Goal: Task Accomplishment & Management: Use online tool/utility

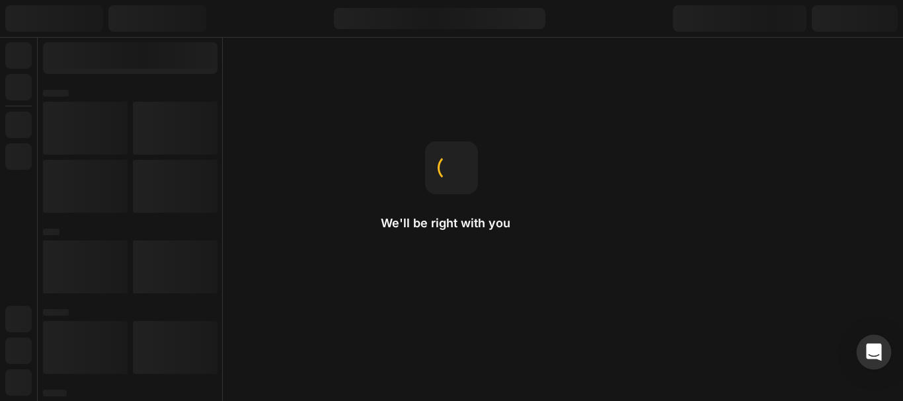
click at [873, 361] on div "Open Intercom Messenger" at bounding box center [874, 352] width 35 height 35
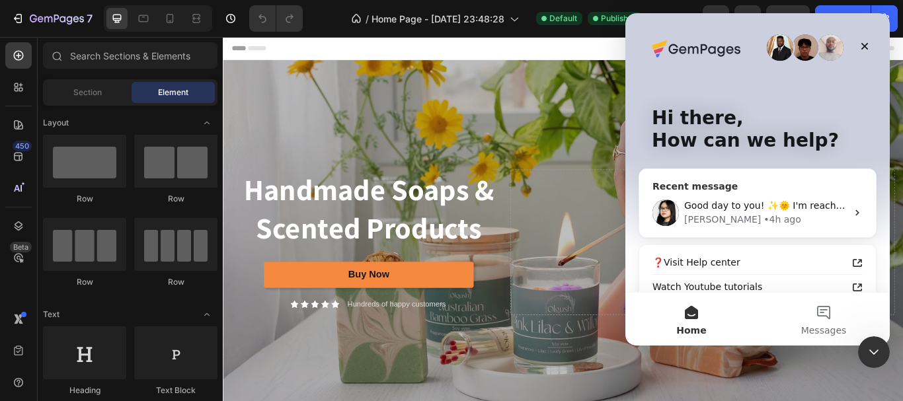
click at [806, 216] on div "[PERSON_NAME] • 4h ago" at bounding box center [766, 220] width 163 height 14
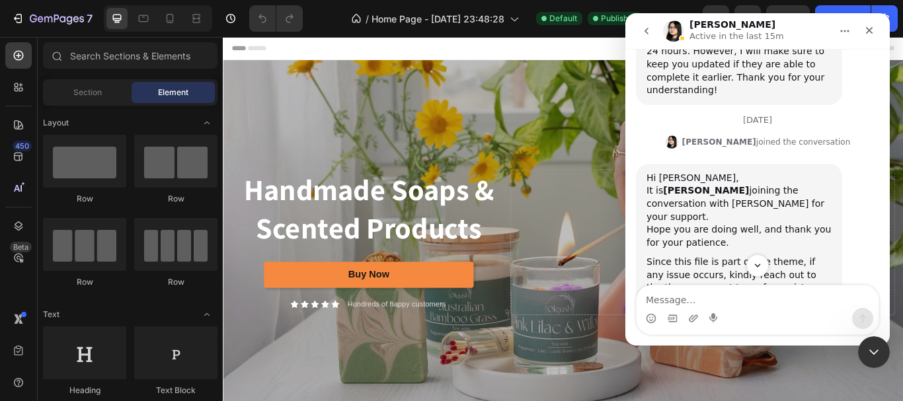
scroll to position [4954, 0]
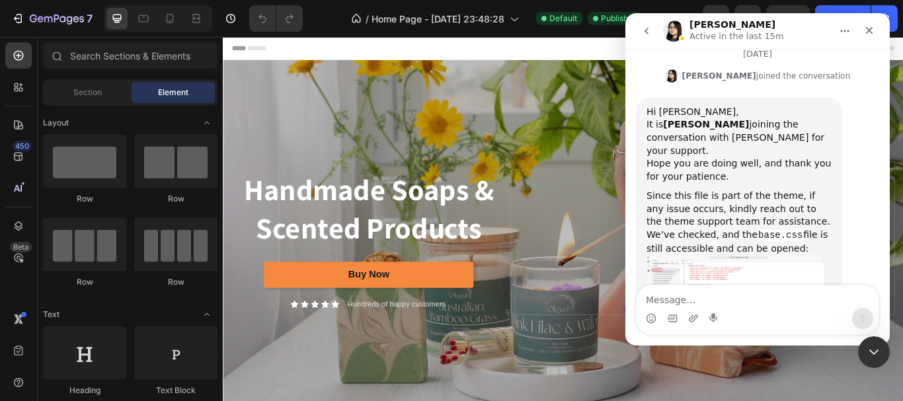
click at [720, 294] on textarea "Message…" at bounding box center [758, 297] width 242 height 22
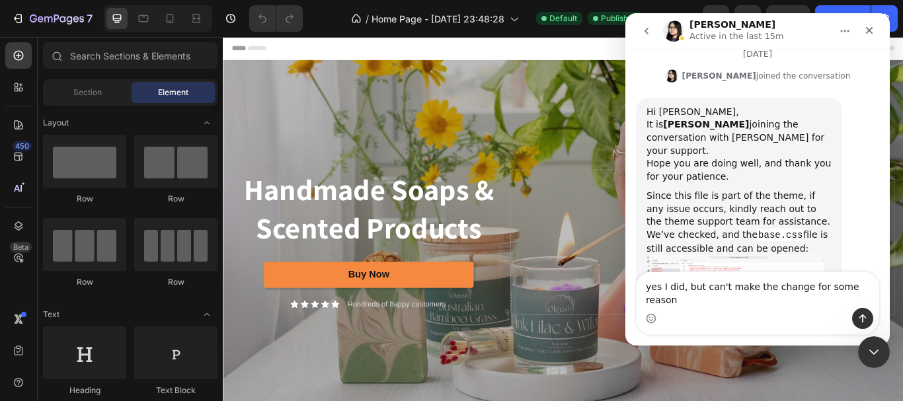
type textarea "yes I did, but can't make the change for some reason"
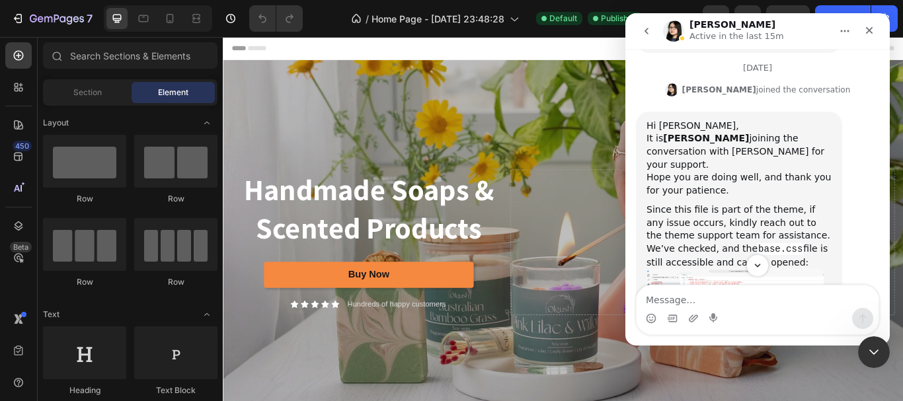
scroll to position [5006, 0]
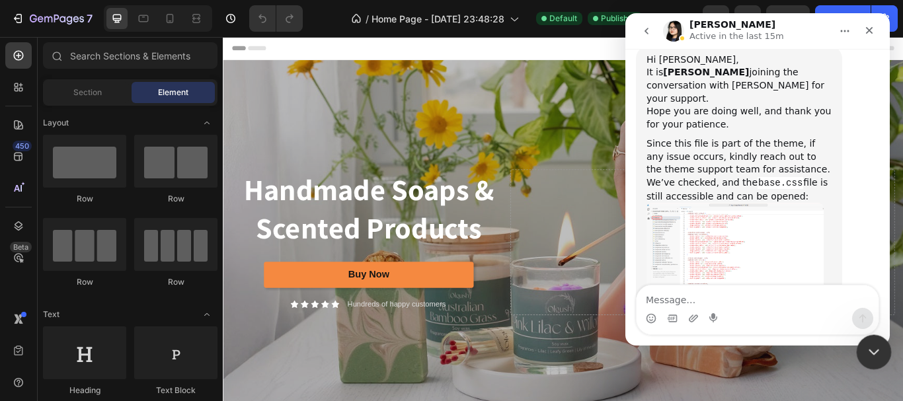
click at [878, 343] on icon "Close Intercom Messenger" at bounding box center [872, 351] width 16 height 16
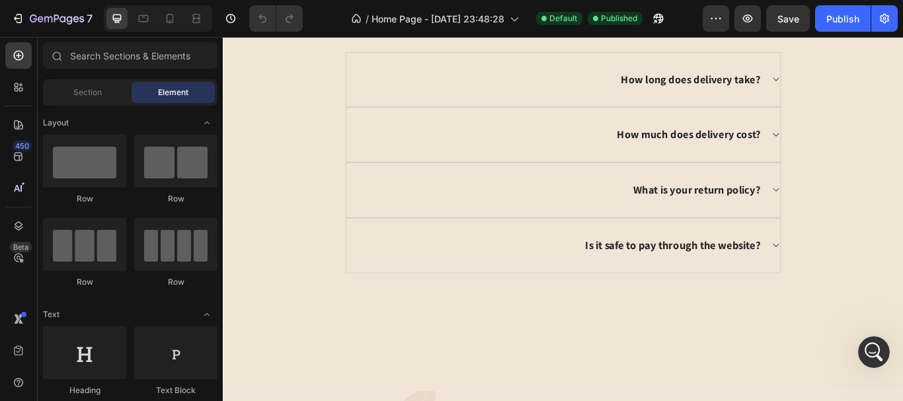
scroll to position [2700, 0]
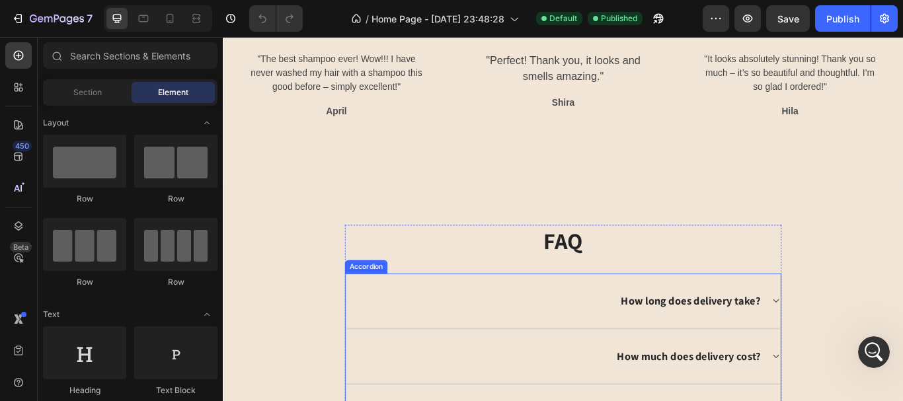
click at [805, 342] on p "How long does delivery take?" at bounding box center [768, 345] width 163 height 17
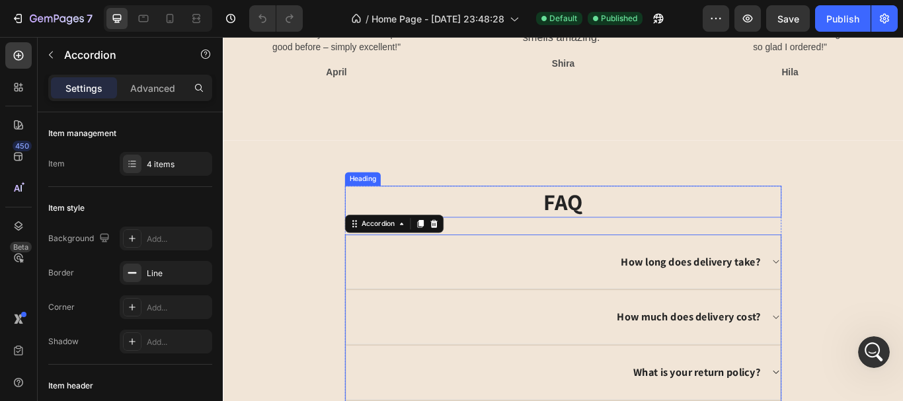
scroll to position [2767, 0]
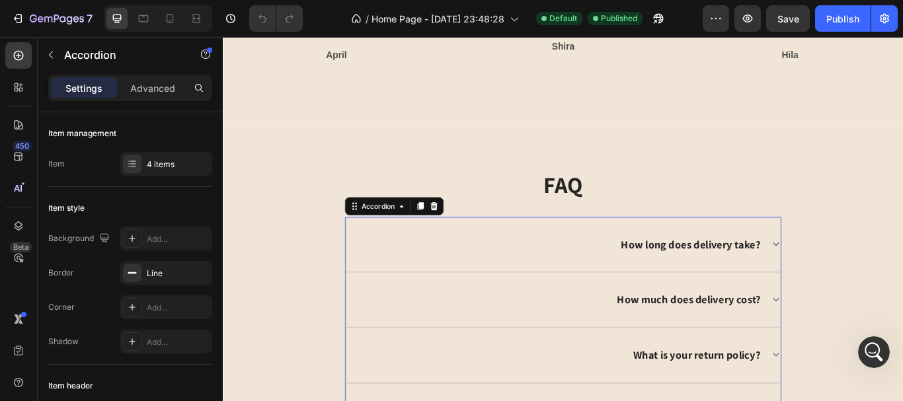
click at [862, 274] on icon at bounding box center [867, 279] width 10 height 11
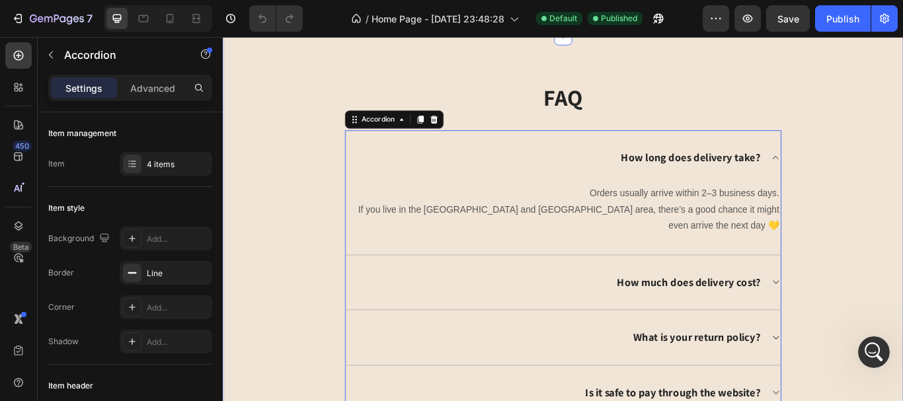
scroll to position [2899, 0]
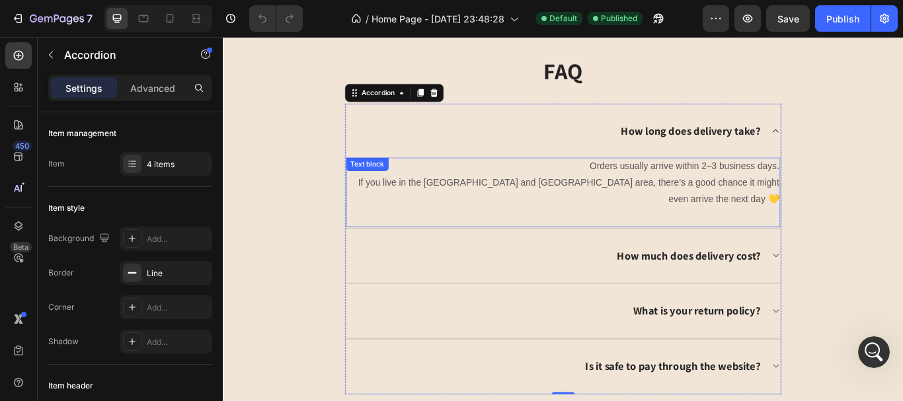
click at [799, 201] on p "Orders usually arrive within 2–3 business days. If you live in the [GEOGRAPHIC_…" at bounding box center [620, 207] width 504 height 57
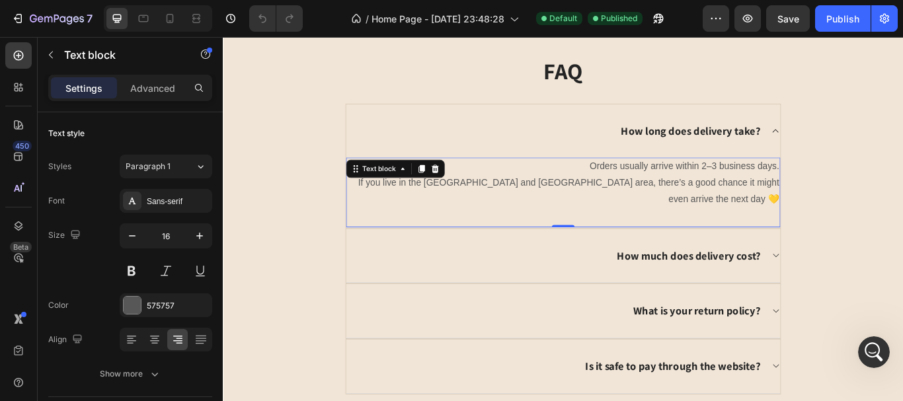
click at [799, 201] on p "Orders usually arrive within 2–3 business days. If you live in the [GEOGRAPHIC_…" at bounding box center [620, 207] width 504 height 57
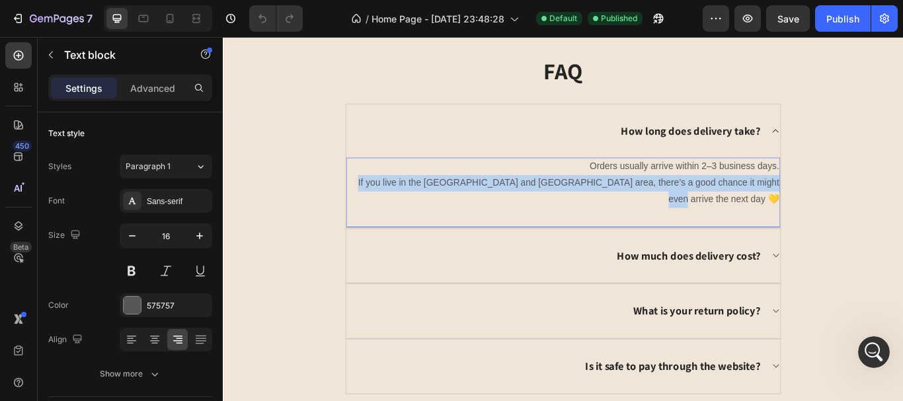
click at [799, 201] on p "Orders usually arrive within 2–3 business days. If you live in the [GEOGRAPHIC_…" at bounding box center [620, 207] width 504 height 57
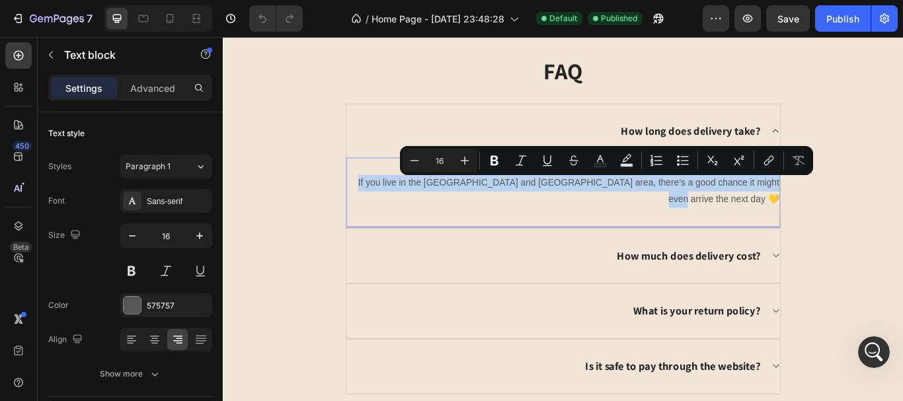
click at [799, 201] on p "Orders usually arrive within 2–3 business days. If you live in the [GEOGRAPHIC_…" at bounding box center [620, 207] width 504 height 57
click at [792, 207] on p "Orders usually arrive within 2–3 business days. If you live in the [GEOGRAPHIC_…" at bounding box center [620, 207] width 504 height 57
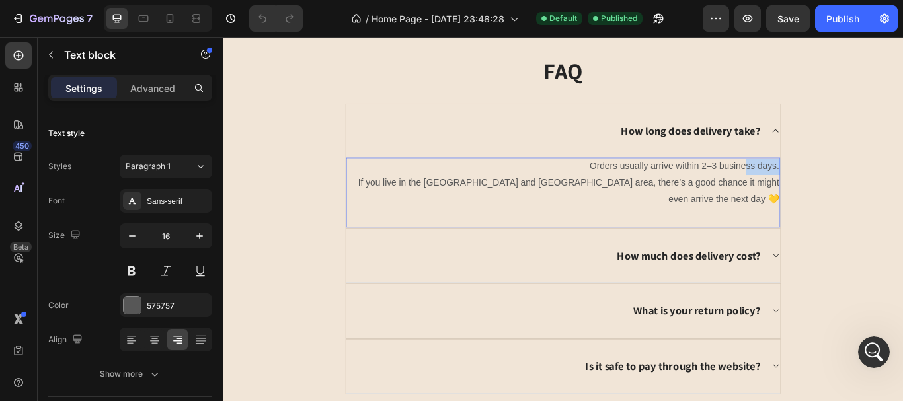
drag, startPoint x: 396, startPoint y: 214, endPoint x: 833, endPoint y: 190, distance: 437.1
click at [829, 190] on p "Orders usually arrive within 2–3 business days. If you live in the [GEOGRAPHIC_…" at bounding box center [620, 207] width 504 height 57
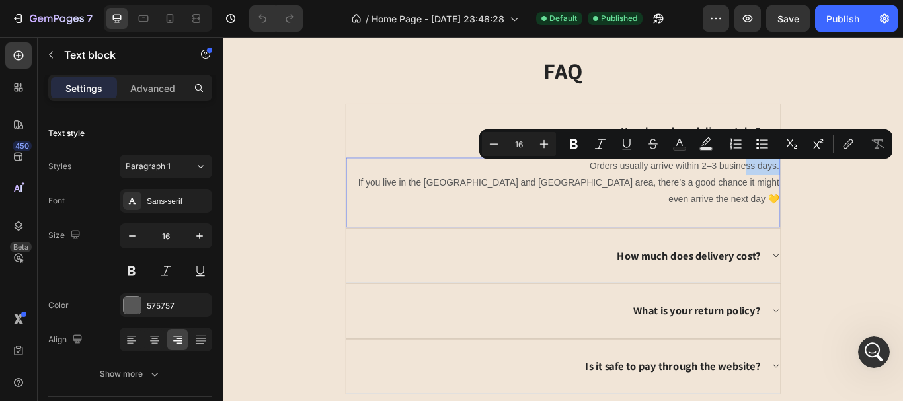
drag, startPoint x: 839, startPoint y: 194, endPoint x: 864, endPoint y: 215, distance: 33.4
click at [839, 194] on p "Orders usually arrive within 2–3 business days. If you live in the [GEOGRAPHIC_…" at bounding box center [620, 207] width 504 height 57
click at [867, 210] on div "Orders usually arrive within 2–3 business days. If you live in the [GEOGRAPHIC_…" at bounding box center [619, 208] width 507 height 60
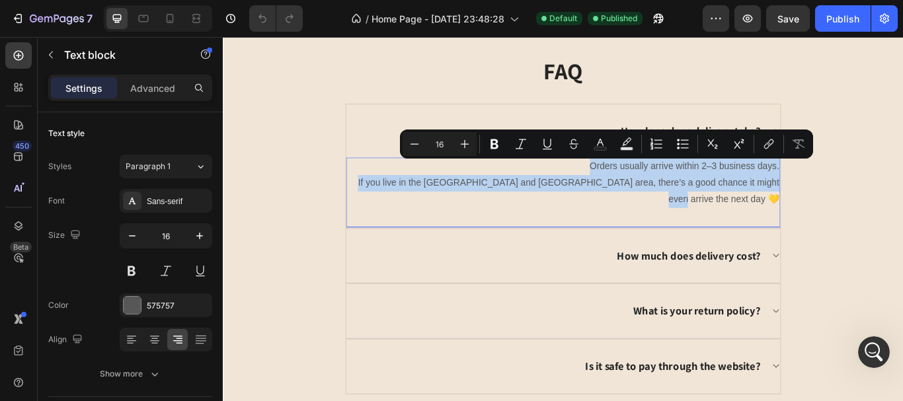
drag, startPoint x: 864, startPoint y: 209, endPoint x: 645, endPoint y: 183, distance: 219.8
click at [645, 183] on p "Orders usually arrive within 2–3 business days. If you live in the [GEOGRAPHIC_…" at bounding box center [620, 207] width 504 height 57
copy p "Orders usually arrive within 2–3 business days. If you live in the [GEOGRAPHIC_…"
click at [903, 210] on div "FAQ Heading How long does delivery take? Orders usually arrive within 2–3 busin…" at bounding box center [620, 256] width 774 height 396
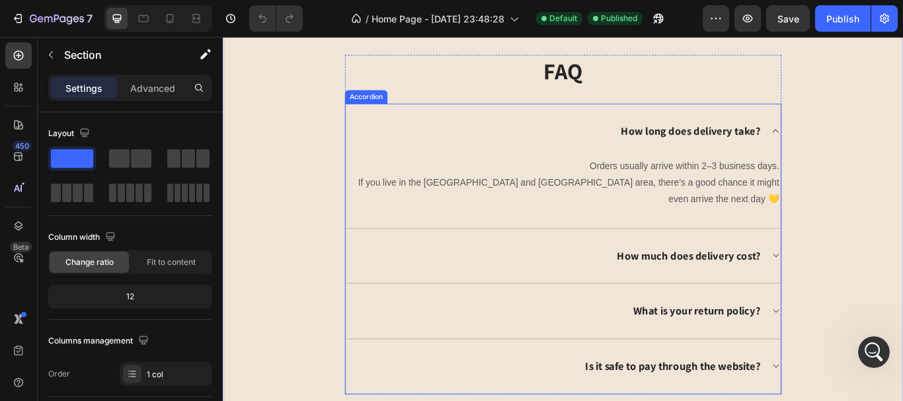
click at [862, 145] on icon at bounding box center [867, 147] width 10 height 11
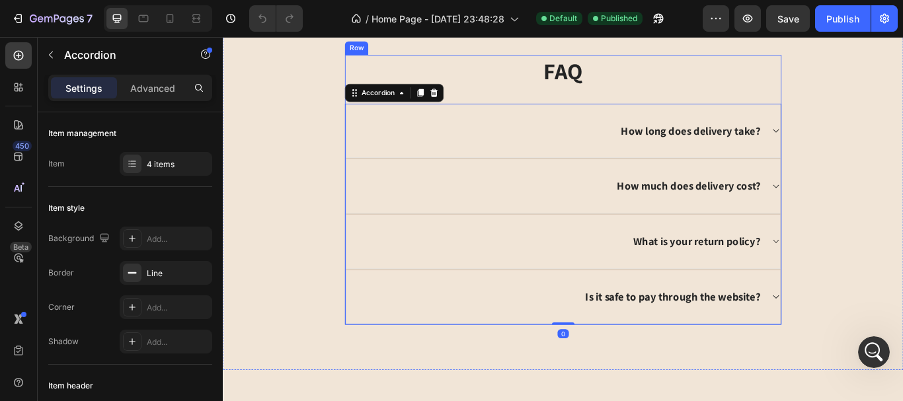
scroll to position [2833, 0]
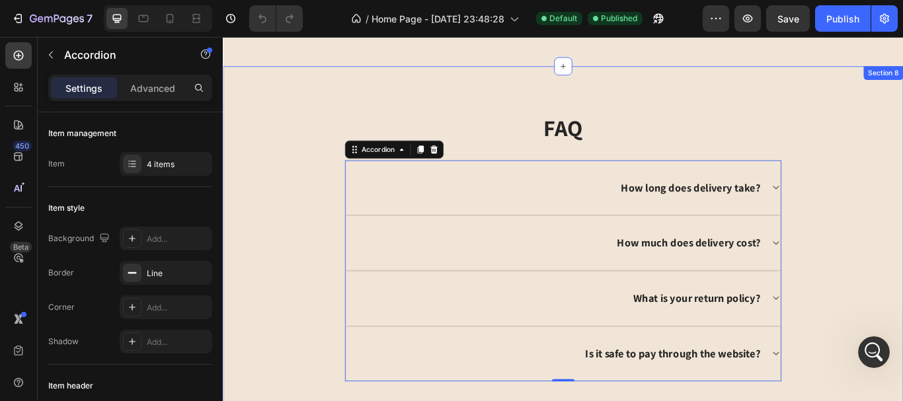
click at [437, 100] on div "FAQ Heading How long does delivery take? How much does delivery cost? What is y…" at bounding box center [620, 281] width 794 height 421
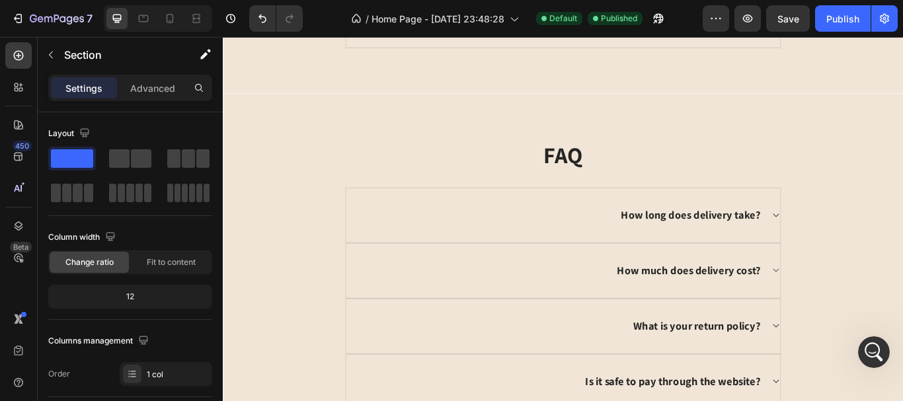
scroll to position [3241, 0]
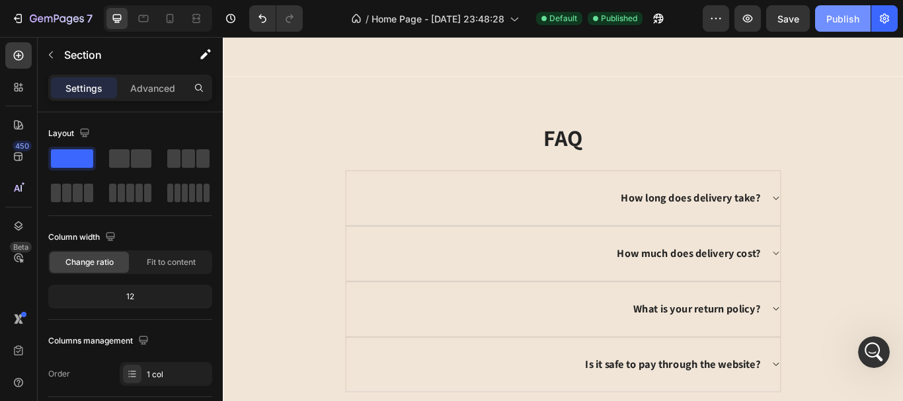
click at [837, 13] on div "Publish" at bounding box center [843, 19] width 33 height 14
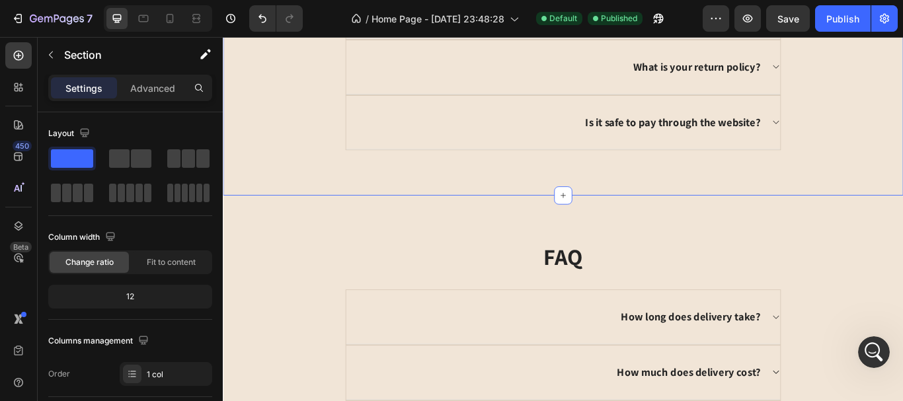
scroll to position [3109, 0]
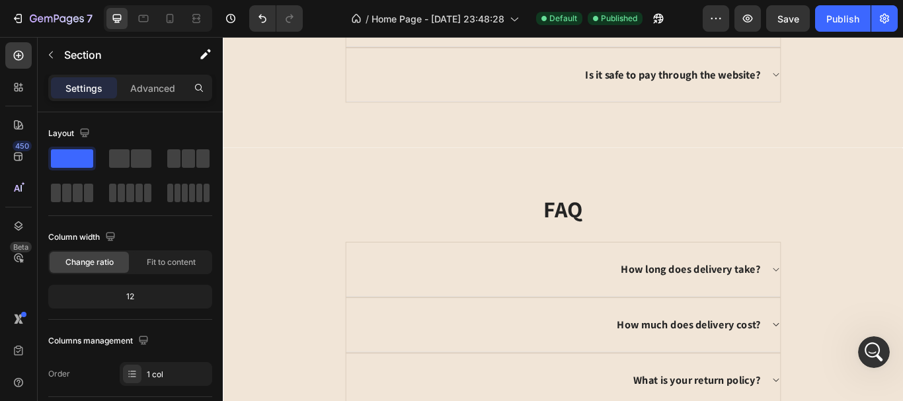
scroll to position [3241, 0]
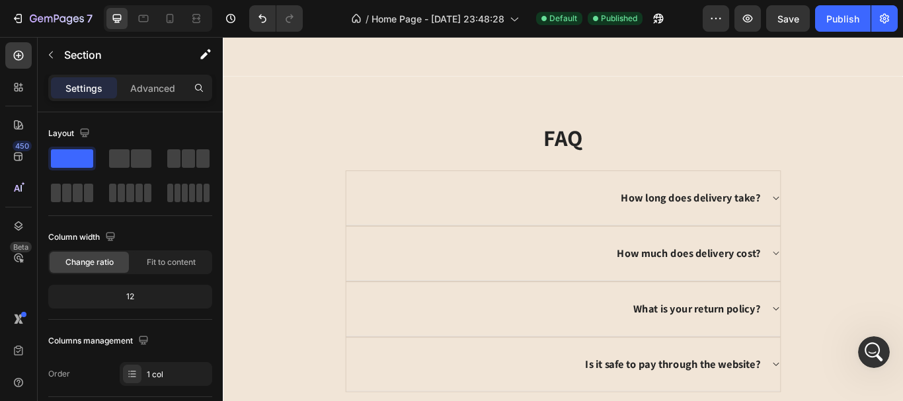
click at [903, 98] on div "FAQ Heading How long does delivery take? How much does delivery cost? What is y…" at bounding box center [620, 293] width 794 height 421
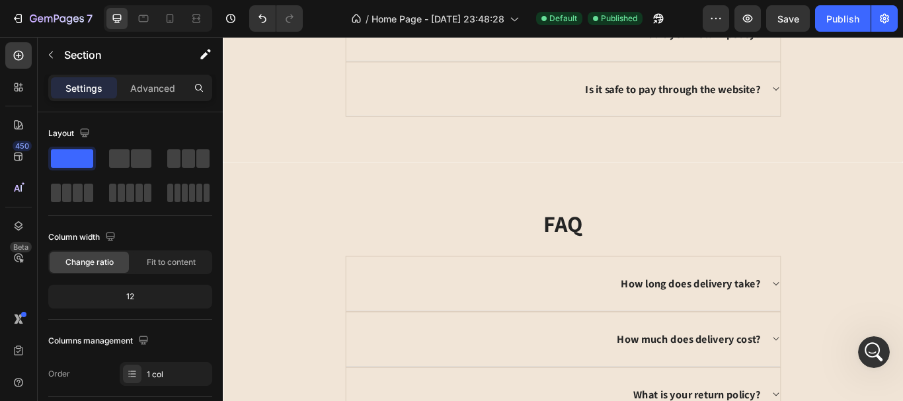
scroll to position [3109, 0]
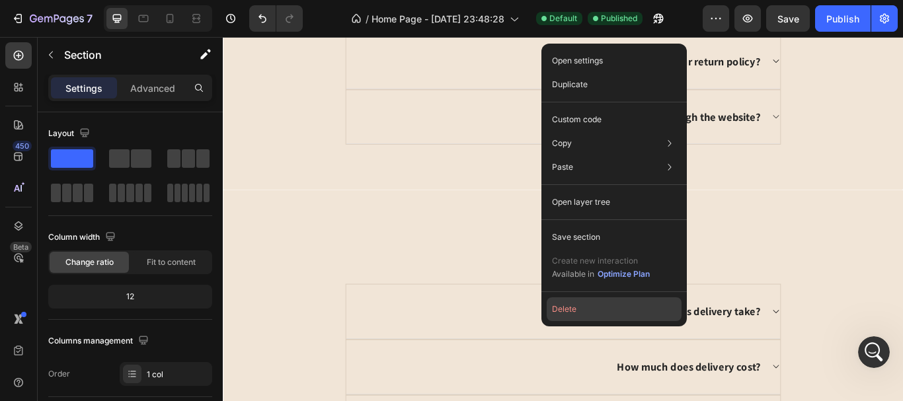
click at [591, 311] on button "Delete" at bounding box center [614, 310] width 135 height 24
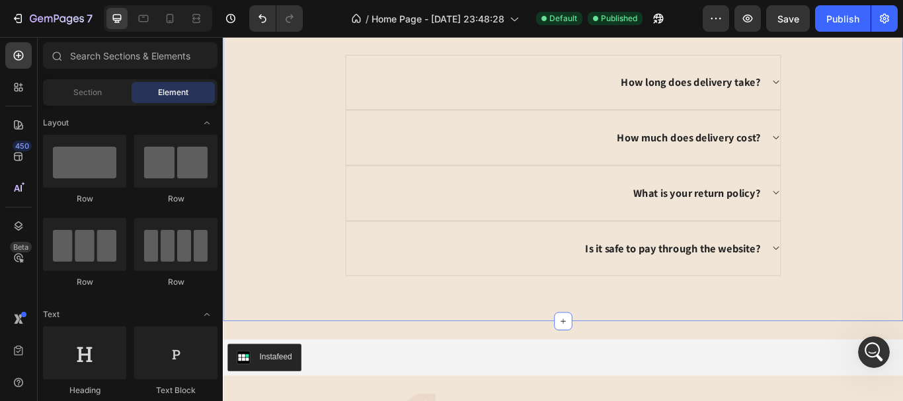
scroll to position [2901, 0]
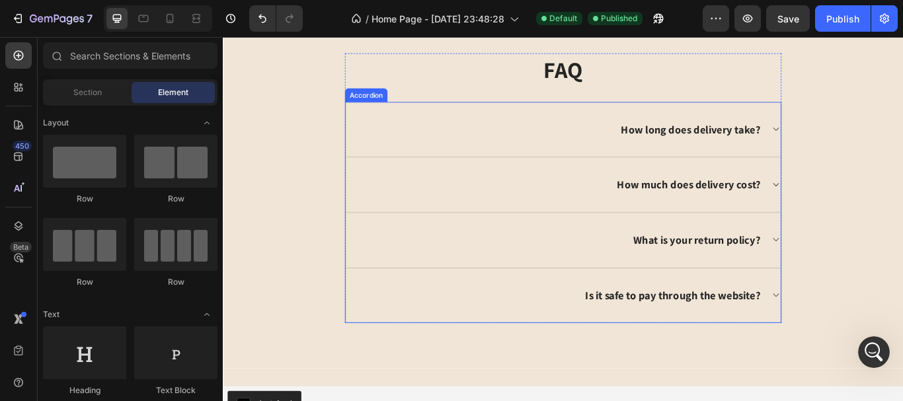
click at [862, 142] on icon at bounding box center [867, 145] width 10 height 11
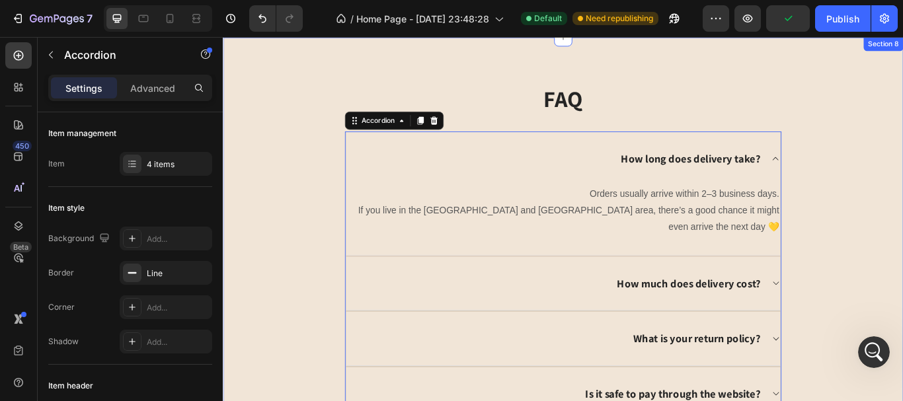
scroll to position [2769, 0]
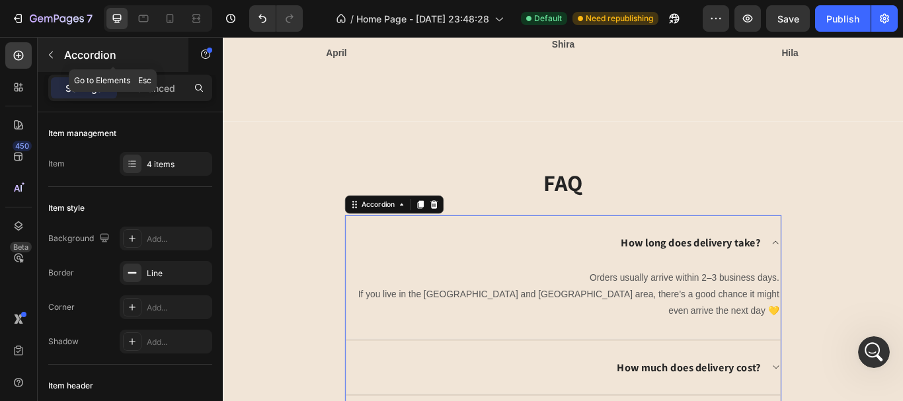
click at [50, 55] on icon "button" at bounding box center [51, 55] width 4 height 7
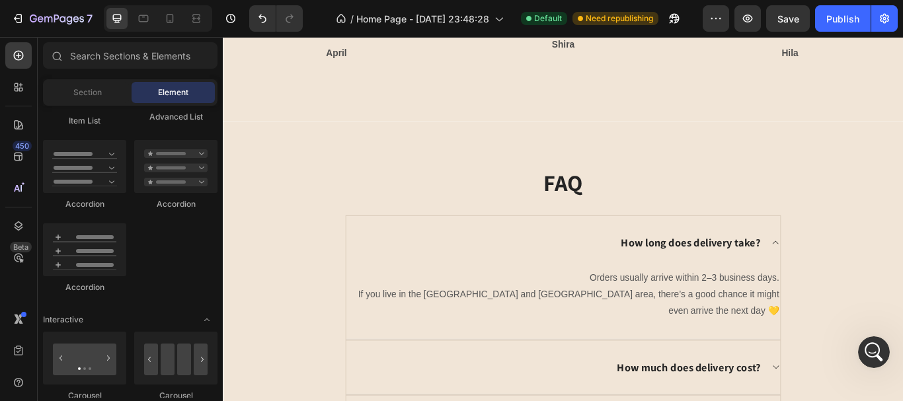
scroll to position [992, 0]
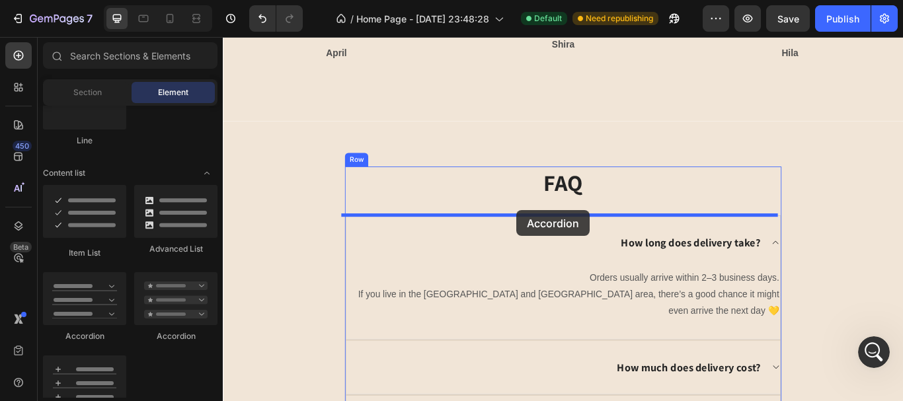
drag, startPoint x: 302, startPoint y: 339, endPoint x: 565, endPoint y: 239, distance: 281.5
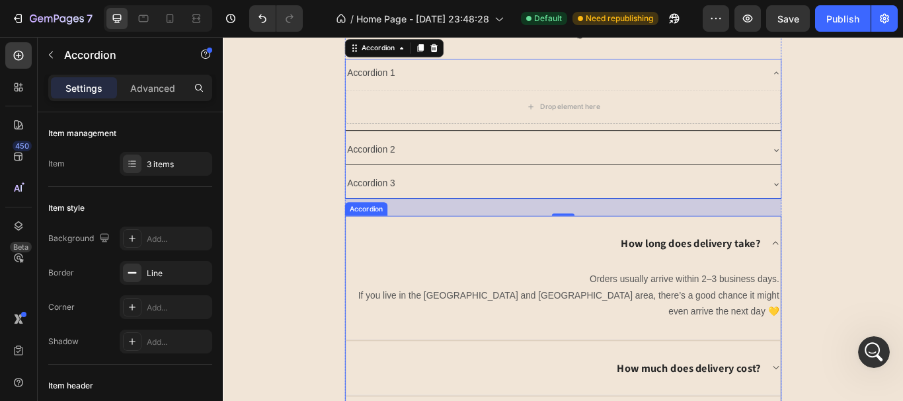
scroll to position [2967, 0]
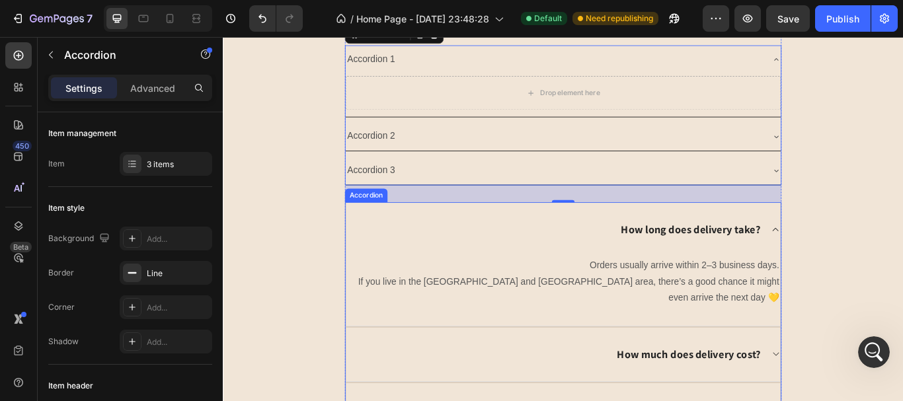
click at [760, 267] on p "How long does delivery take?" at bounding box center [768, 262] width 163 height 17
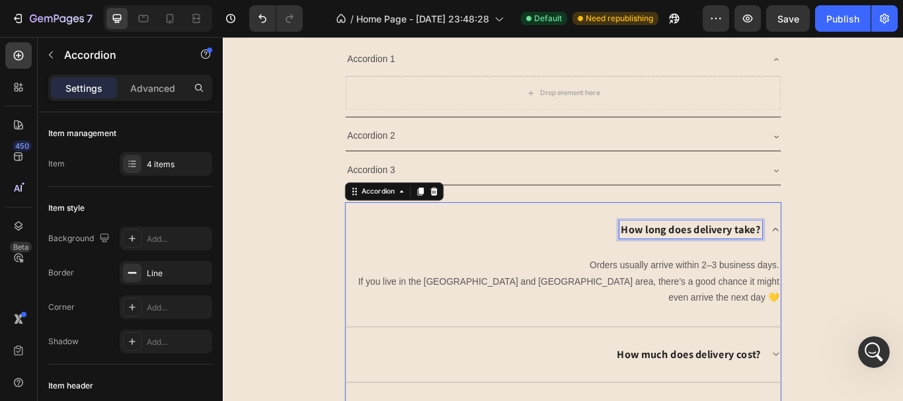
click at [760, 267] on p "How long does delivery take?" at bounding box center [768, 262] width 163 height 17
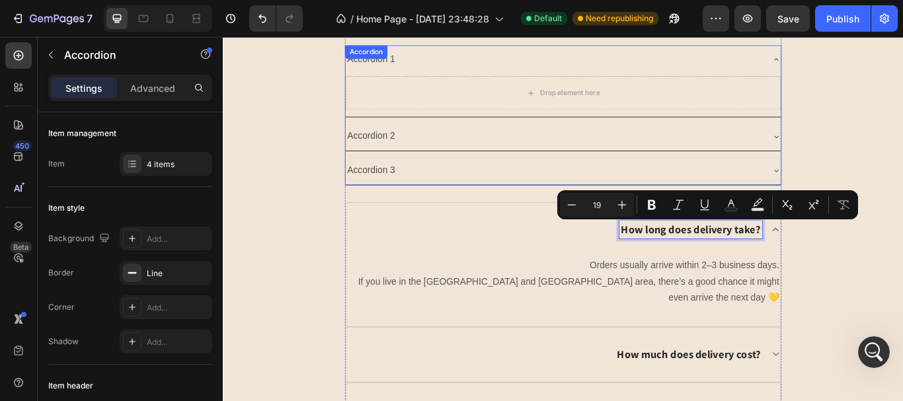
click at [419, 69] on div "Accordion 1 Drop element here Accordion 2 Accordion 3 Accordion" at bounding box center [619, 128] width 509 height 163
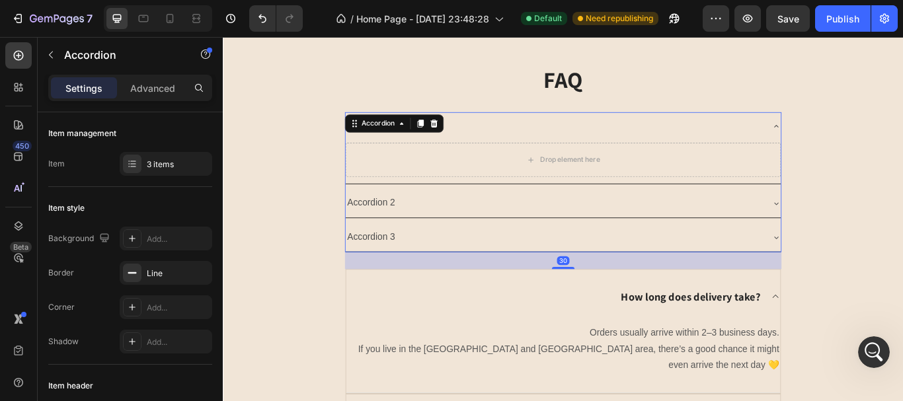
click at [307, 256] on div "FAQ Heading Accordion 1 Drop element here Accordion 2 Accordion 3 Accordion 30 …" at bounding box center [620, 358] width 774 height 580
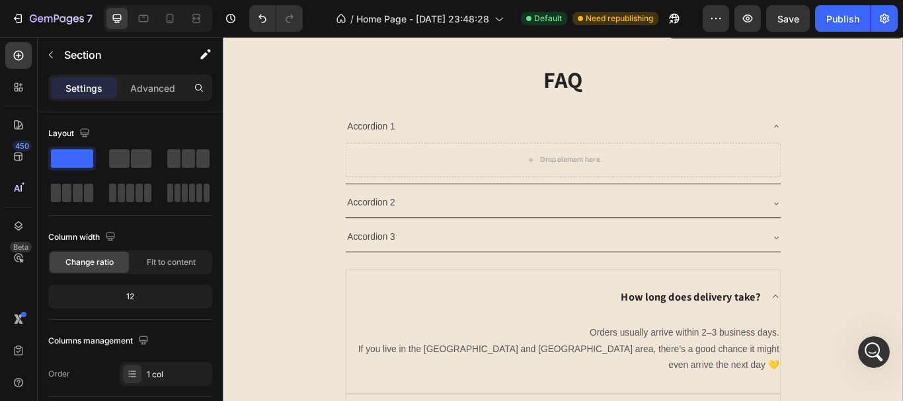
scroll to position [2835, 0]
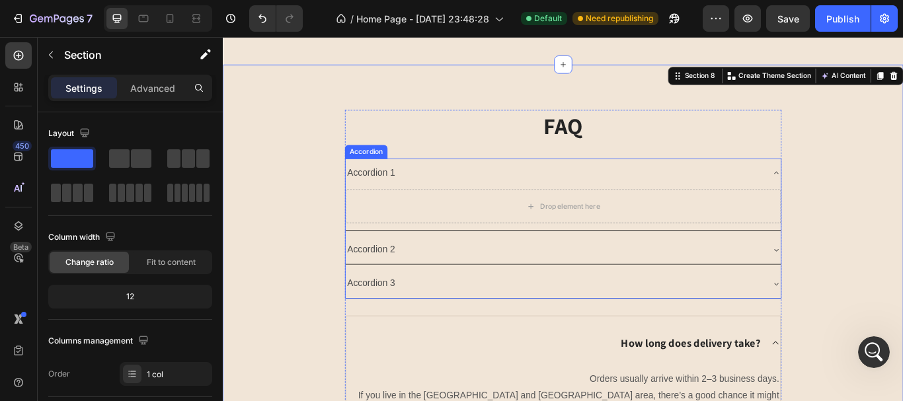
click at [407, 192] on div "Accordion 1" at bounding box center [396, 196] width 60 height 23
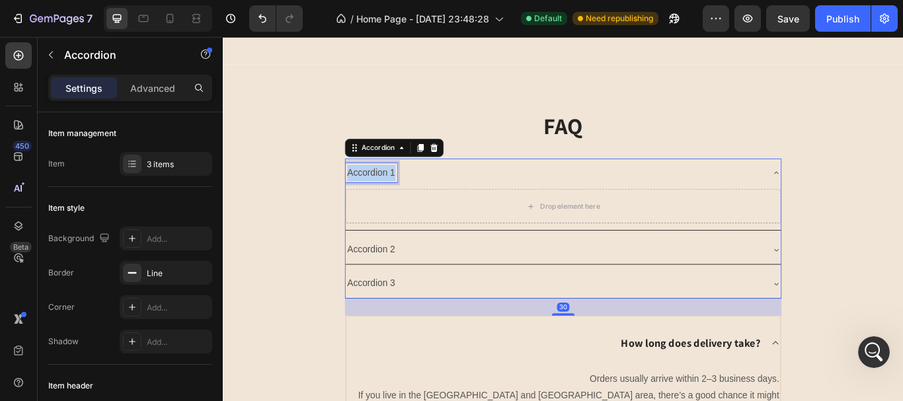
click at [407, 192] on p "Accordion 1" at bounding box center [396, 196] width 56 height 19
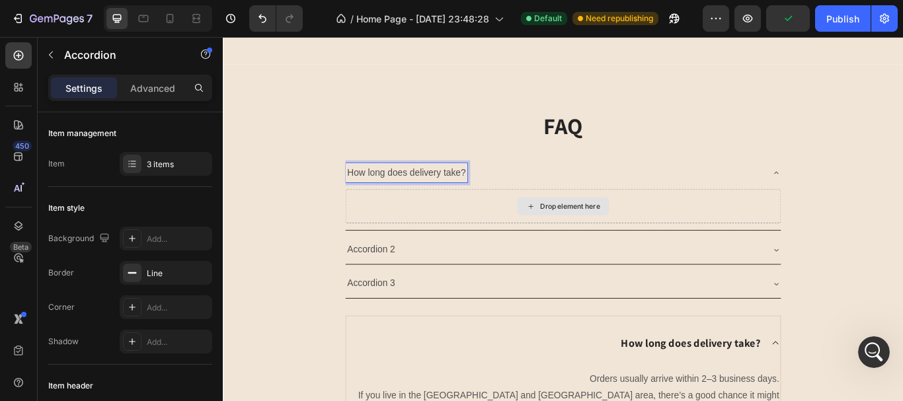
click at [604, 239] on div "Drop element here" at bounding box center [628, 234] width 70 height 11
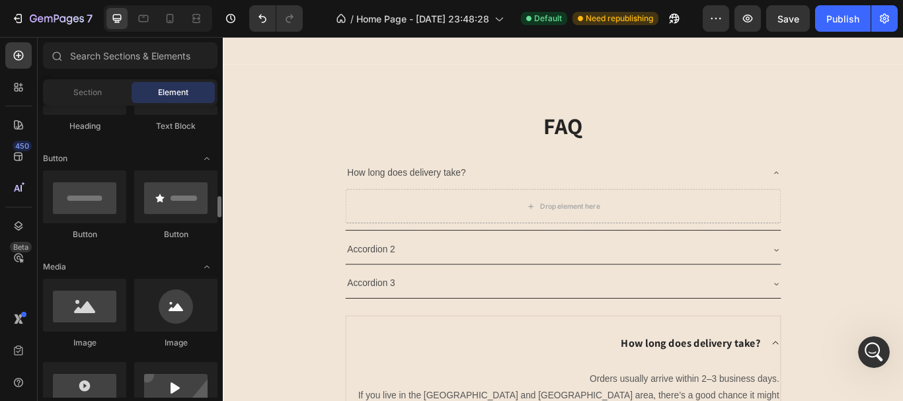
scroll to position [198, 0]
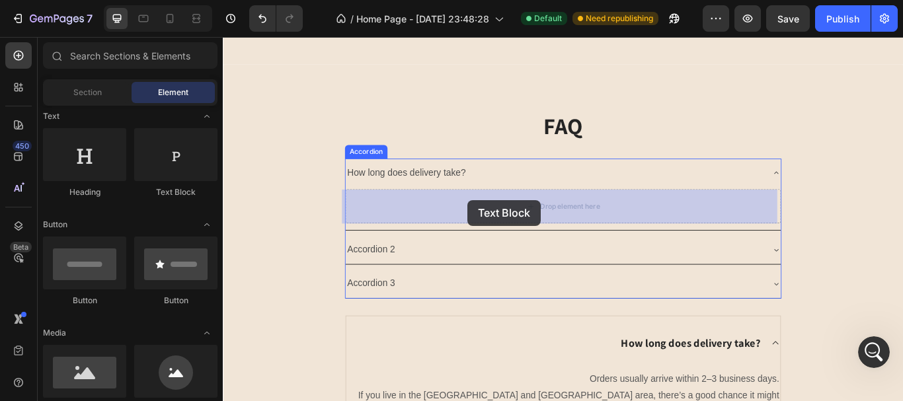
drag, startPoint x: 397, startPoint y: 192, endPoint x: 509, endPoint y: 228, distance: 116.5
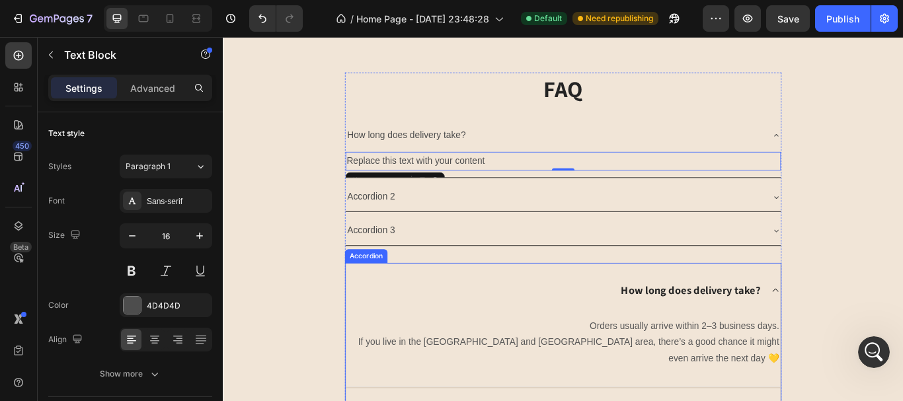
scroll to position [2901, 0]
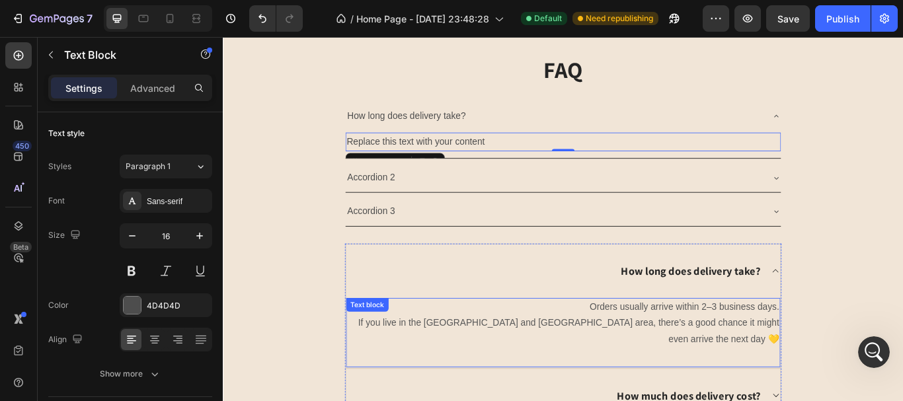
click at [762, 358] on p "Orders usually arrive within 2–3 business days. If you live in the [GEOGRAPHIC_…" at bounding box center [620, 371] width 504 height 57
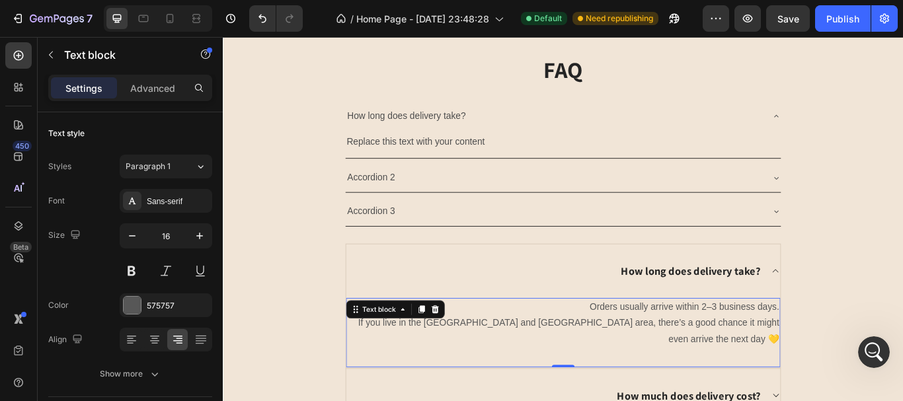
click at [762, 358] on p "Orders usually arrive within 2–3 business days. If you live in the [GEOGRAPHIC_…" at bounding box center [620, 371] width 504 height 57
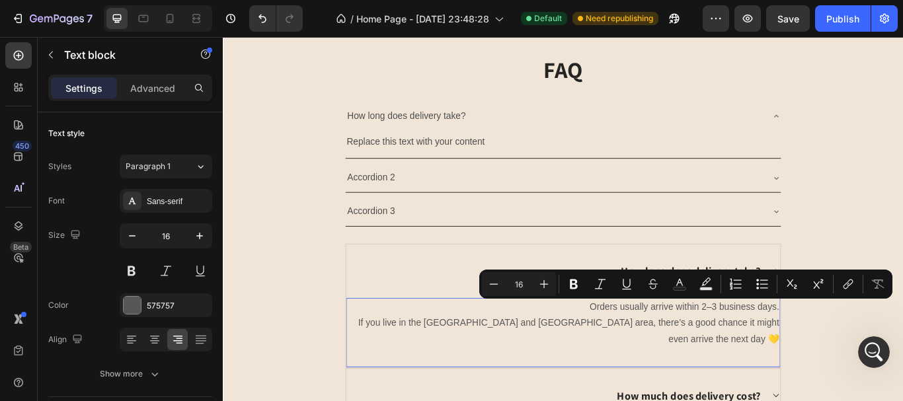
click at [739, 367] on p "Orders usually arrive within 2–3 business days. If you live in the [GEOGRAPHIC_…" at bounding box center [620, 371] width 504 height 57
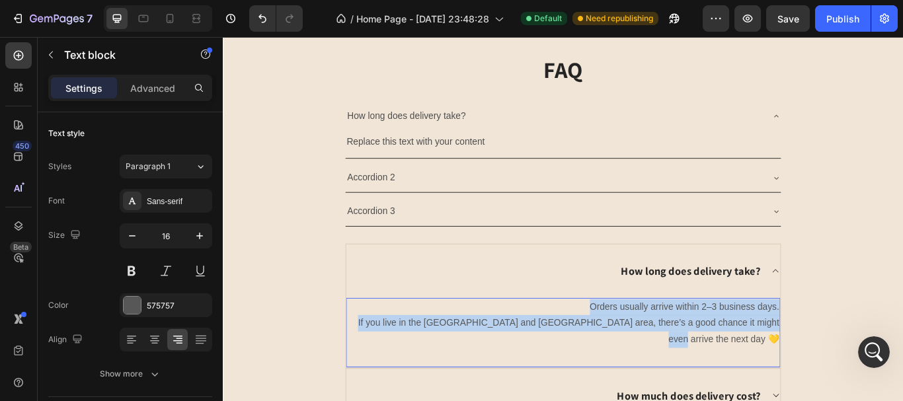
copy p "Orders usually arrive within 2–3 business days. If you live in the [GEOGRAPHIC_…"
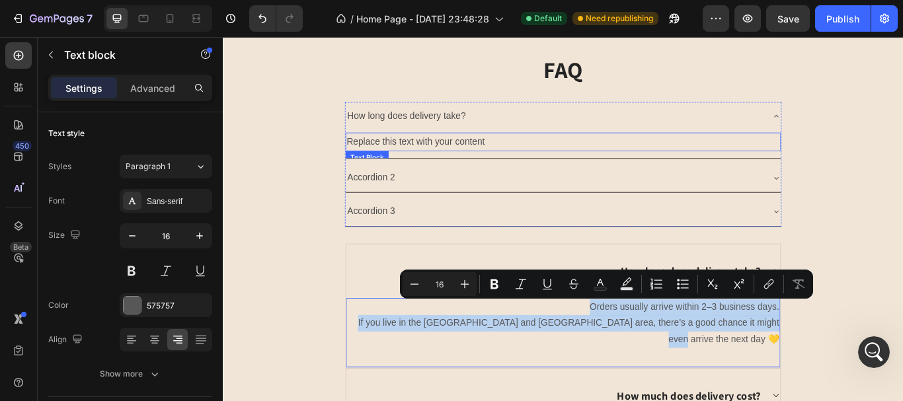
click at [449, 159] on div "Replace this text with your content" at bounding box center [620, 160] width 508 height 22
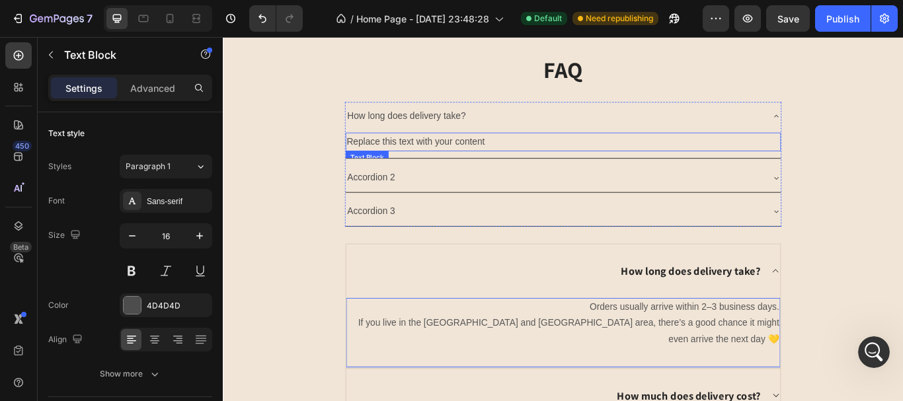
click at [449, 159] on div "Replace this text with your content" at bounding box center [620, 160] width 508 height 22
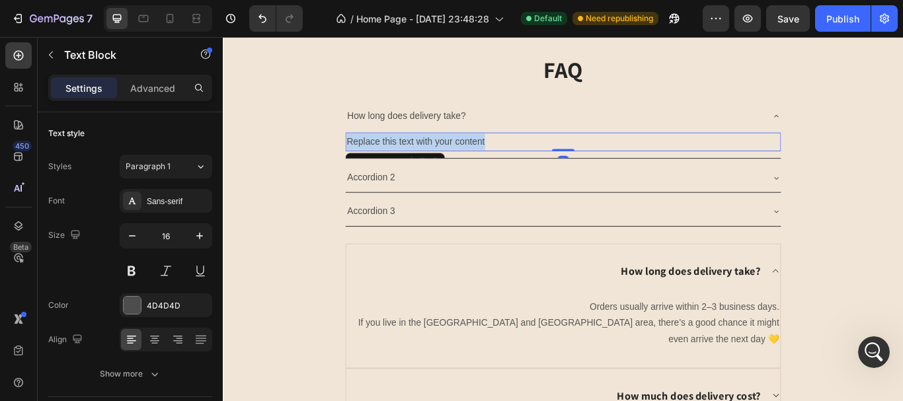
click at [449, 159] on p "Replace this text with your content" at bounding box center [619, 159] width 505 height 19
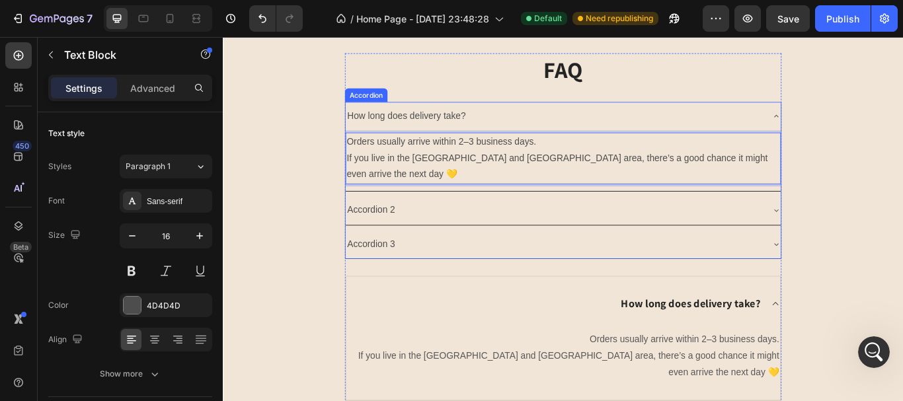
click at [463, 130] on p "How long does delivery take?" at bounding box center [437, 129] width 138 height 19
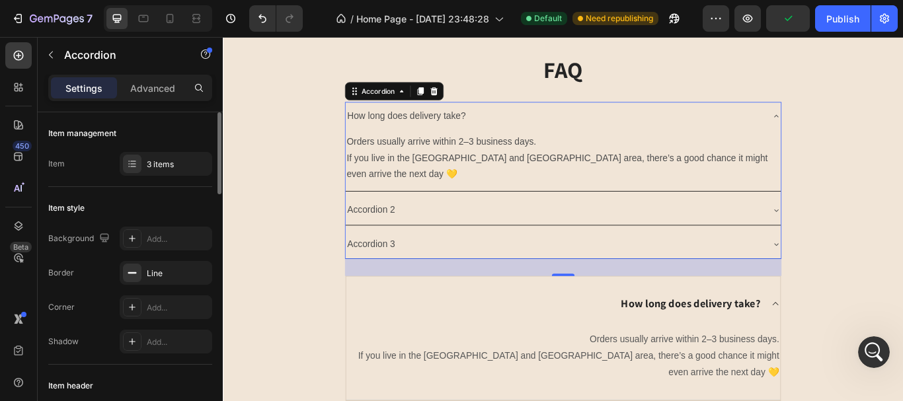
scroll to position [132, 0]
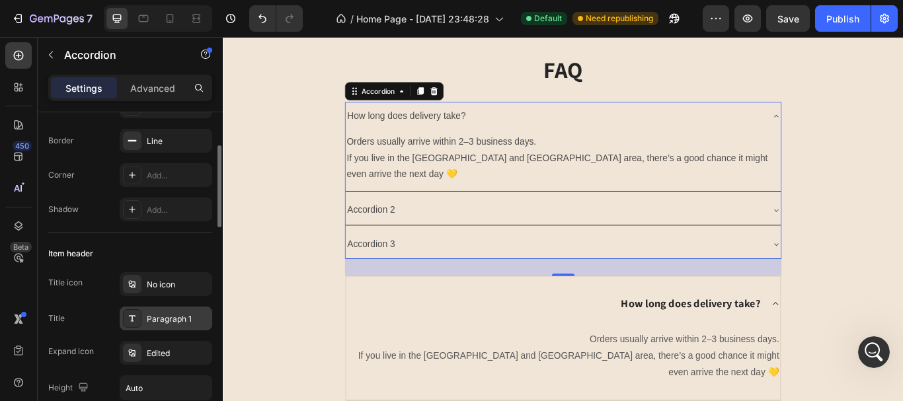
click at [130, 321] on icon at bounding box center [132, 318] width 11 height 11
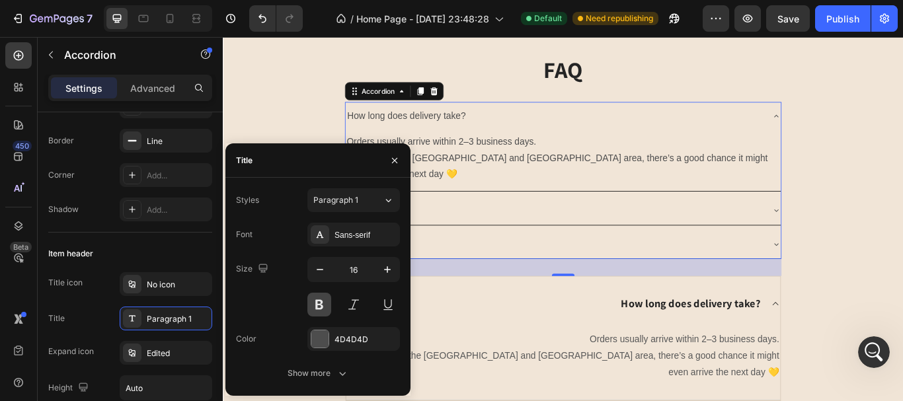
click at [323, 303] on button at bounding box center [320, 305] width 24 height 24
click at [381, 269] on icon "button" at bounding box center [387, 269] width 13 height 13
type input "17"
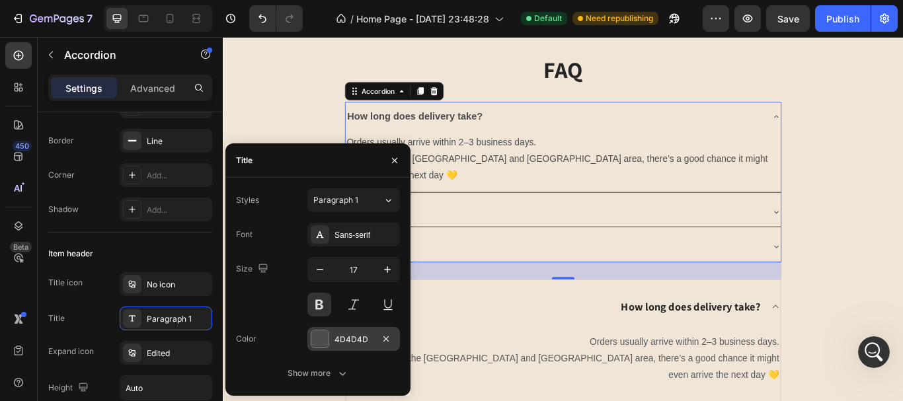
click at [316, 335] on div at bounding box center [320, 339] width 17 height 17
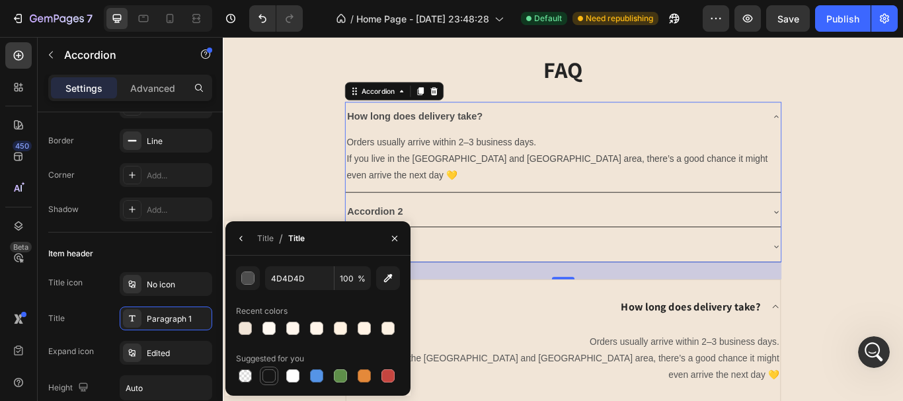
click at [267, 376] on div at bounding box center [269, 376] width 13 height 13
click at [262, 284] on div "151515 100 %" at bounding box center [318, 279] width 164 height 24
click at [256, 284] on button "button" at bounding box center [248, 279] width 24 height 24
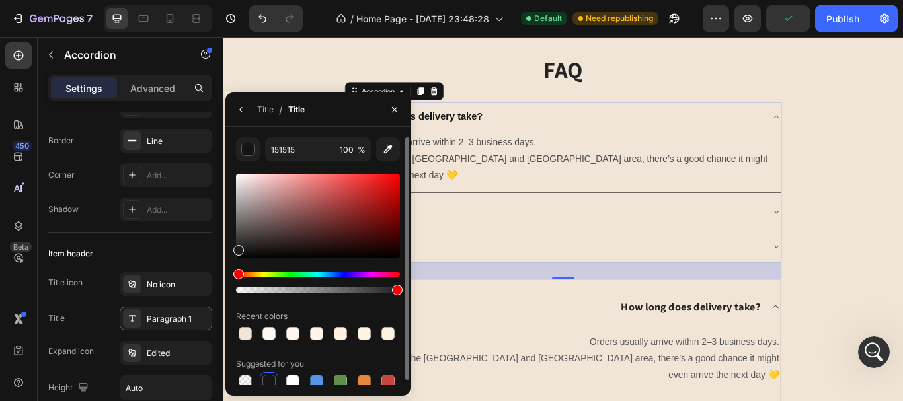
click at [237, 248] on div at bounding box center [318, 217] width 164 height 84
type input "1E1E1E"
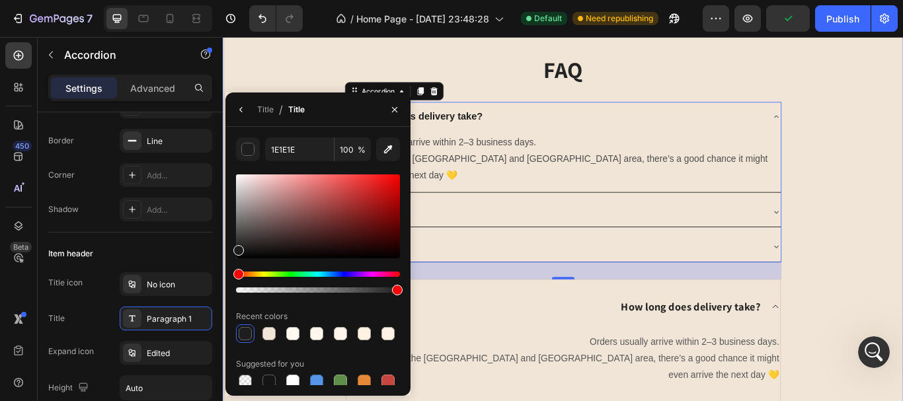
click at [903, 220] on div "FAQ Heading How long does delivery take? Orders usually arrive within 2–3 busin…" at bounding box center [620, 357] width 774 height 603
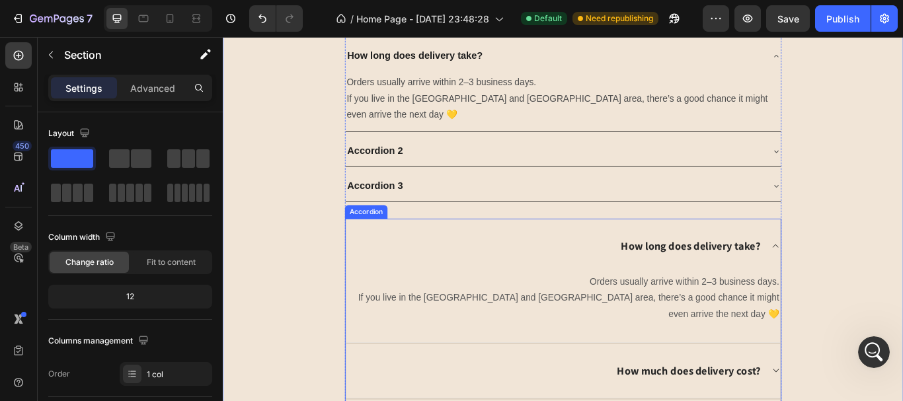
scroll to position [3033, 0]
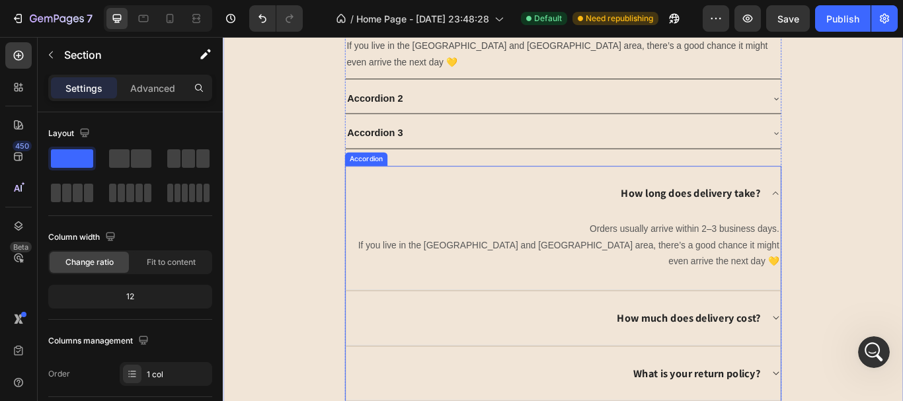
click at [819, 357] on strong "How much does delivery cost?" at bounding box center [766, 365] width 167 height 16
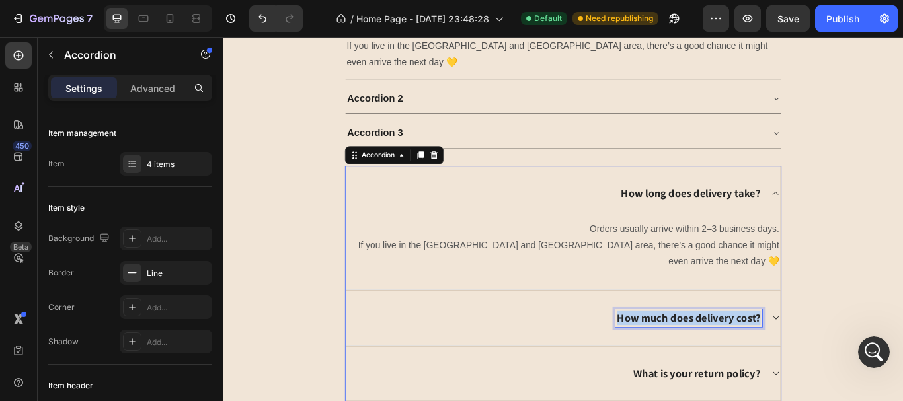
click at [819, 357] on strong "How much does delivery cost?" at bounding box center [766, 365] width 167 height 16
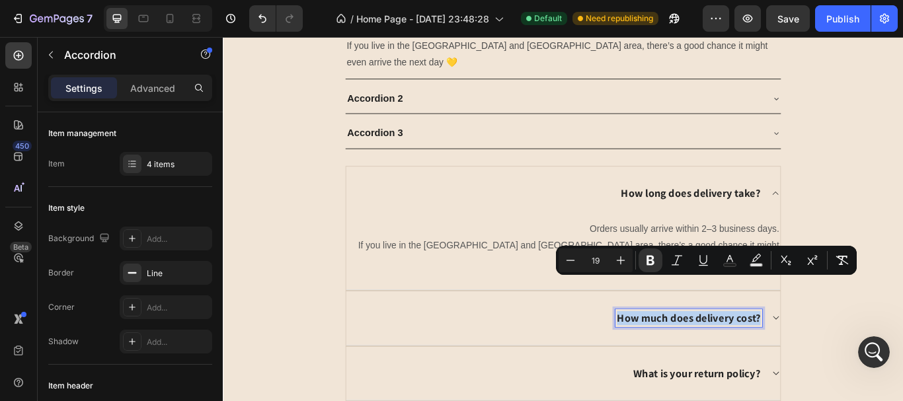
copy strong "How much does delivery cost?"
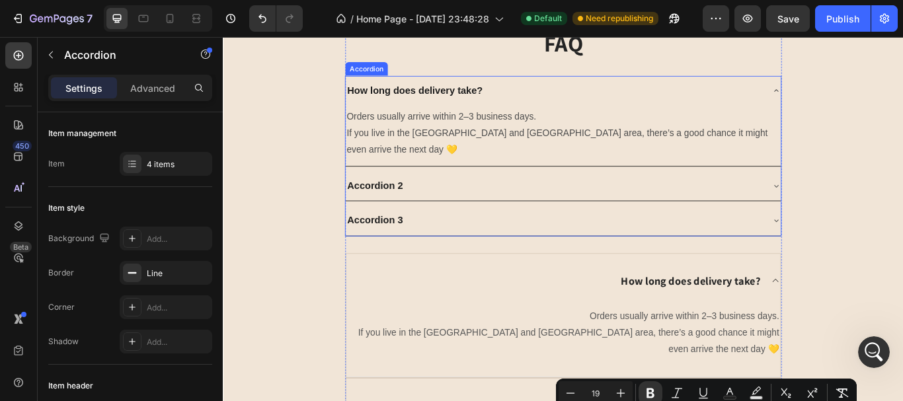
scroll to position [2769, 0]
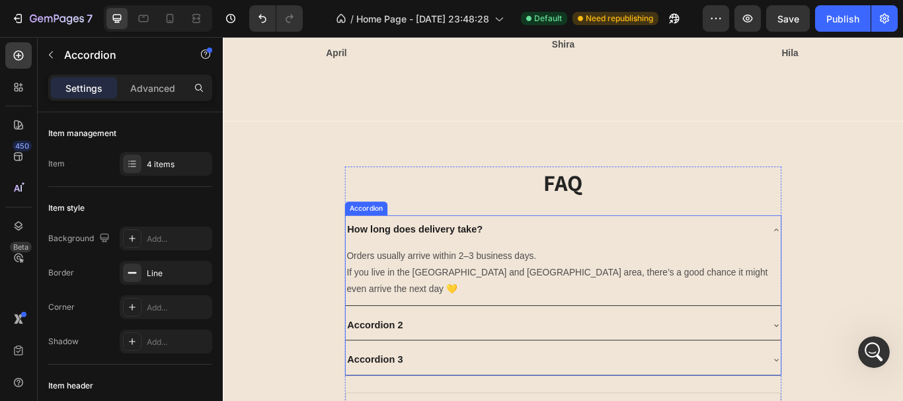
click at [398, 364] on p "Accordion 2" at bounding box center [400, 374] width 65 height 21
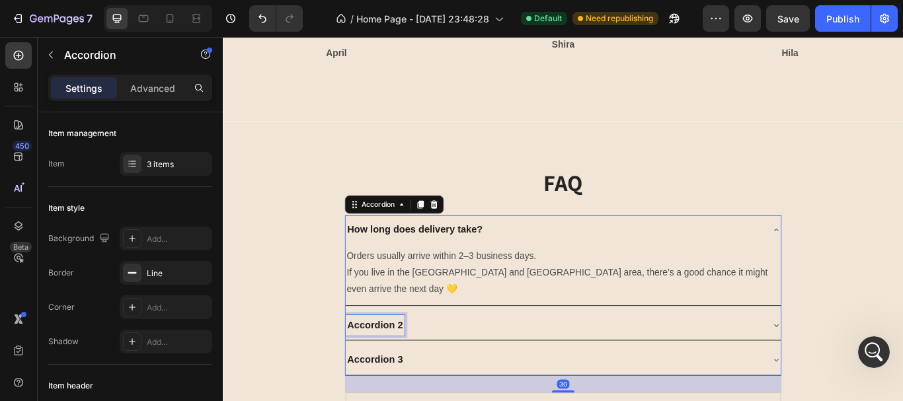
click at [398, 364] on p "Accordion 2" at bounding box center [400, 374] width 65 height 21
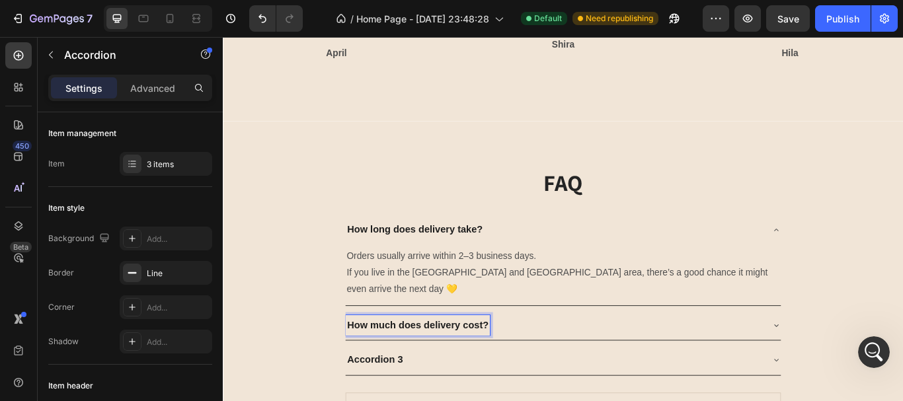
scroll to position [2967, 0]
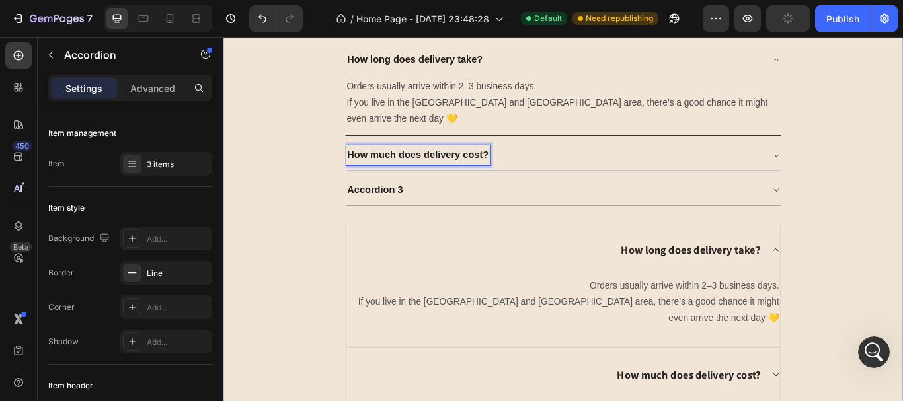
click at [903, 237] on div "FAQ Heading How long does delivery take? Orders usually arrive within 2–3 busin…" at bounding box center [620, 291] width 774 height 603
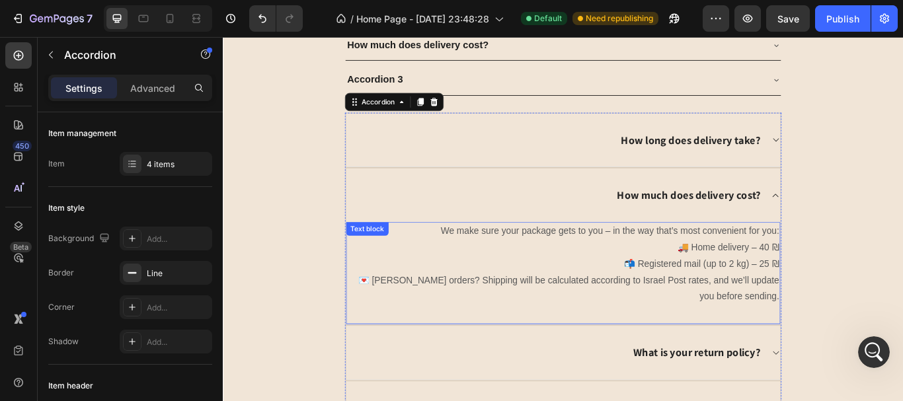
scroll to position [3099, 0]
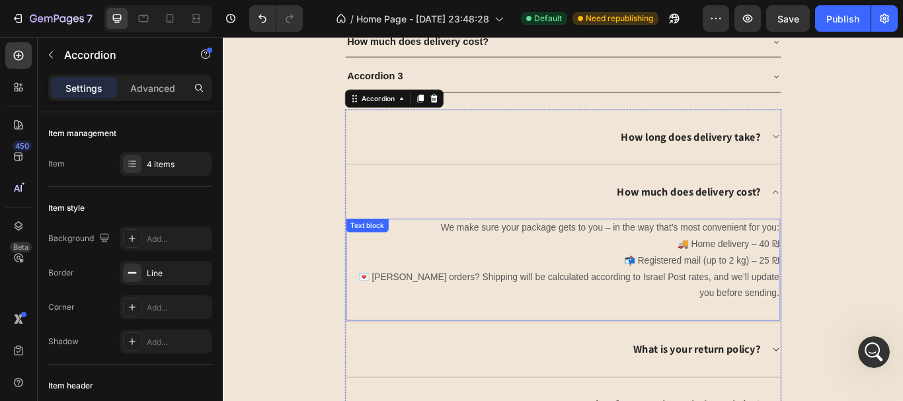
click at [823, 303] on p "We make sure your package gets to you – in the way that’s most convenient for y…" at bounding box center [620, 298] width 504 height 95
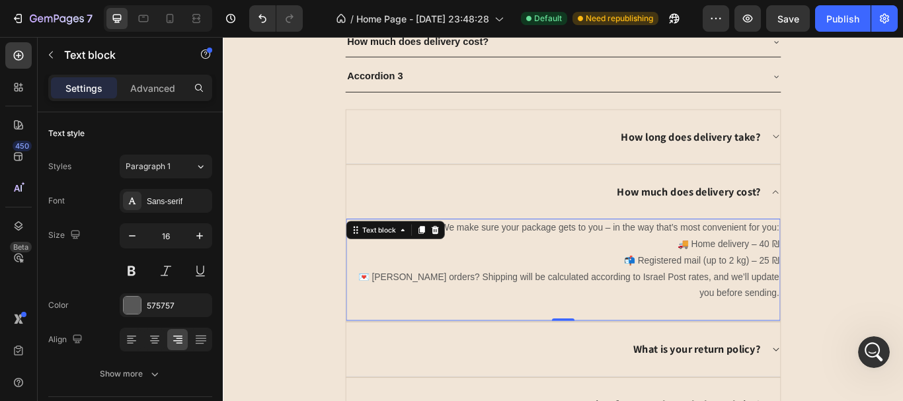
click at [823, 303] on p "We make sure your package gets to you – in the way that’s most convenient for y…" at bounding box center [620, 298] width 504 height 95
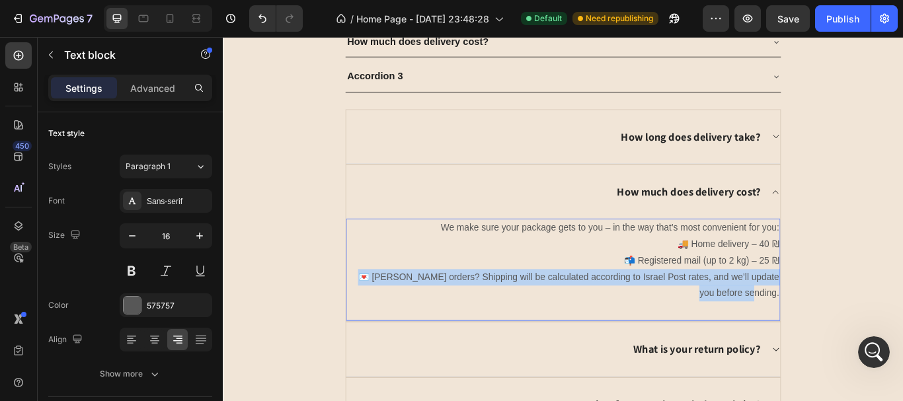
click at [823, 303] on p "We make sure your package gets to you – in the way that’s most convenient for y…" at bounding box center [620, 298] width 504 height 95
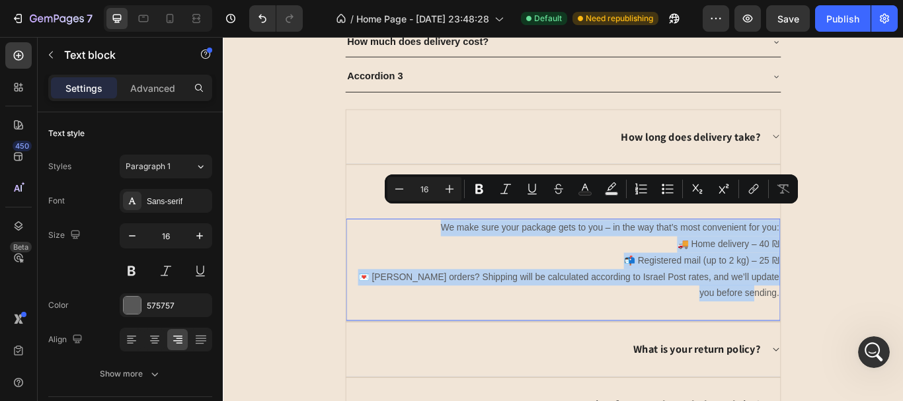
copy p "We make sure your package gets to you – in the way that’s most convenient for y…"
click at [903, 248] on div "FAQ Heading How long does delivery take? Orders usually arrive within 2–3 busin…" at bounding box center [620, 179] width 774 height 642
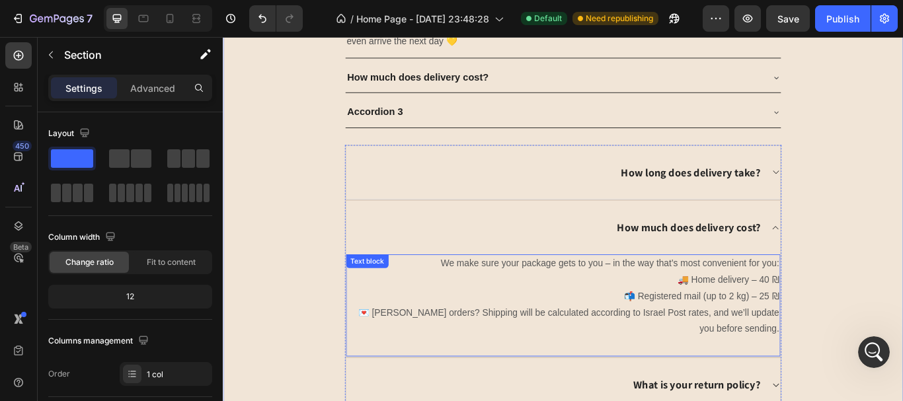
scroll to position [2901, 0]
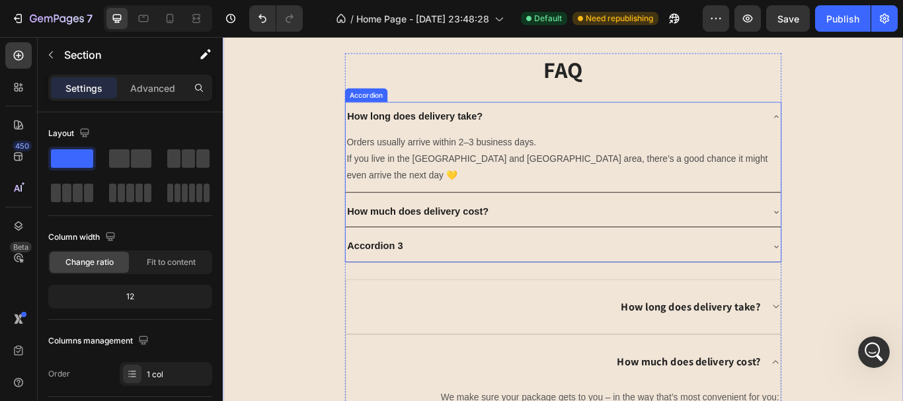
click at [853, 224] on div "How much does delivery cost?" at bounding box center [620, 241] width 508 height 35
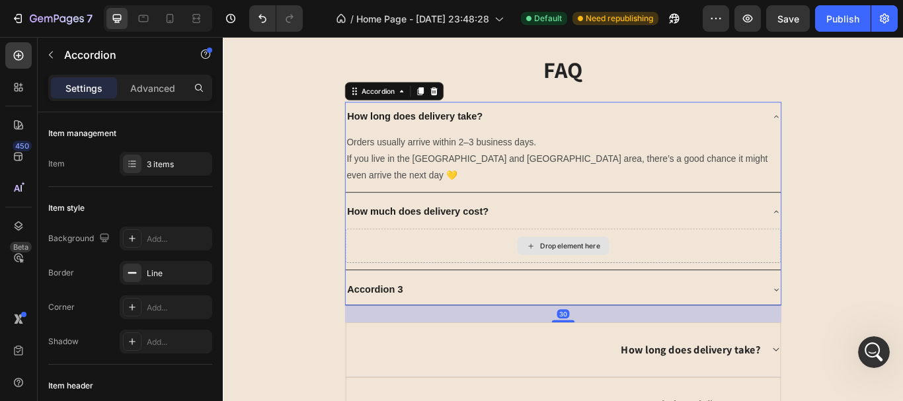
click at [579, 276] on icon at bounding box center [582, 281] width 11 height 11
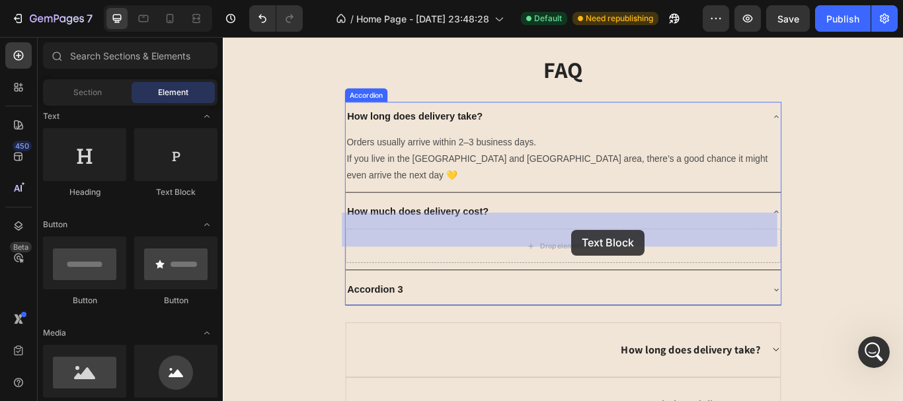
drag, startPoint x: 426, startPoint y: 218, endPoint x: 629, endPoint y: 262, distance: 207.7
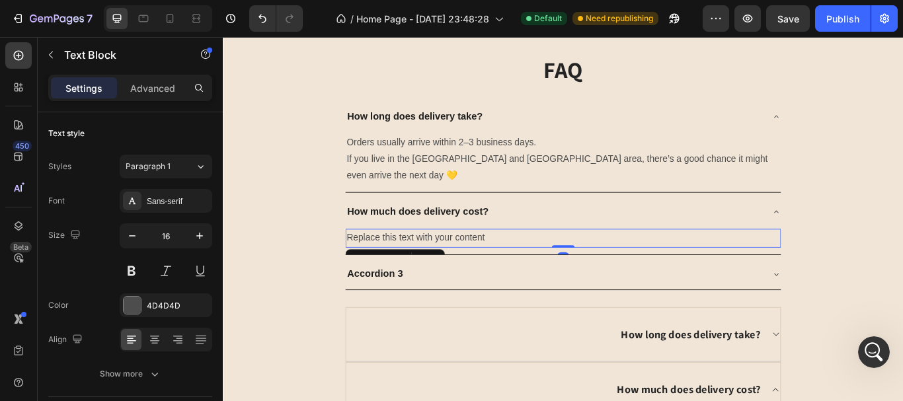
click at [545, 261] on div "Replace this text with your content" at bounding box center [620, 272] width 508 height 22
click at [545, 263] on p "Replace this text with your content" at bounding box center [619, 272] width 505 height 19
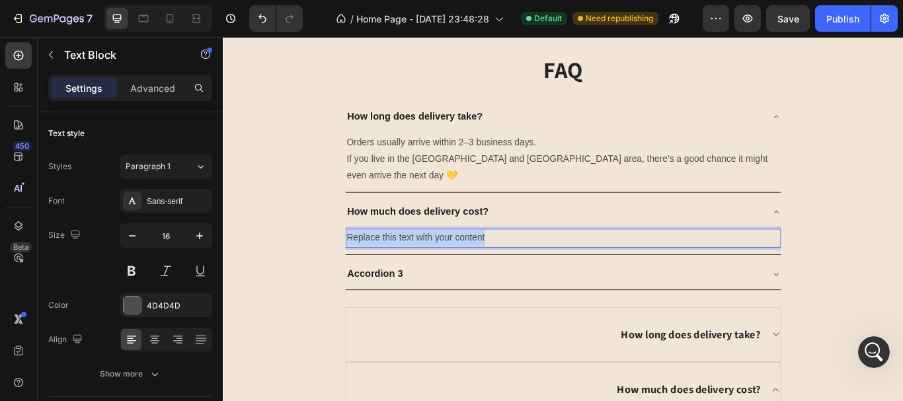
click at [545, 263] on p "Replace this text with your content" at bounding box center [619, 272] width 505 height 19
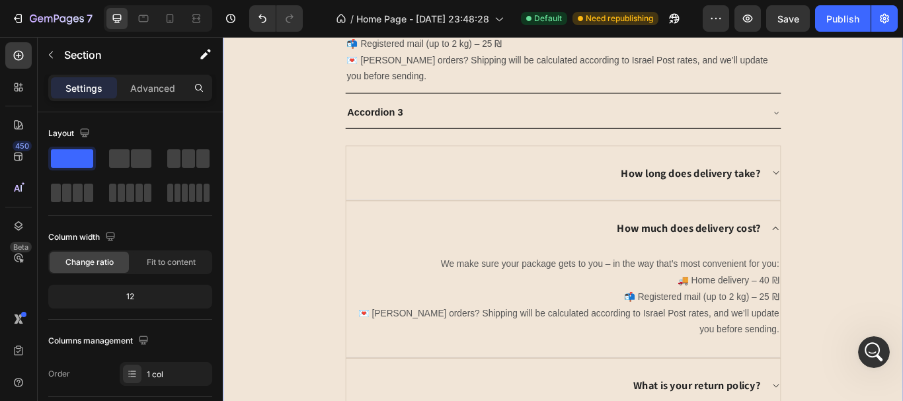
scroll to position [3231, 0]
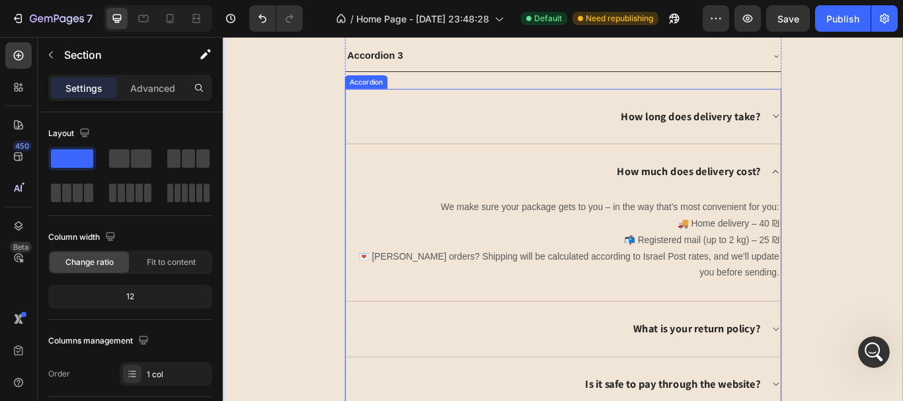
click at [853, 360] on div "What is your return policy?" at bounding box center [619, 378] width 507 height 63
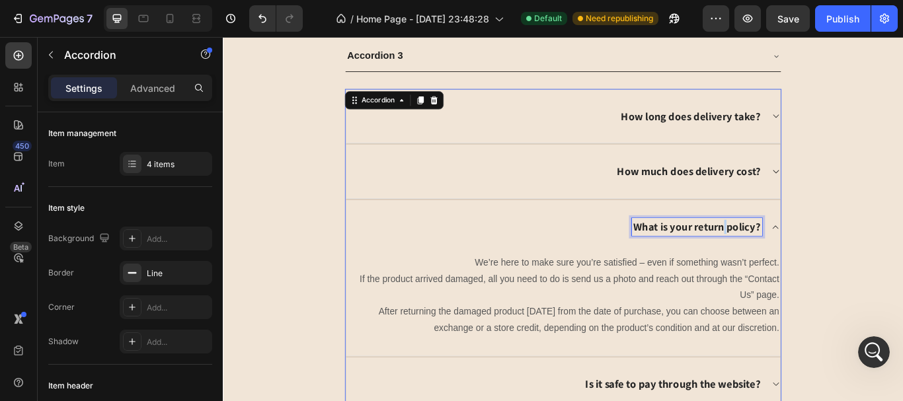
click at [802, 251] on strong "What is your return policy?" at bounding box center [776, 259] width 148 height 16
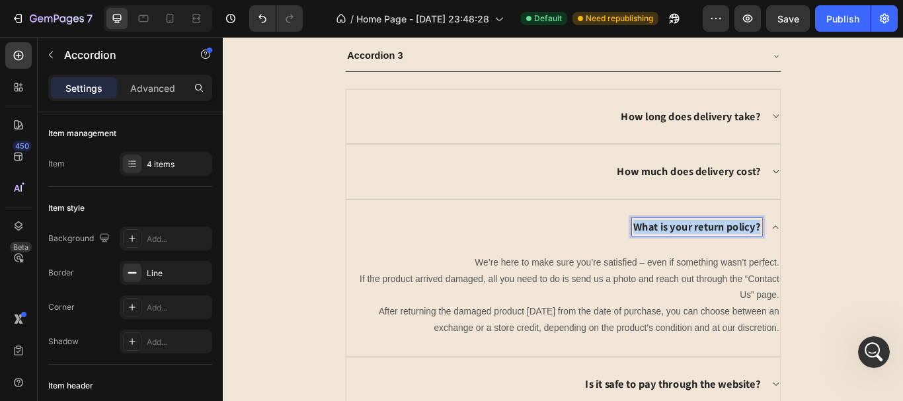
click at [802, 251] on strong "What is your return policy?" at bounding box center [776, 259] width 148 height 16
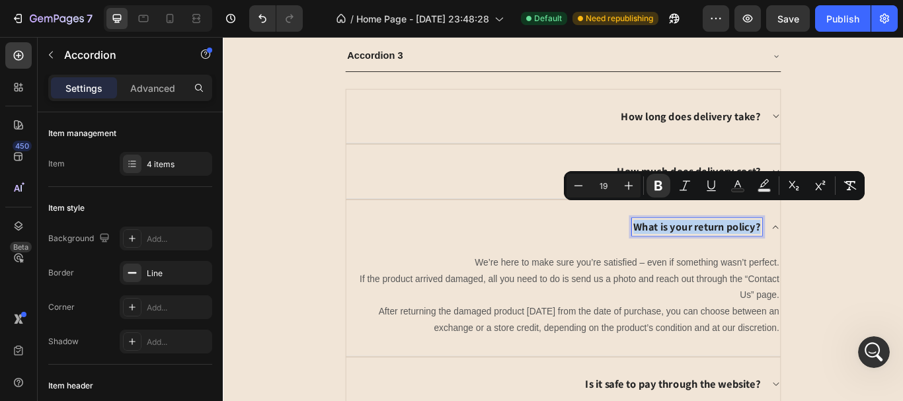
copy strong "What is your return policy?"
click at [903, 286] on div "FAQ Heading How long does delivery take? Orders usually arrive within 2–3 busin…" at bounding box center [620, 101] width 774 height 750
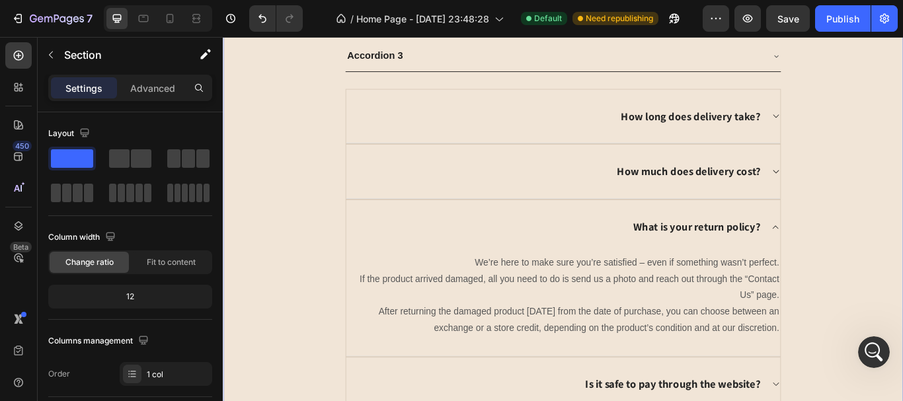
scroll to position [2967, 0]
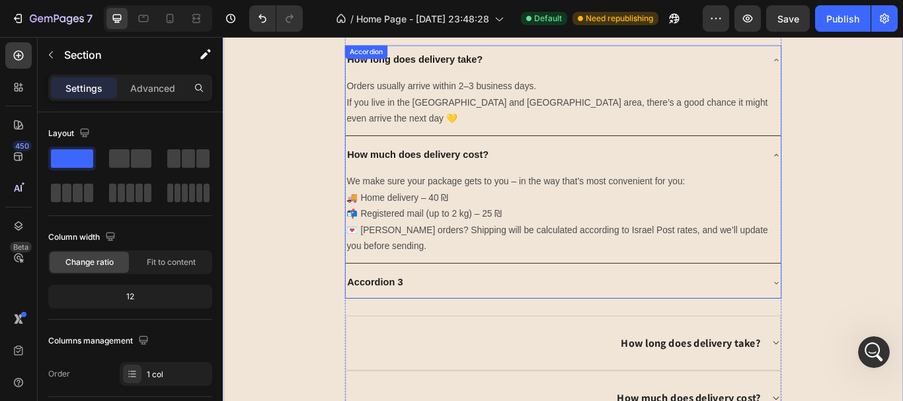
click at [416, 314] on p "Accordion 3" at bounding box center [400, 324] width 65 height 21
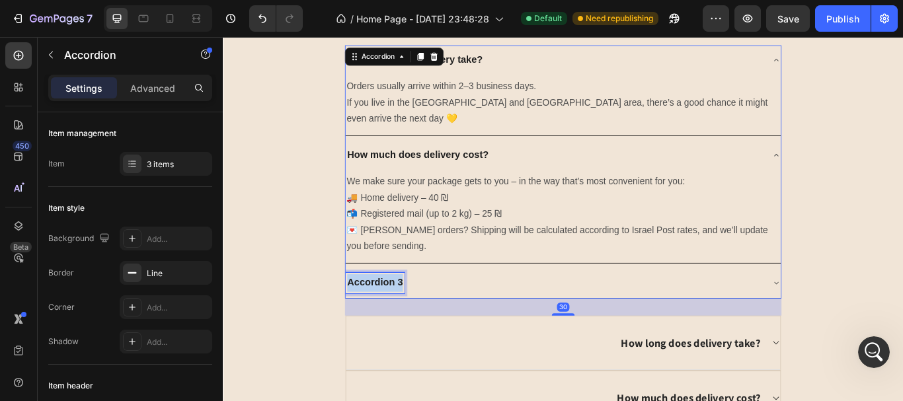
click at [415, 314] on p "Accordion 3" at bounding box center [400, 324] width 65 height 21
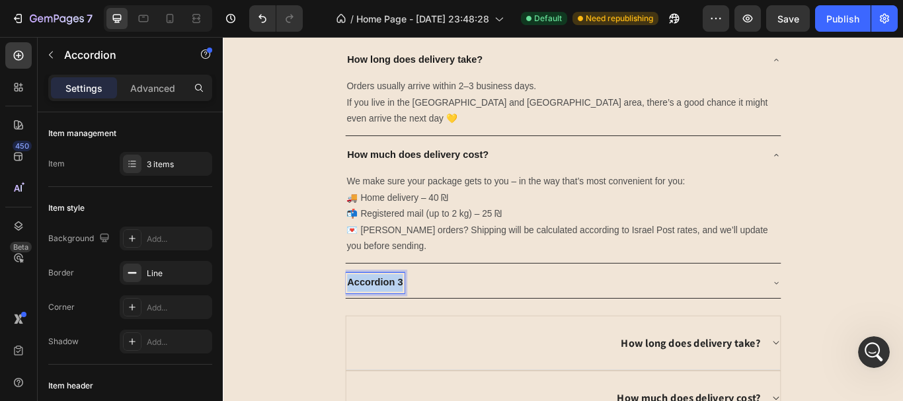
click at [415, 314] on p "Accordion 3" at bounding box center [400, 324] width 65 height 21
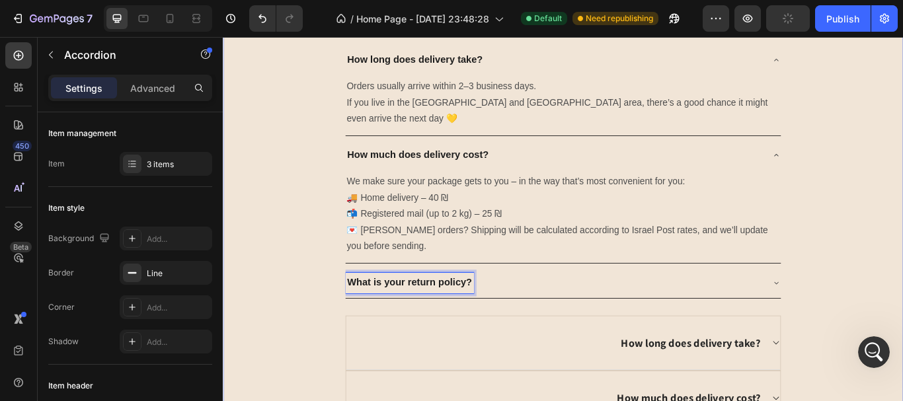
click at [903, 249] on div "FAQ Heading How long does delivery take? Orders usually arrive within 2–3 busin…" at bounding box center [620, 365] width 774 height 750
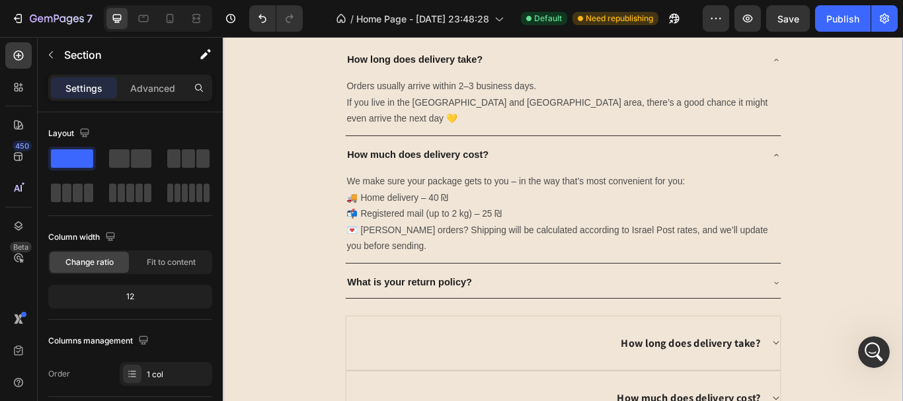
scroll to position [3033, 0]
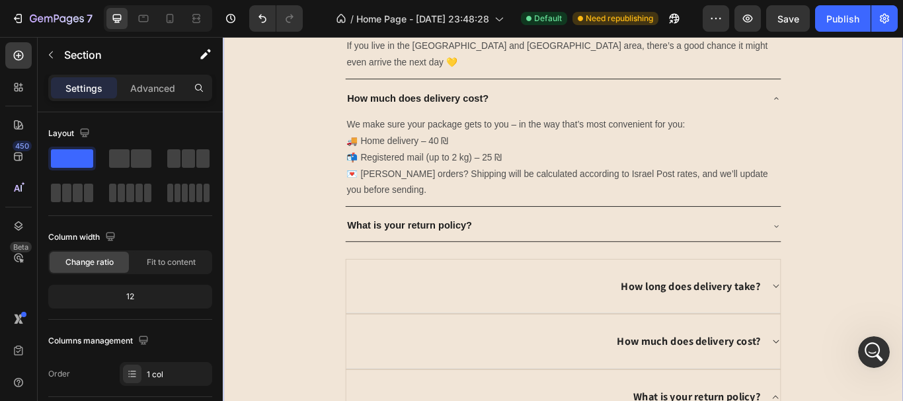
click at [864, 253] on icon at bounding box center [868, 258] width 11 height 11
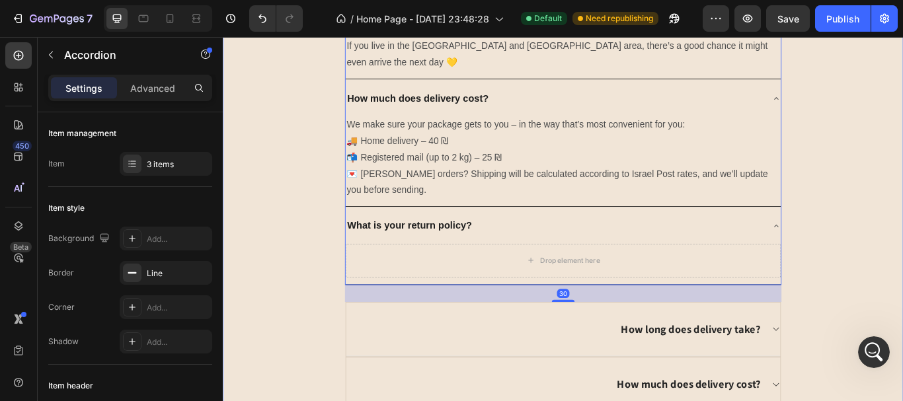
scroll to position [3298, 0]
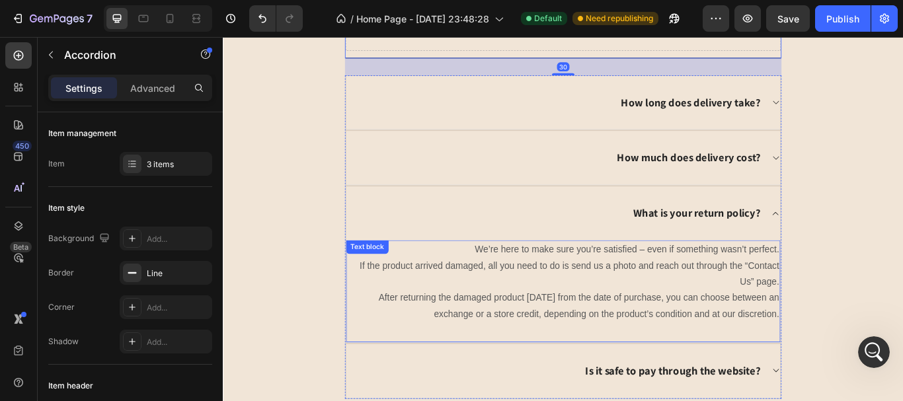
click at [802, 280] on p "We’re here to make sure you’re satisfied – even if something wasn’t perfect. If…" at bounding box center [620, 323] width 504 height 95
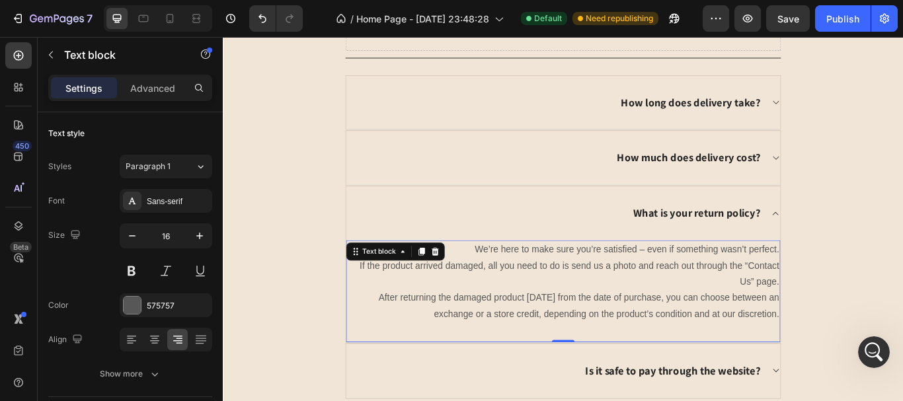
click at [802, 280] on p "We’re here to make sure you’re satisfied – even if something wasn’t perfect. If…" at bounding box center [620, 323] width 504 height 95
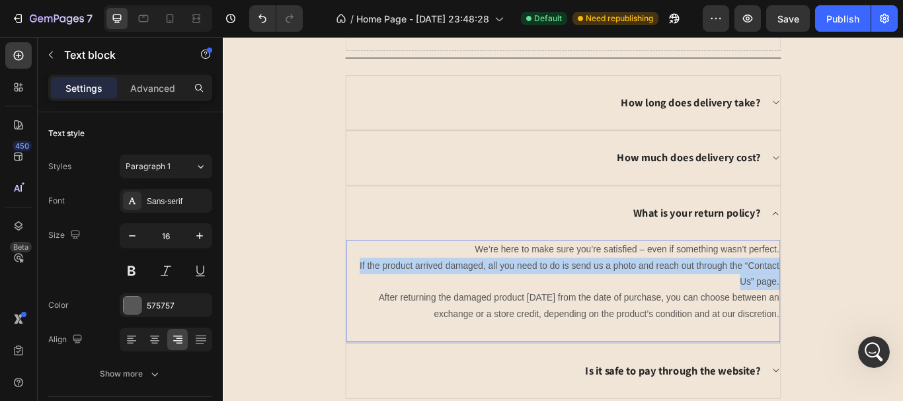
click at [802, 280] on p "We’re here to make sure you’re satisfied – even if something wasn’t perfect. If…" at bounding box center [620, 323] width 504 height 95
copy p "We’re here to make sure you’re satisfied – even if something wasn’t perfect. If…"
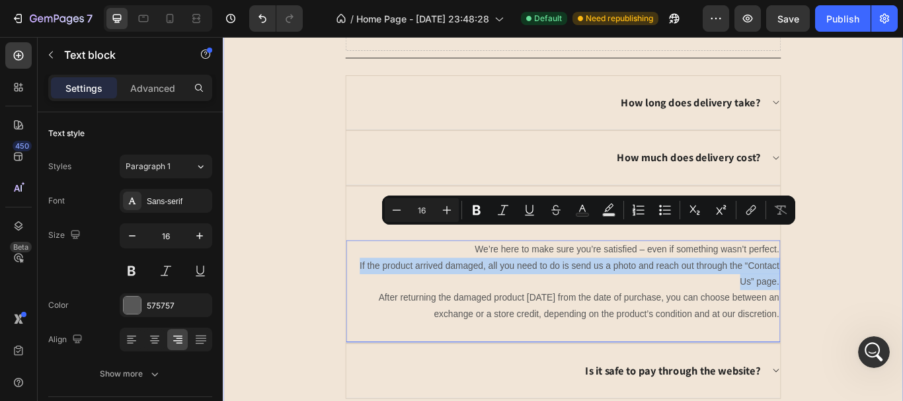
click at [903, 197] on div "FAQ Heading How long does delivery take? Orders usually arrive within 2–3 busin…" at bounding box center [620, 59] width 774 height 800
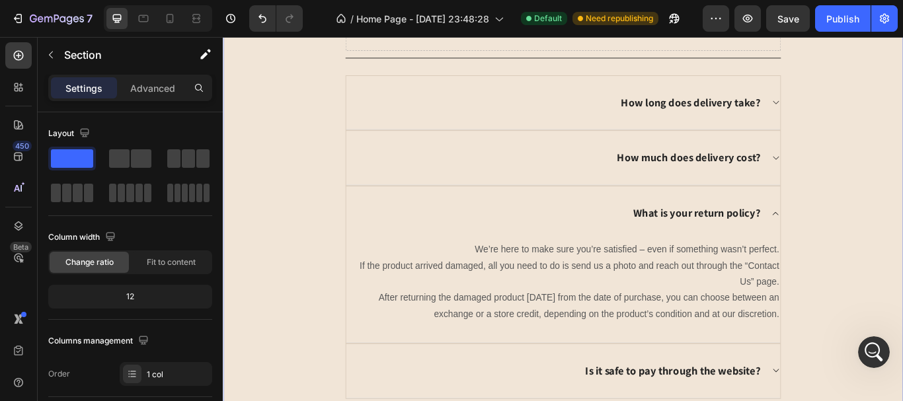
scroll to position [3099, 0]
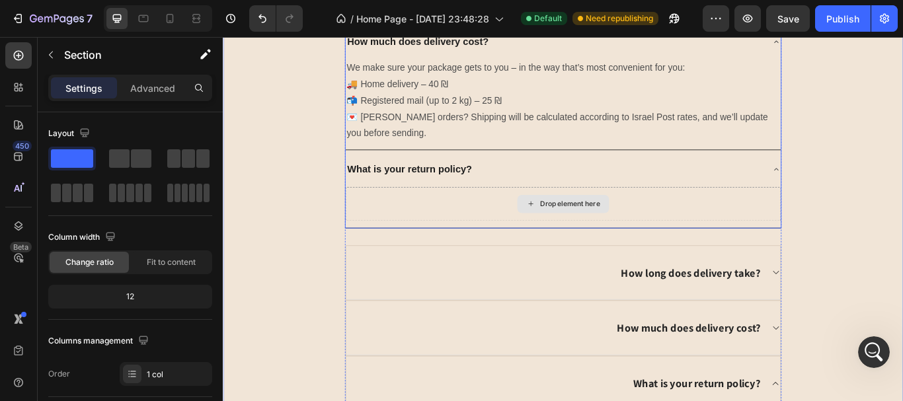
click at [578, 226] on icon at bounding box center [582, 231] width 11 height 11
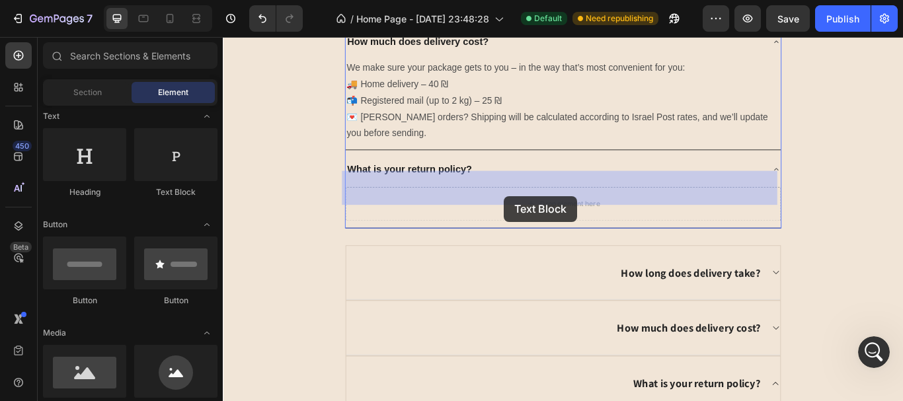
drag, startPoint x: 300, startPoint y: 205, endPoint x: 564, endPoint y: 212, distance: 264.0
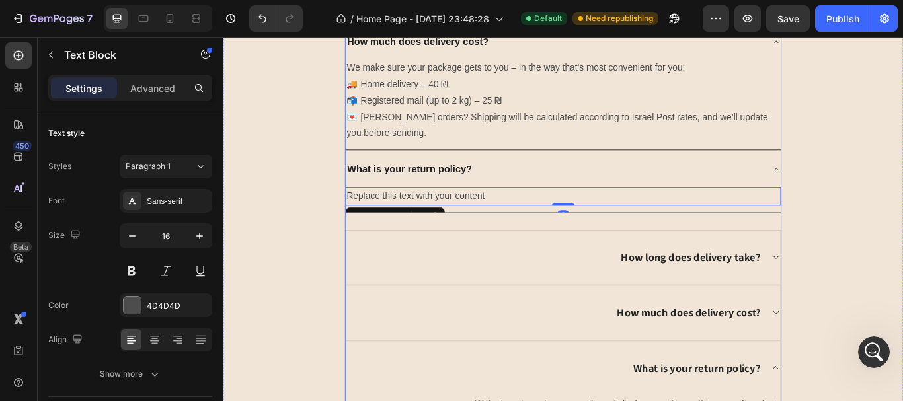
click at [537, 212] on div "Replace this text with your content" at bounding box center [620, 223] width 508 height 22
click at [537, 214] on p "Replace this text with your content" at bounding box center [619, 223] width 505 height 19
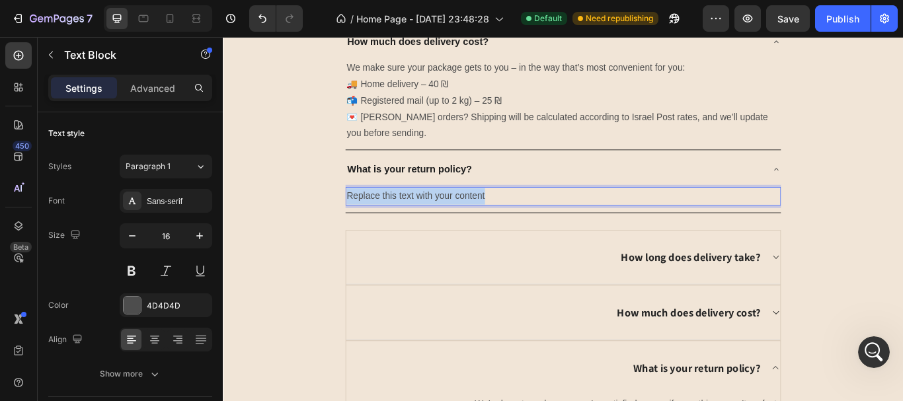
click at [537, 214] on p "Replace this text with your content" at bounding box center [619, 223] width 505 height 19
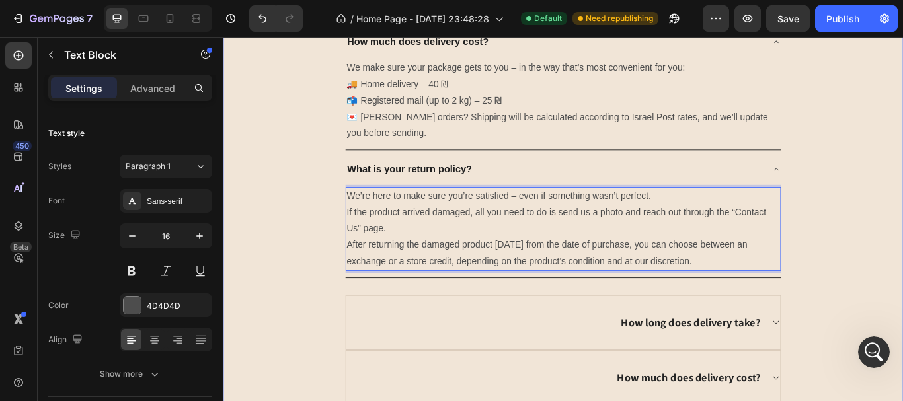
drag, startPoint x: 952, startPoint y: 251, endPoint x: 941, endPoint y: 261, distance: 14.5
click at [903, 251] on div "FAQ Heading How long does delivery take? Orders usually arrive within 2–3 busin…" at bounding box center [620, 287] width 774 height 858
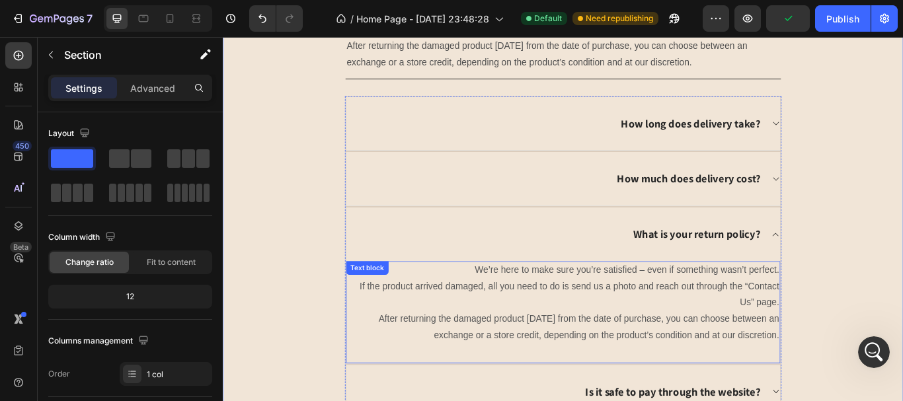
scroll to position [3364, 0]
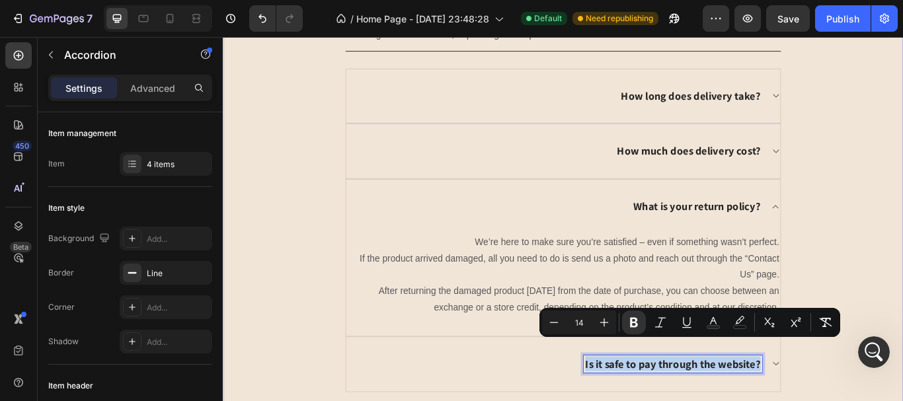
click at [903, 201] on div "FAQ Heading How long does delivery take? Orders usually arrive within 2–3 busin…" at bounding box center [620, 22] width 774 height 858
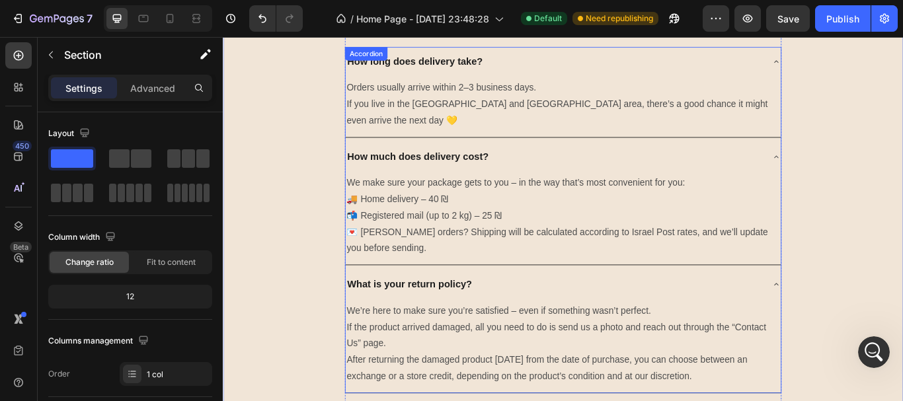
scroll to position [2901, 0]
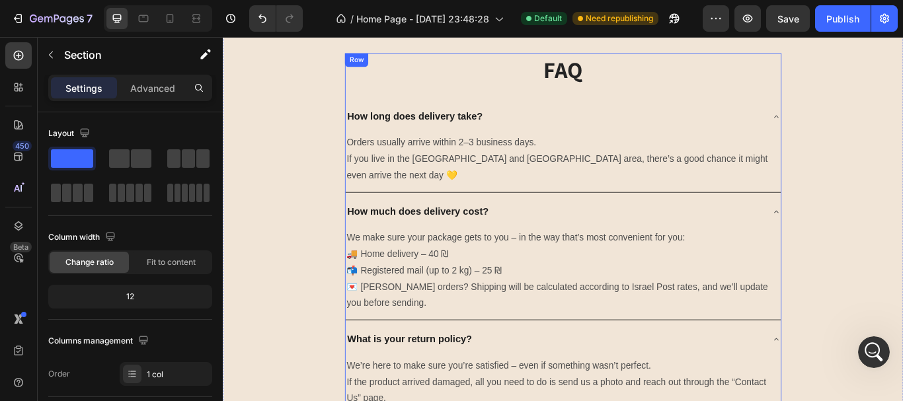
click at [583, 138] on div "How long does delivery take?" at bounding box center [609, 130] width 487 height 24
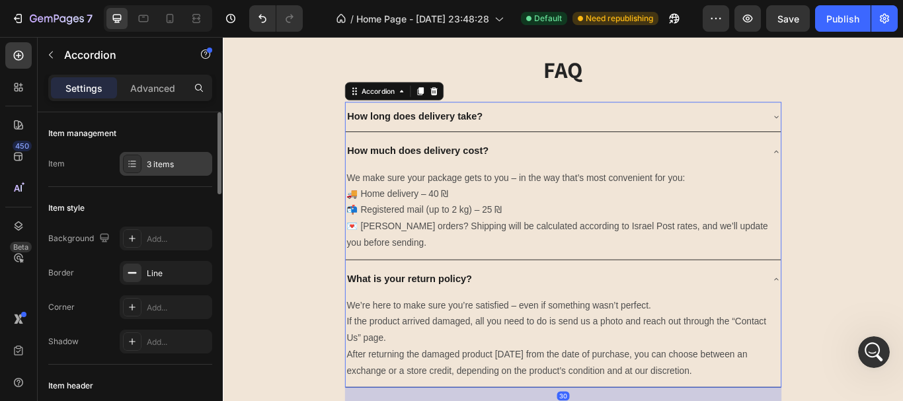
click at [140, 161] on div at bounding box center [132, 164] width 19 height 19
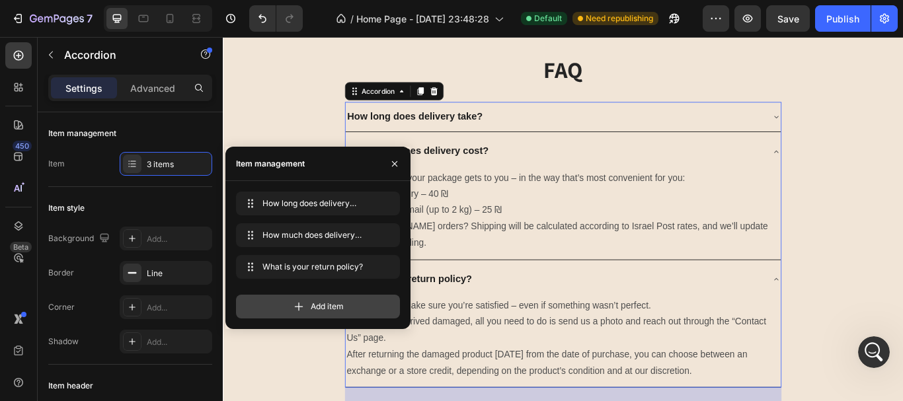
click at [285, 310] on div "Add item" at bounding box center [318, 307] width 164 height 24
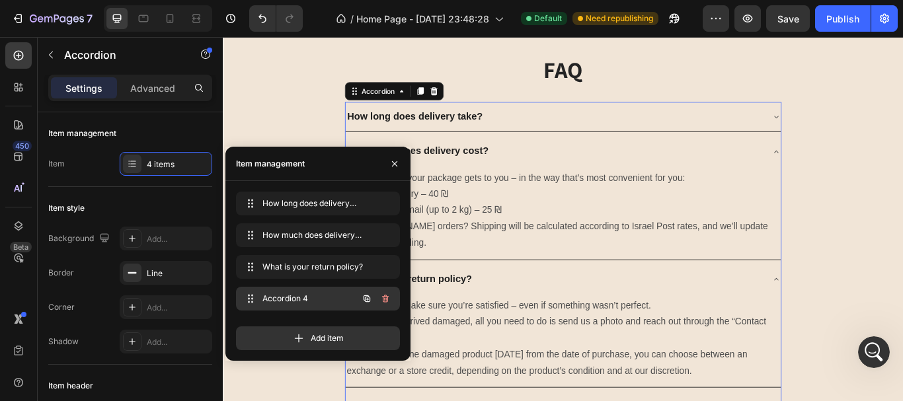
click at [297, 297] on span "Accordion 4" at bounding box center [300, 299] width 75 height 12
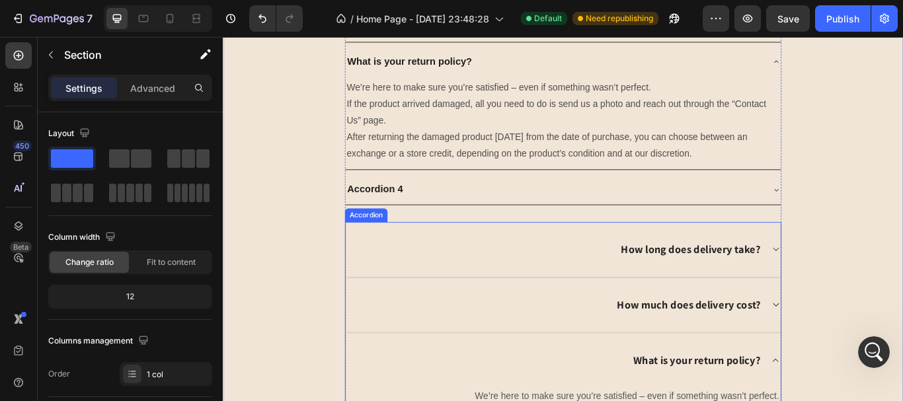
scroll to position [3231, 0]
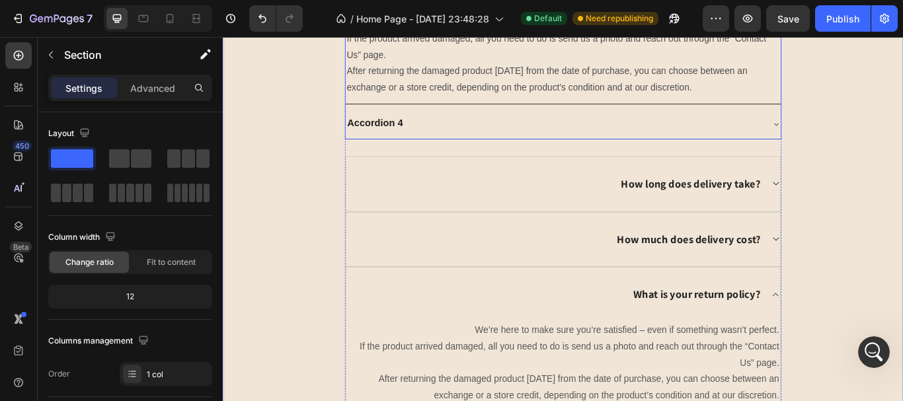
click at [419, 141] on div "Accordion 4" at bounding box center [400, 138] width 69 height 24
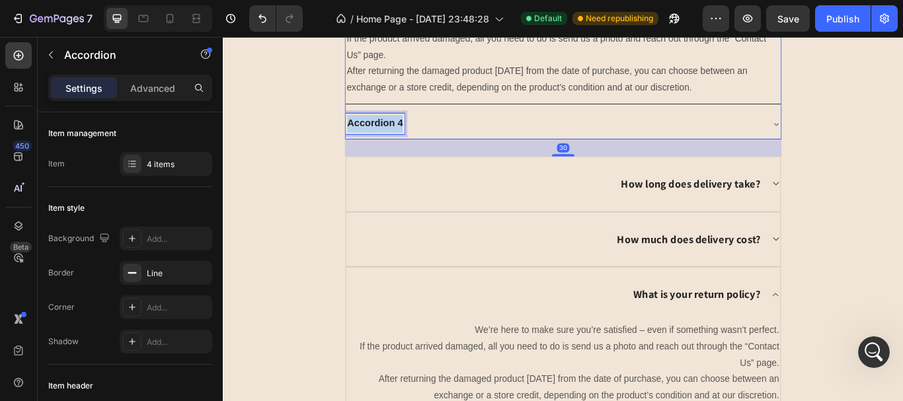
click at [419, 141] on p "Accordion 4" at bounding box center [400, 138] width 65 height 21
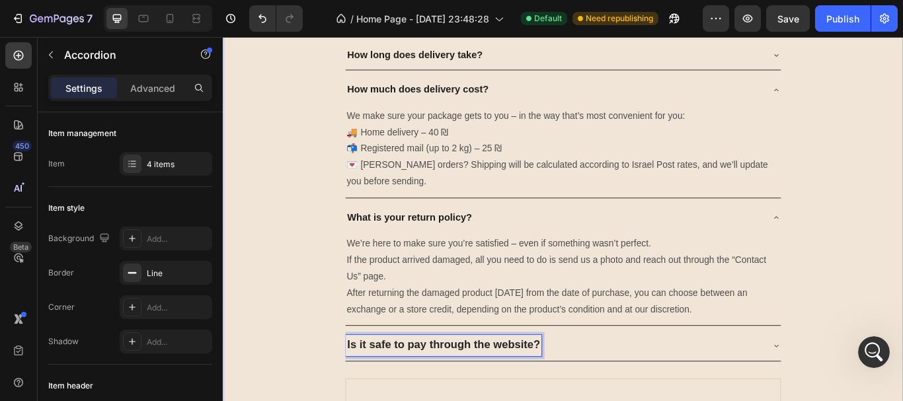
scroll to position [2967, 0]
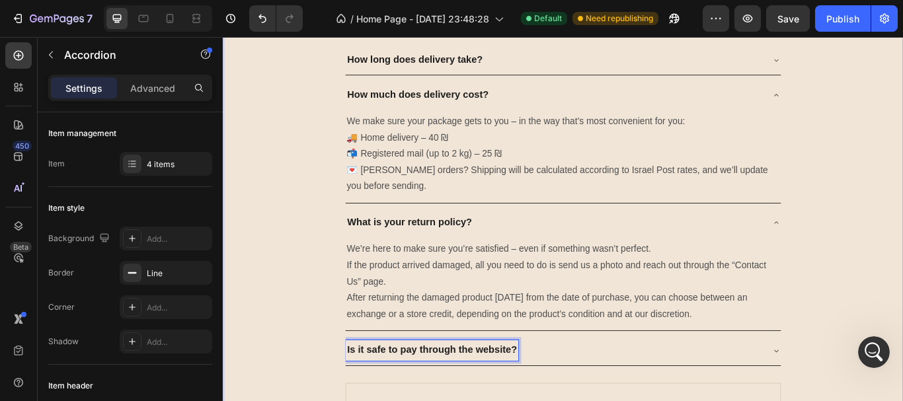
click at [903, 280] on div "FAQ Heading How long does delivery take? How much does delivery cost? We make s…" at bounding box center [620, 404] width 774 height 829
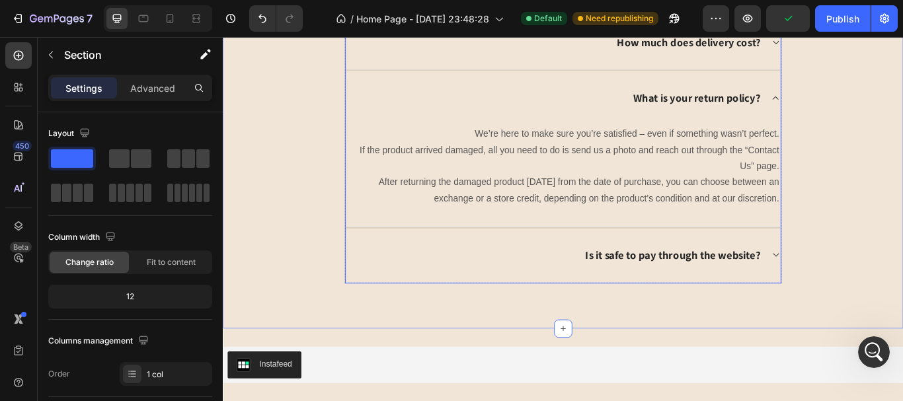
scroll to position [3496, 0]
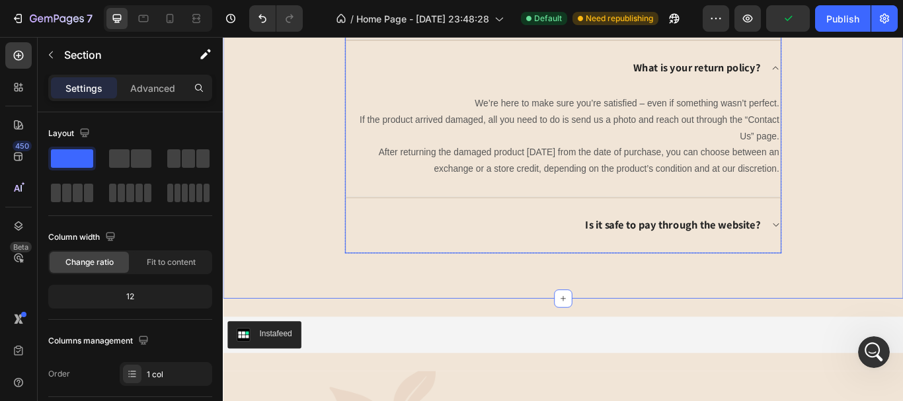
click at [849, 257] on div "Is it safe to pay through the website?" at bounding box center [619, 257] width 507 height 63
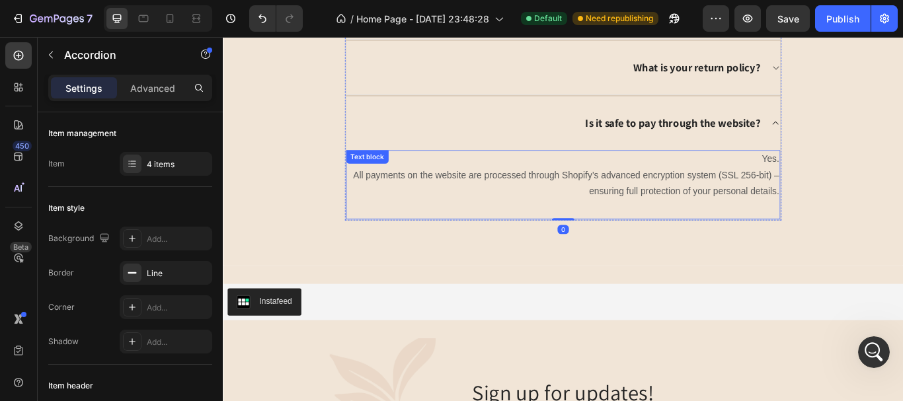
click at [787, 207] on p "Yes. All payments on the website are processed through Shopify’s advanced encry…" at bounding box center [620, 199] width 504 height 57
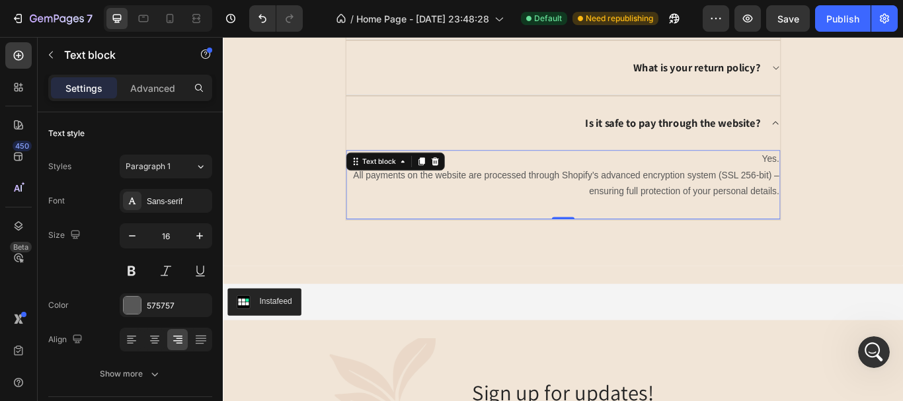
click at [787, 207] on p "Yes. All payments on the website are processed through Shopify’s advanced encry…" at bounding box center [620, 199] width 504 height 57
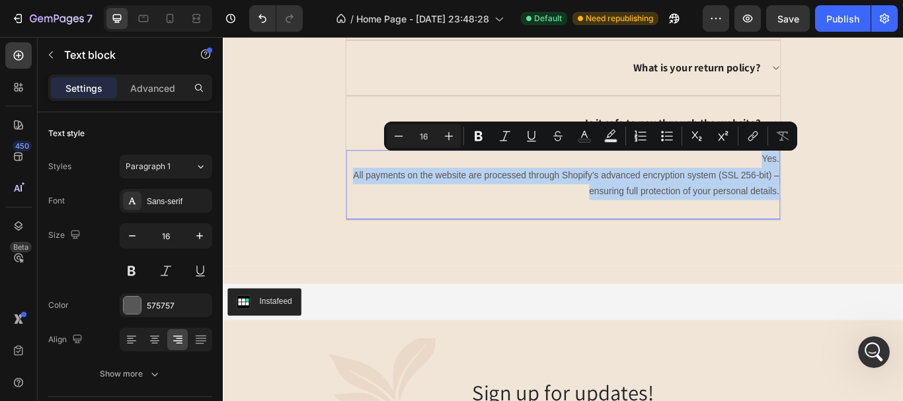
copy p "Yes. All payments on the website are processed through Shopify’s advanced encry…"
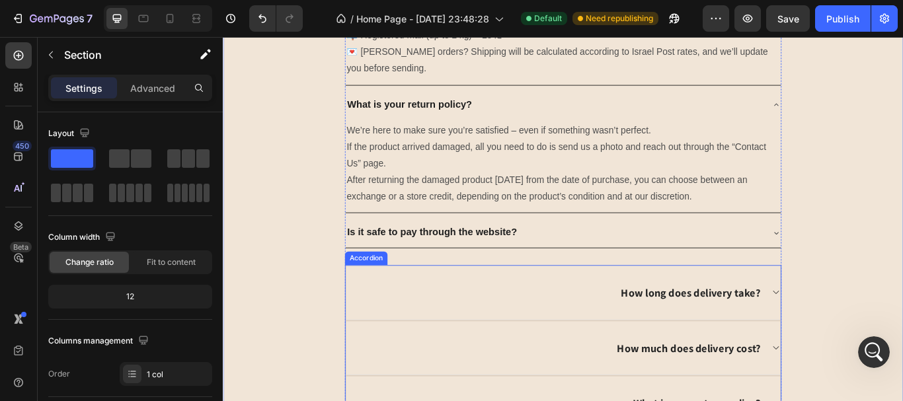
scroll to position [3099, 0]
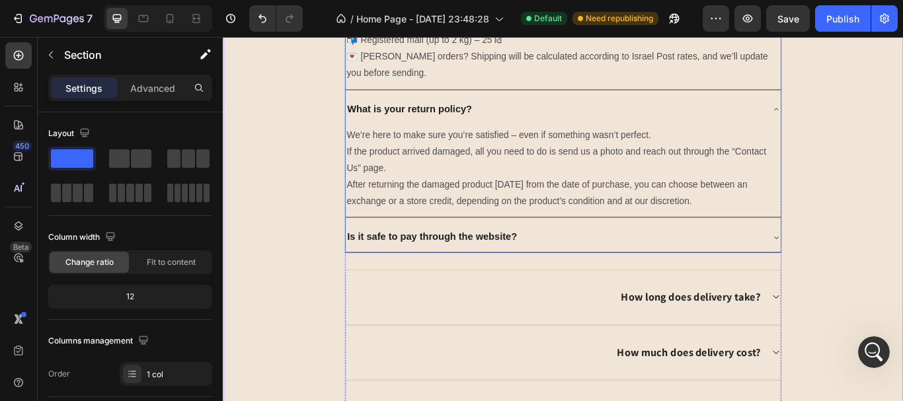
click at [797, 265] on div "Is it safe to pay through the website?" at bounding box center [609, 271] width 487 height 24
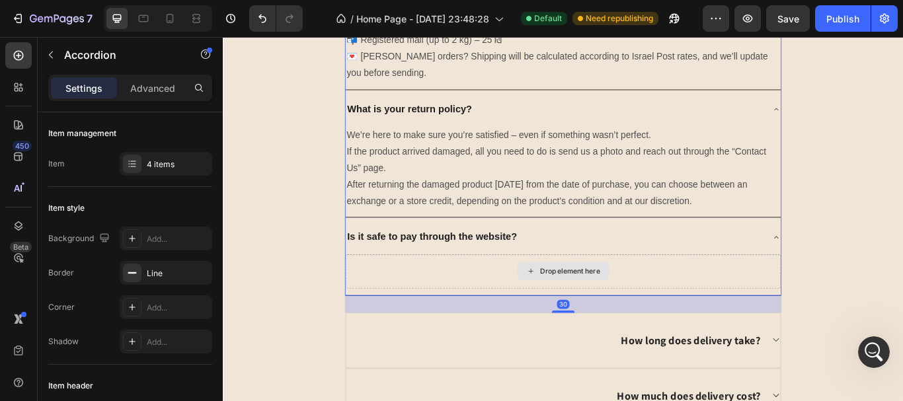
click at [572, 302] on div "Drop element here" at bounding box center [619, 310] width 107 height 21
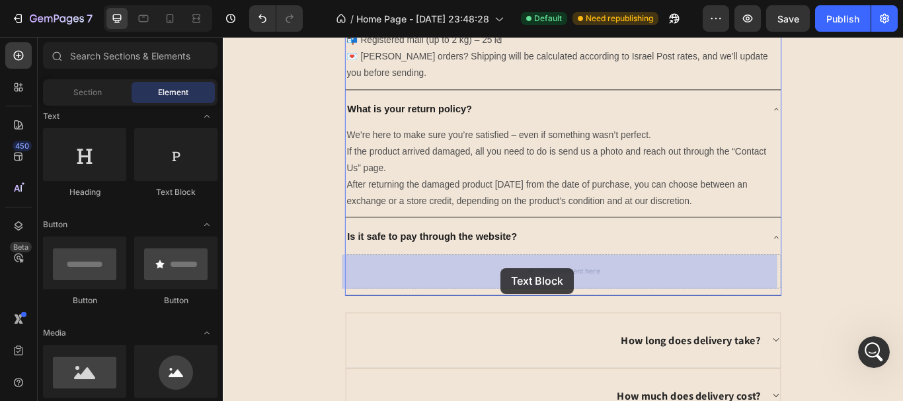
drag, startPoint x: 424, startPoint y: 217, endPoint x: 546, endPoint y: 307, distance: 151.9
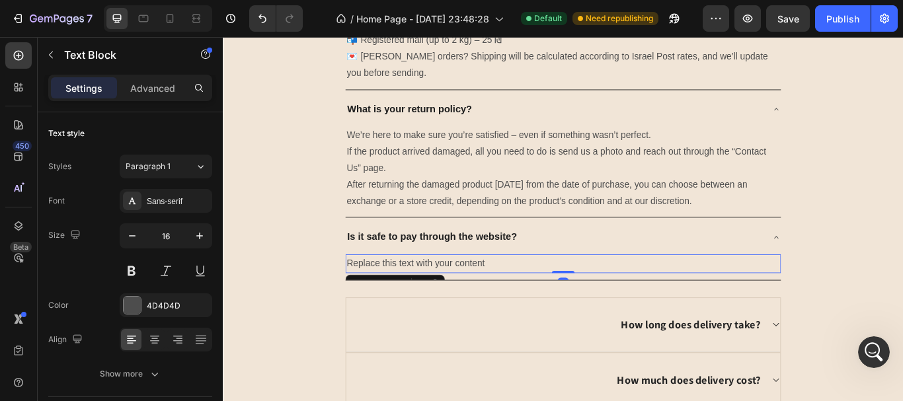
click at [536, 306] on div "Replace this text with your content" at bounding box center [620, 302] width 508 height 22
click at [536, 306] on p "Replace this text with your content" at bounding box center [619, 301] width 505 height 19
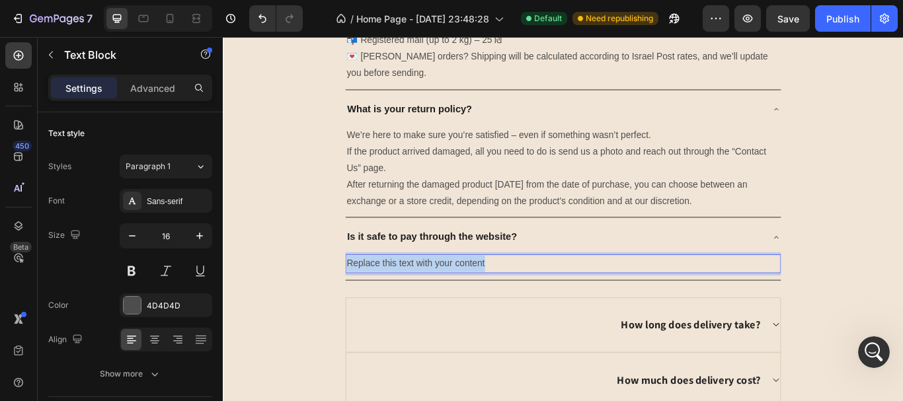
click at [536, 306] on p "Replace this text with your content" at bounding box center [619, 301] width 505 height 19
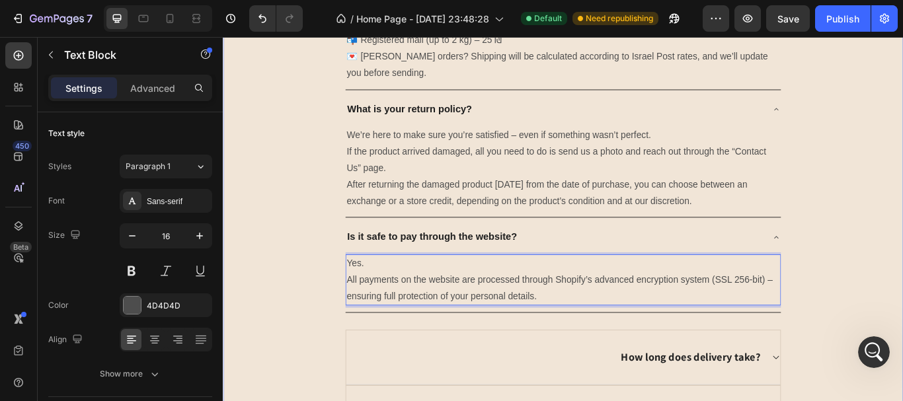
click at [903, 274] on div "FAQ Heading How long does delivery take? How much does delivery cost? We make s…" at bounding box center [620, 288] width 774 height 861
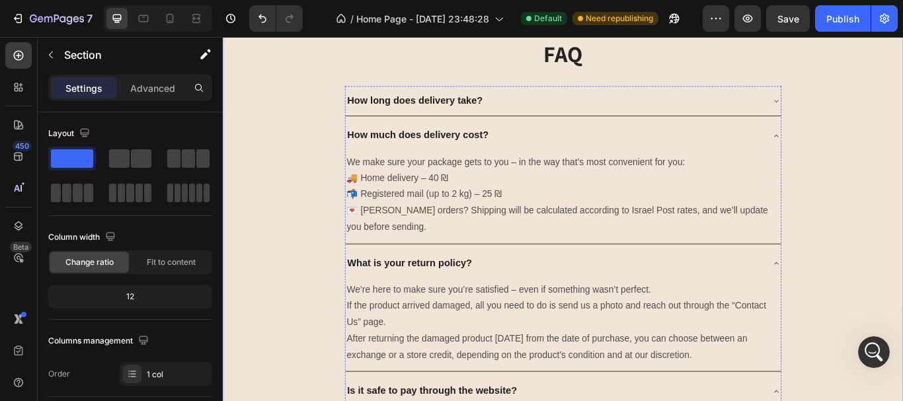
scroll to position [2901, 0]
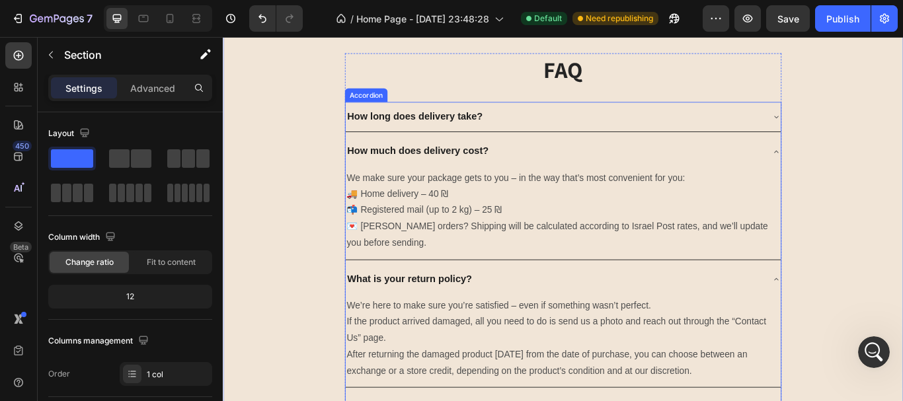
click at [480, 128] on p "How long does delivery take?" at bounding box center [447, 130] width 158 height 21
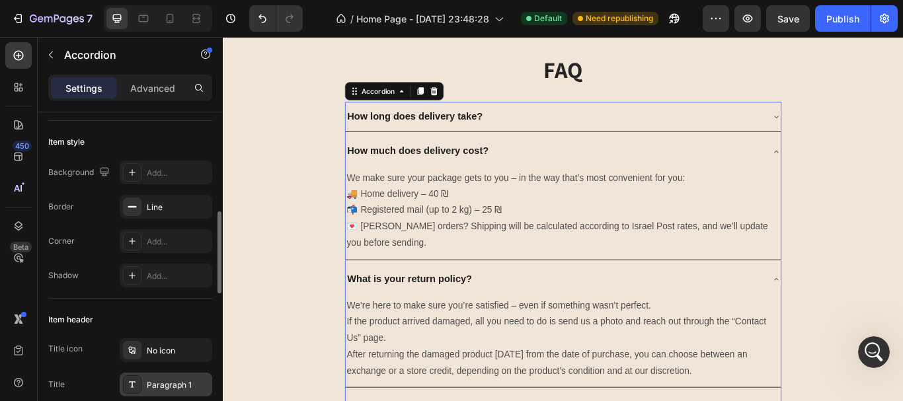
scroll to position [198, 0]
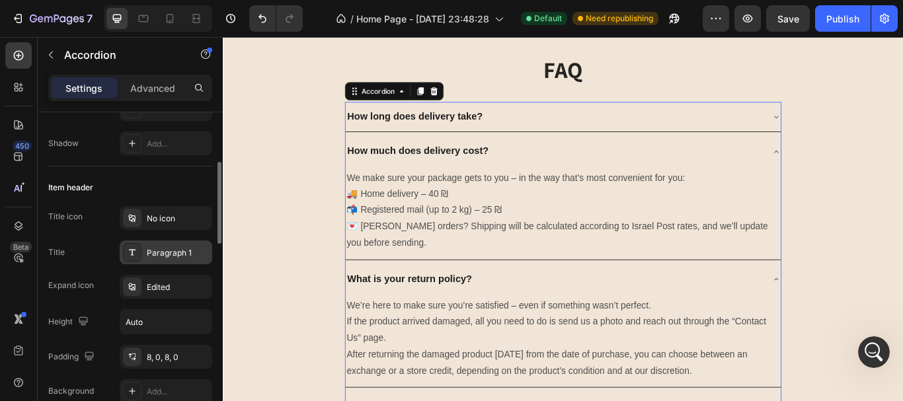
click at [184, 249] on div "Paragraph 1" at bounding box center [178, 253] width 62 height 12
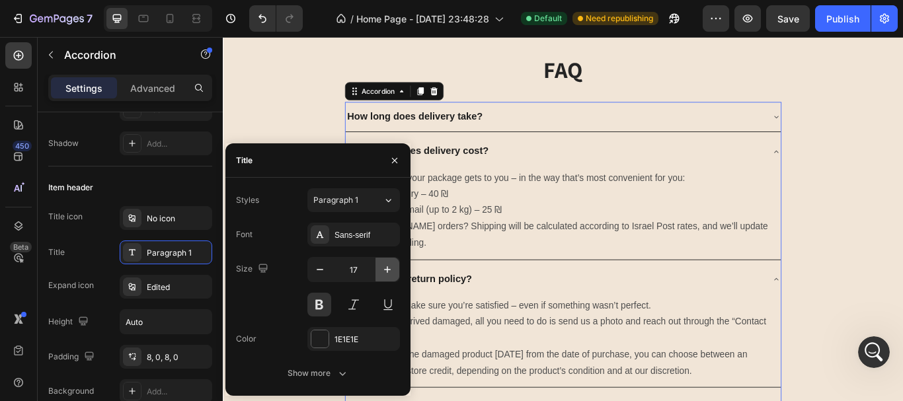
click at [384, 264] on icon "button" at bounding box center [387, 269] width 13 height 13
type input "18"
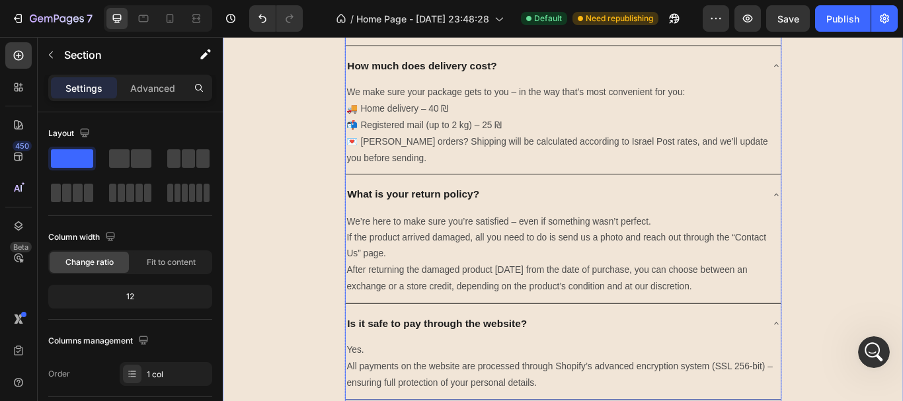
scroll to position [2835, 0]
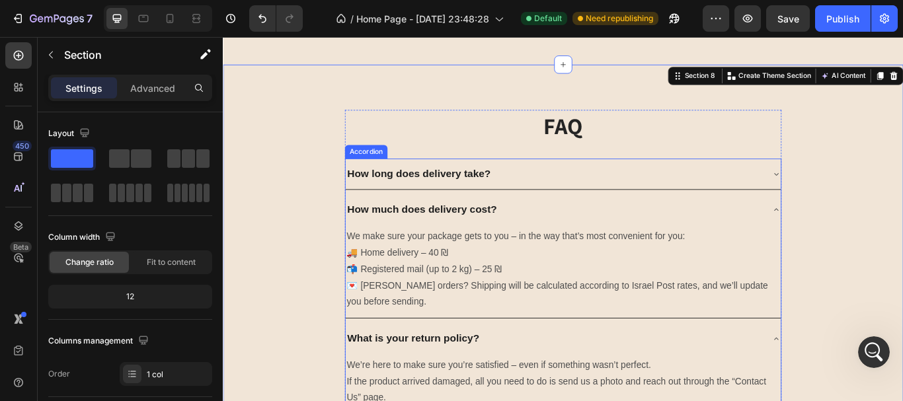
click at [717, 180] on div "How long does delivery take?" at bounding box center [620, 197] width 508 height 36
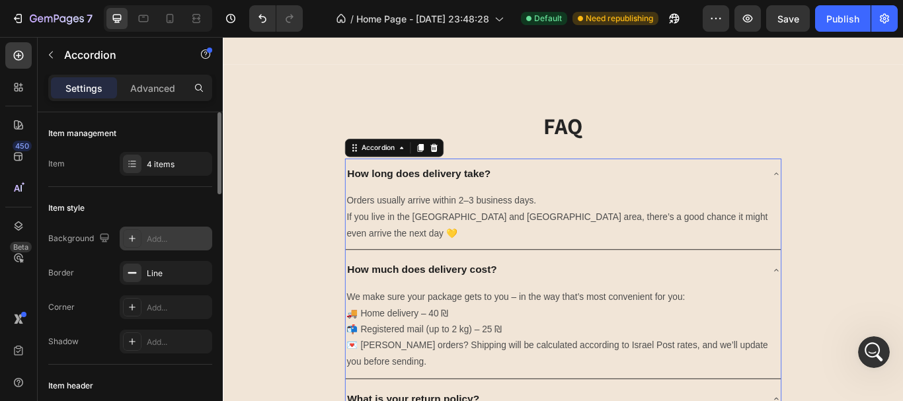
scroll to position [66, 0]
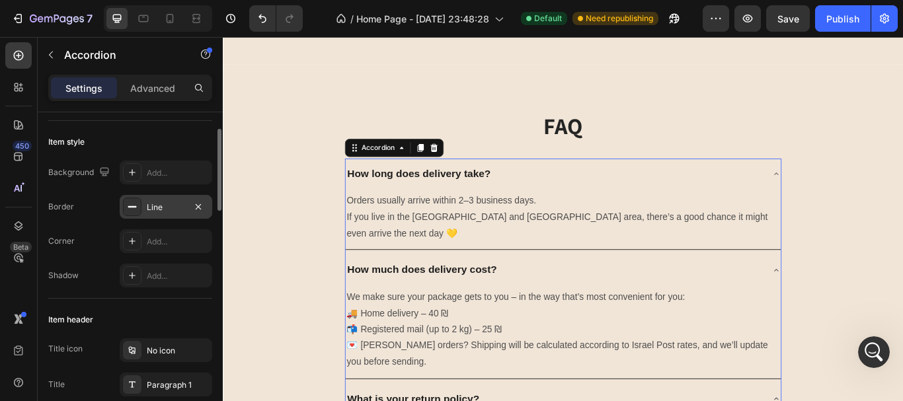
click at [123, 210] on div at bounding box center [132, 207] width 19 height 19
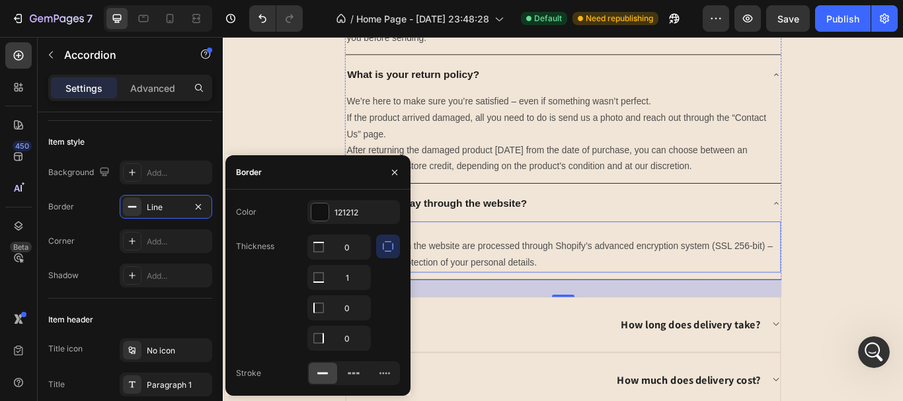
scroll to position [3364, 0]
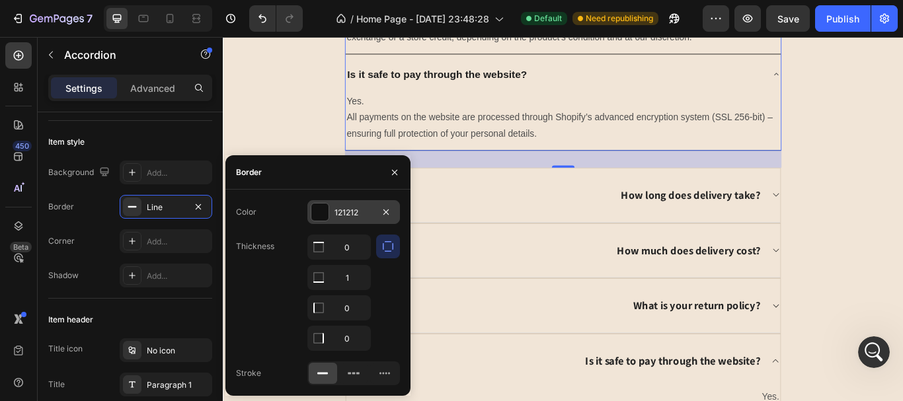
click at [326, 208] on div at bounding box center [320, 212] width 17 height 17
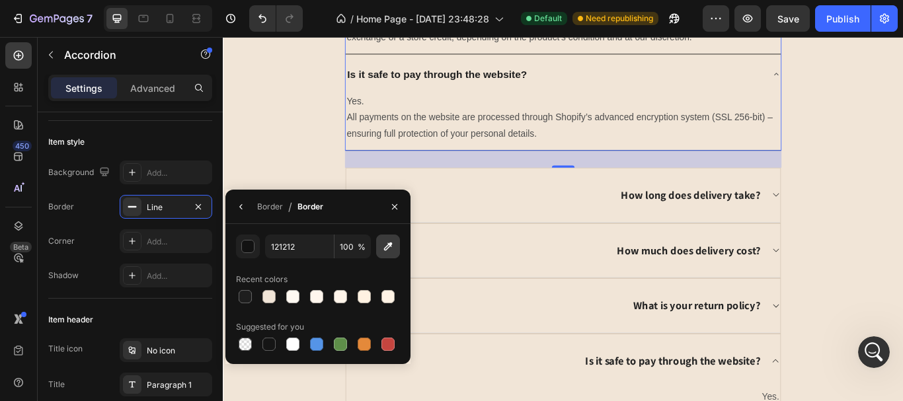
click at [385, 237] on button "button" at bounding box center [388, 247] width 24 height 24
type input "DED0BF"
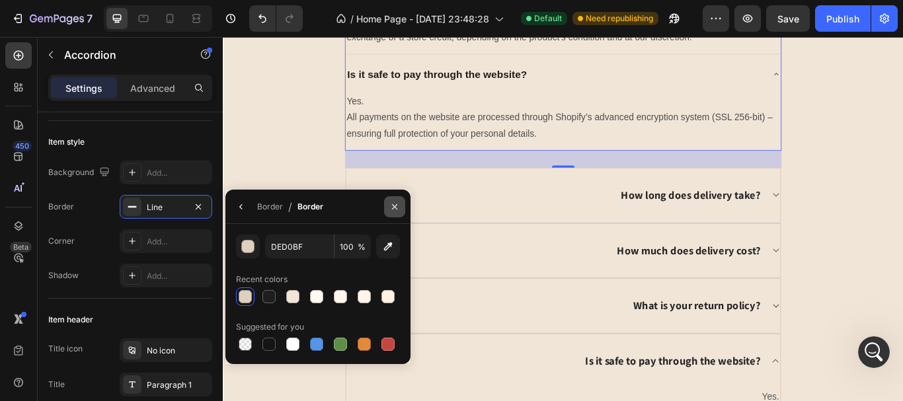
click at [393, 210] on icon "button" at bounding box center [395, 207] width 11 height 11
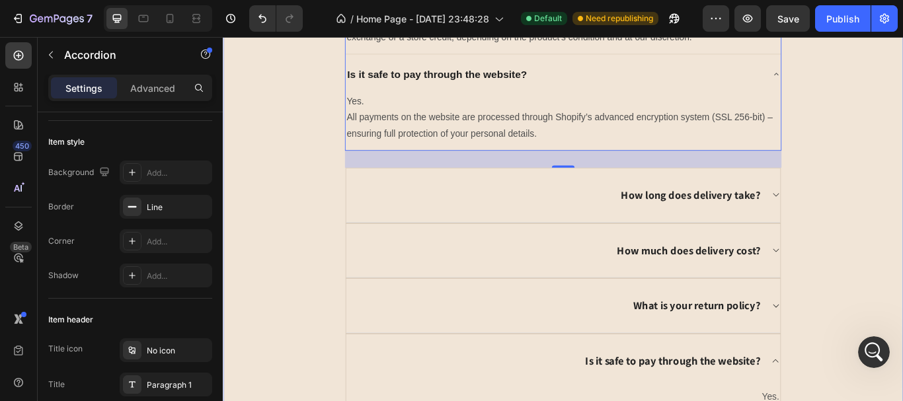
click at [903, 242] on div "FAQ Heading How long does delivery take? Orders usually arrive within 2–3 busin…" at bounding box center [620, 61] width 774 height 937
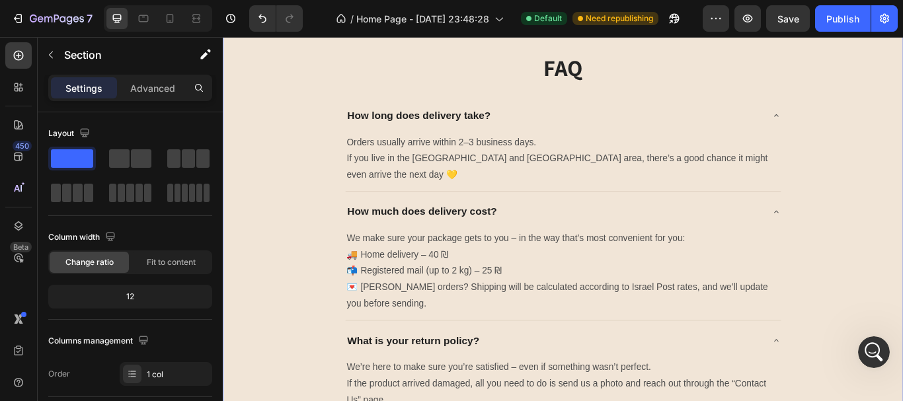
scroll to position [2901, 0]
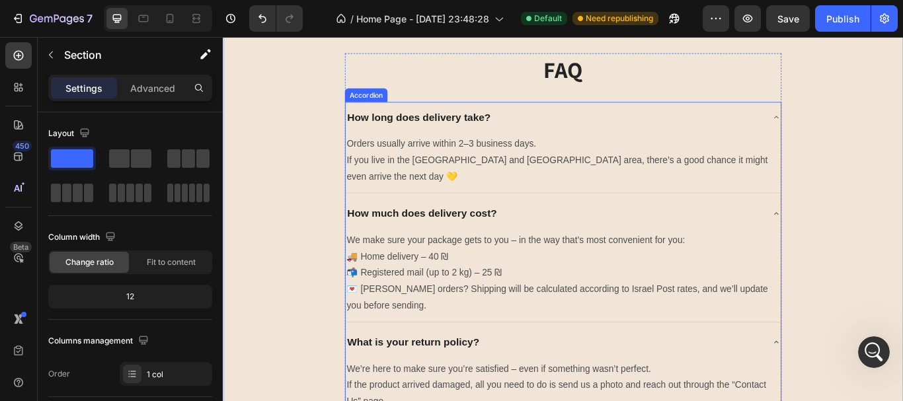
click at [671, 121] on div "How long does delivery take?" at bounding box center [609, 130] width 487 height 25
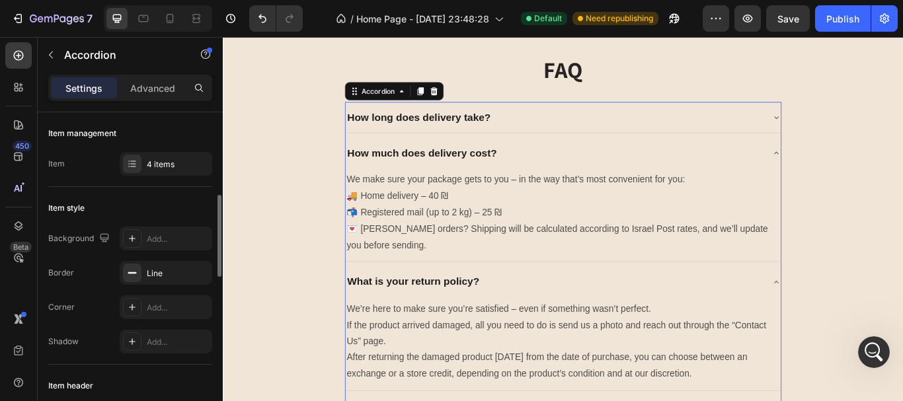
scroll to position [198, 0]
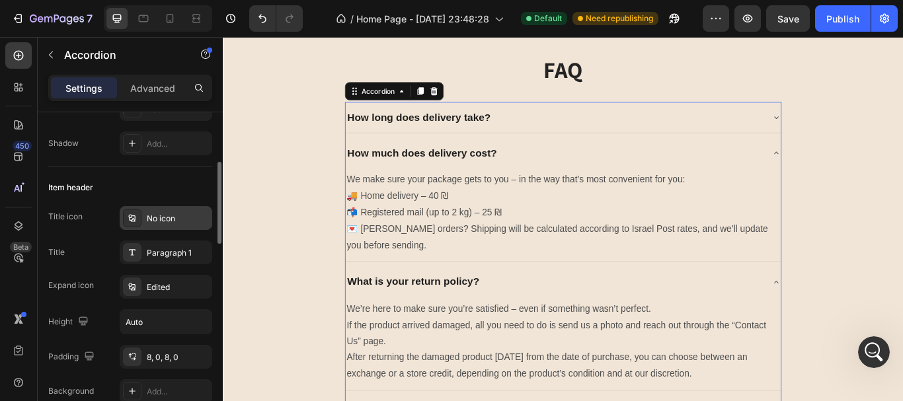
click at [132, 218] on icon at bounding box center [132, 218] width 11 height 11
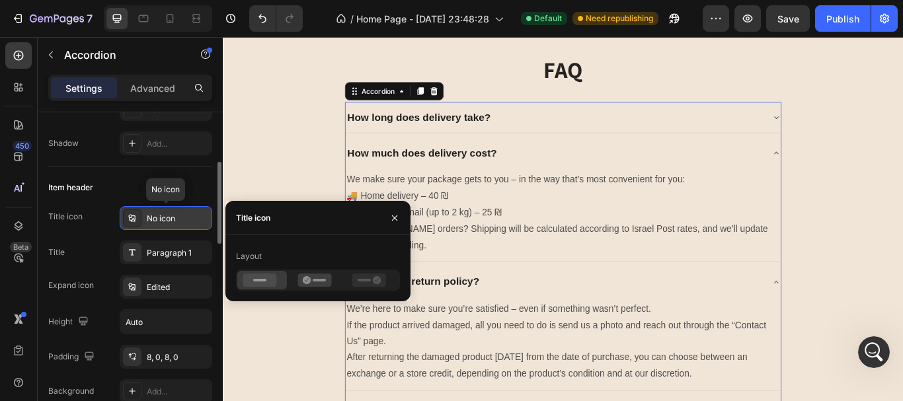
click at [132, 218] on icon at bounding box center [132, 218] width 11 height 11
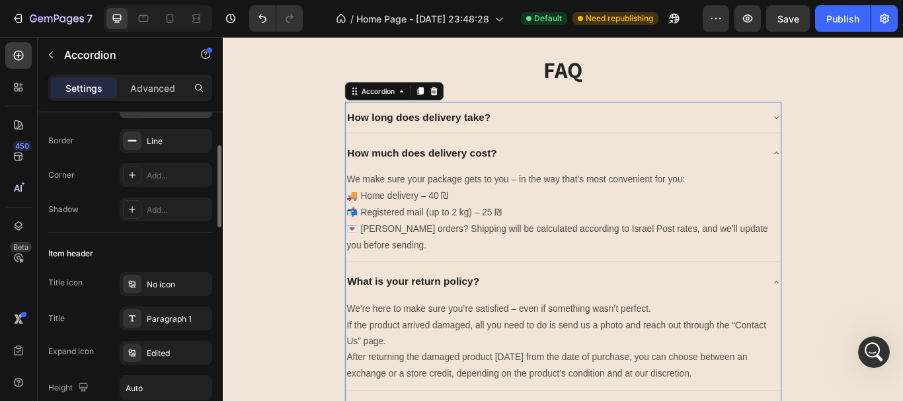
scroll to position [0, 0]
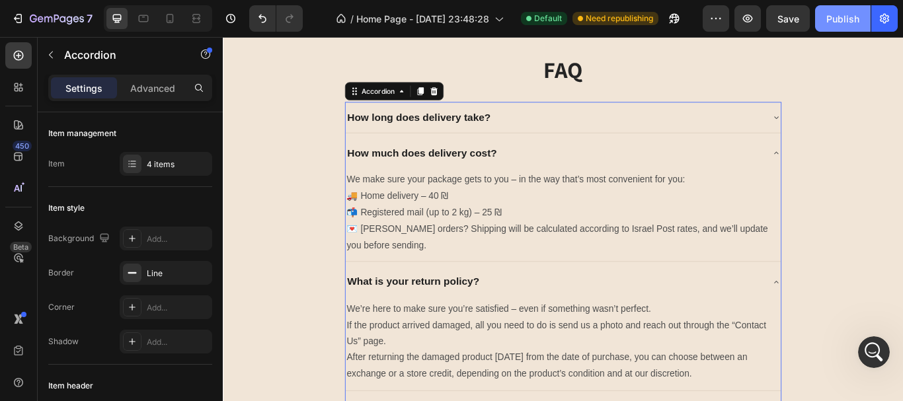
click at [843, 24] on div "Publish" at bounding box center [843, 19] width 33 height 14
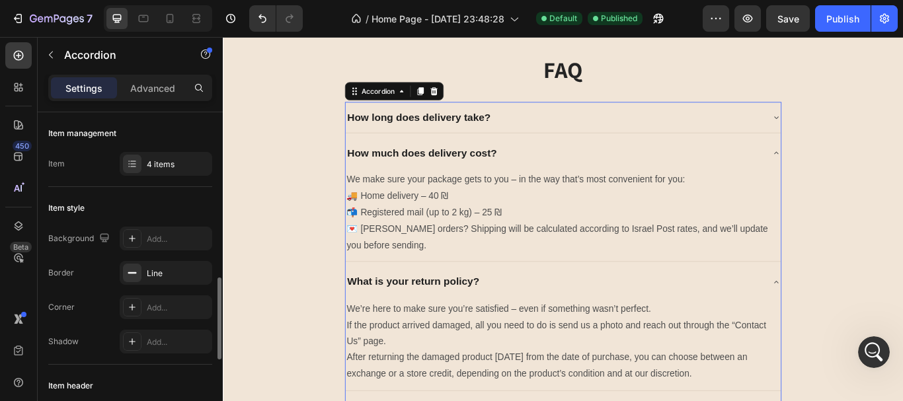
scroll to position [198, 0]
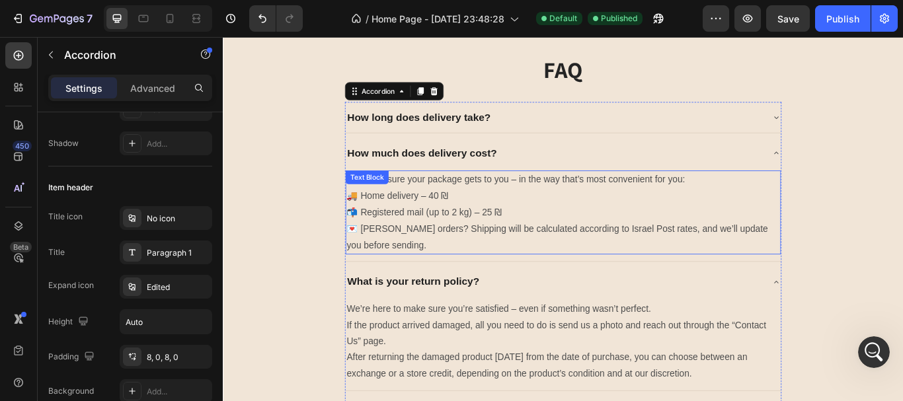
click at [461, 214] on p "We make sure your package gets to you – in the way that’s most convenient for y…" at bounding box center [619, 241] width 505 height 95
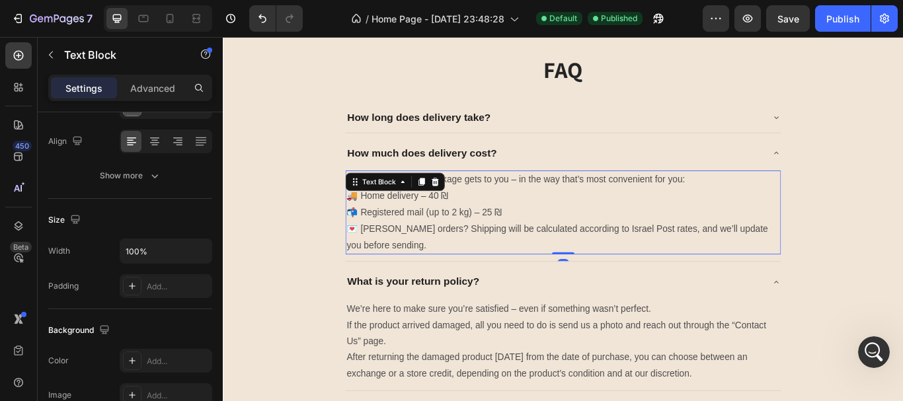
scroll to position [0, 0]
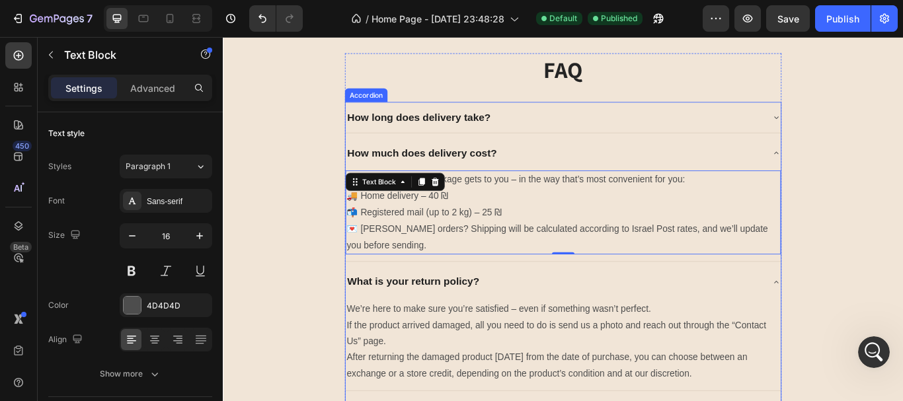
click at [690, 141] on div "How long does delivery take?" at bounding box center [609, 130] width 487 height 25
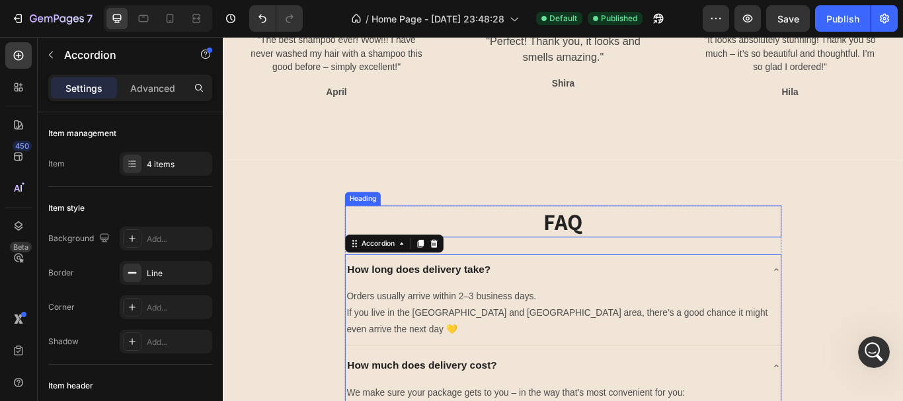
scroll to position [2702, 0]
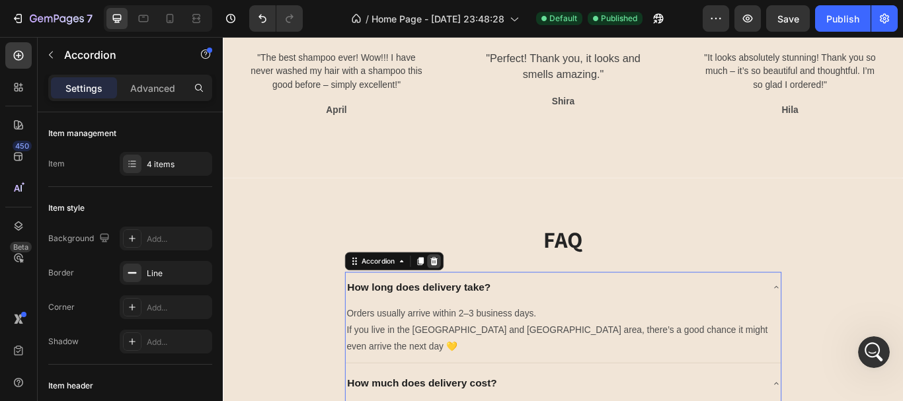
click at [465, 298] on icon at bounding box center [469, 298] width 9 height 9
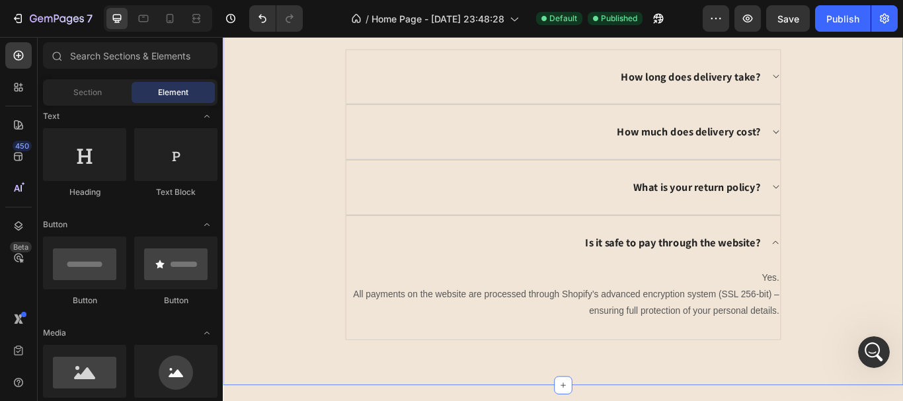
scroll to position [3033, 0]
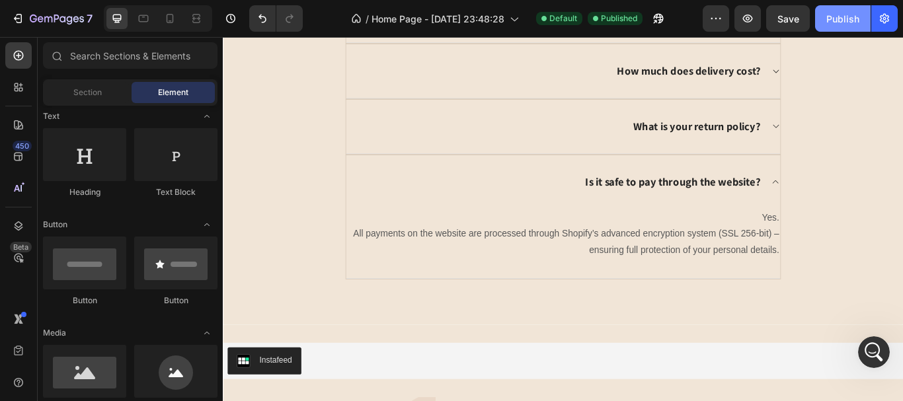
click at [838, 15] on div "Publish" at bounding box center [843, 19] width 33 height 14
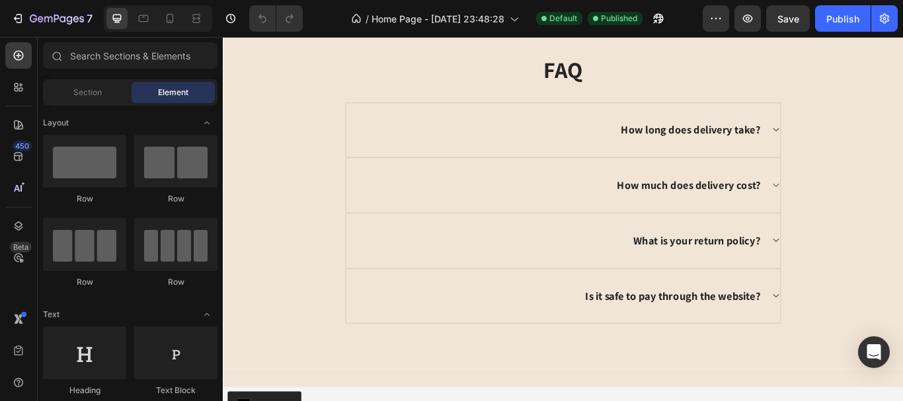
scroll to position [2848, 0]
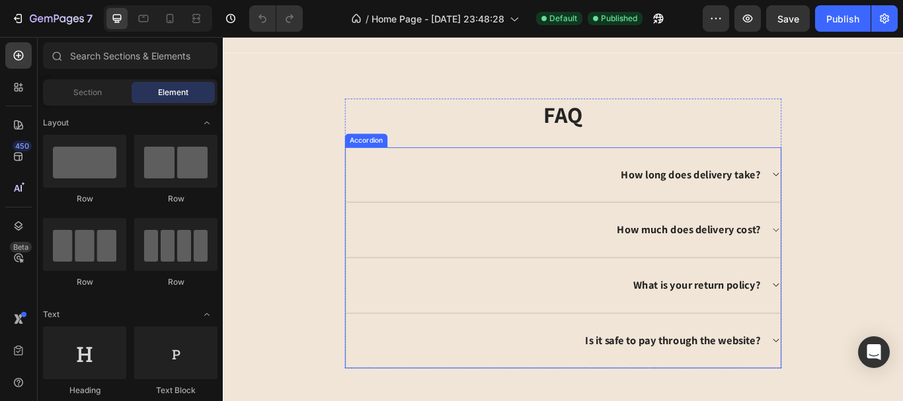
click at [862, 328] on icon at bounding box center [867, 326] width 10 height 11
click at [862, 324] on icon at bounding box center [867, 326] width 10 height 11
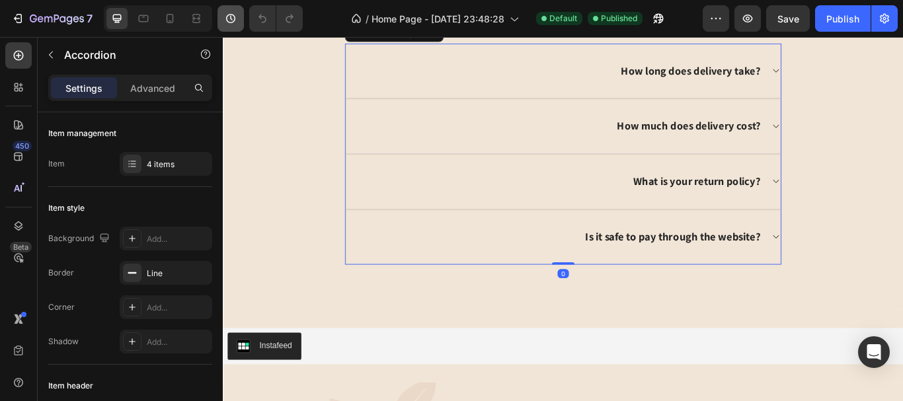
scroll to position [2980, 0]
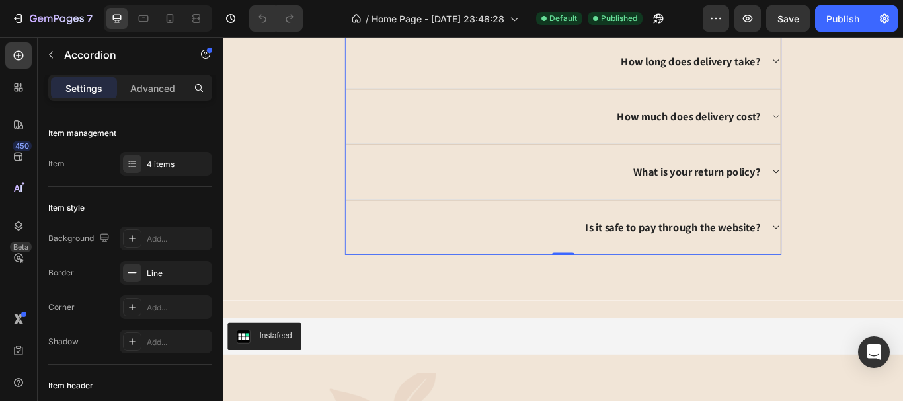
click at [831, 196] on strong "What is your return policy?" at bounding box center [776, 195] width 148 height 16
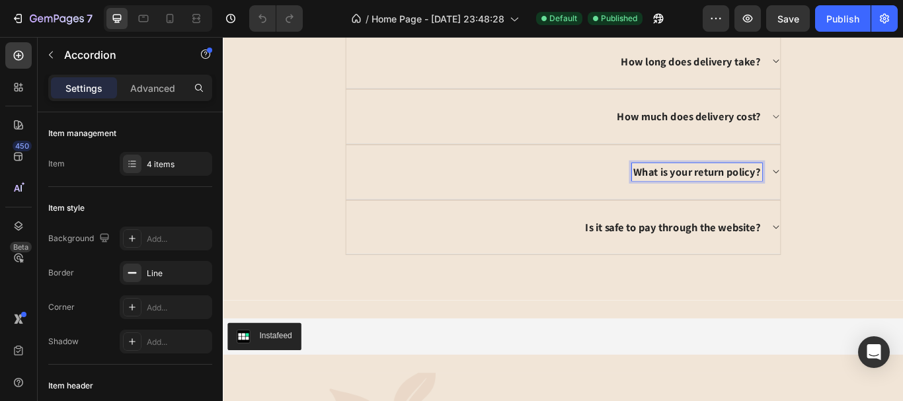
click at [868, 200] on div "What is your return policy?" at bounding box center [620, 195] width 508 height 65
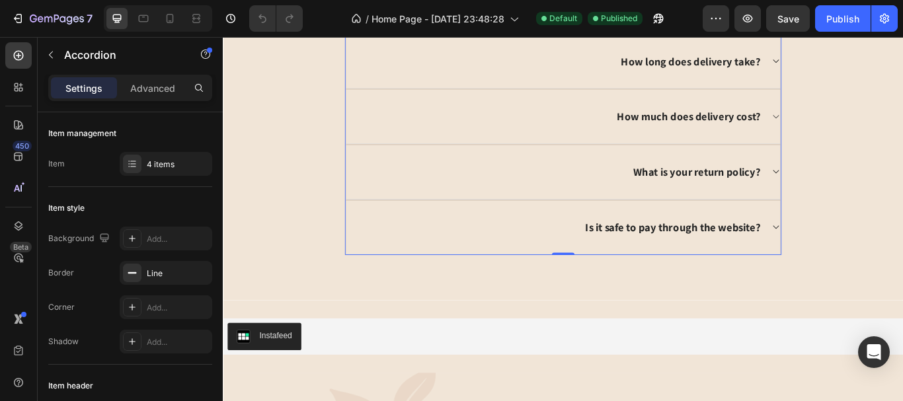
click at [862, 197] on icon at bounding box center [867, 194] width 10 height 11
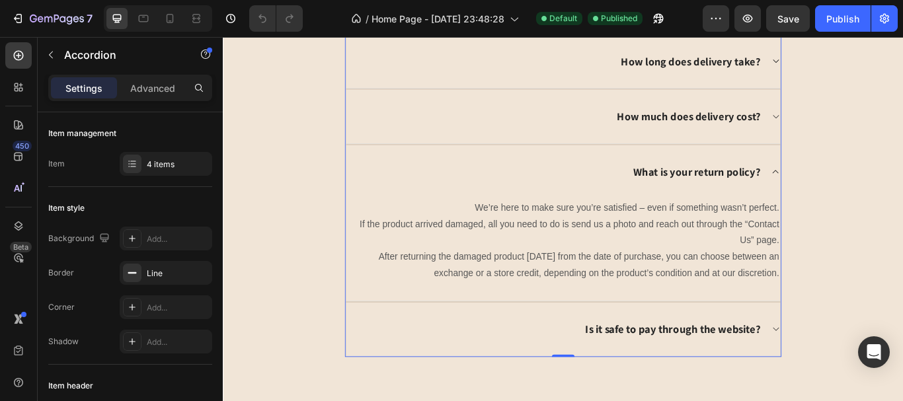
click at [862, 197] on icon at bounding box center [867, 194] width 10 height 11
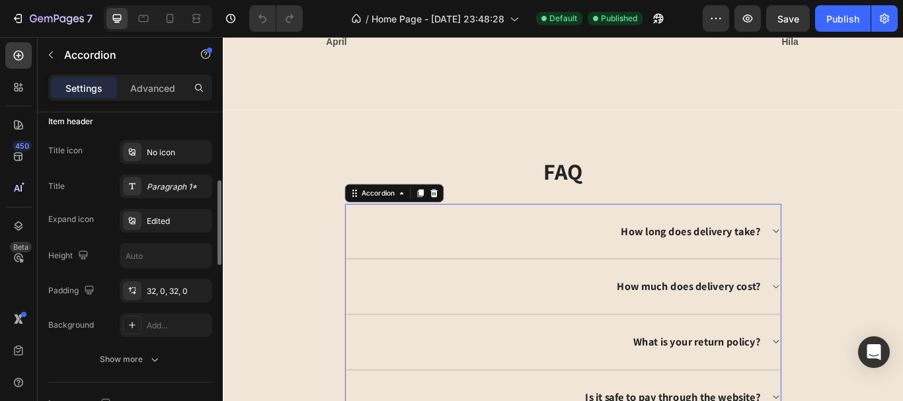
scroll to position [198, 0]
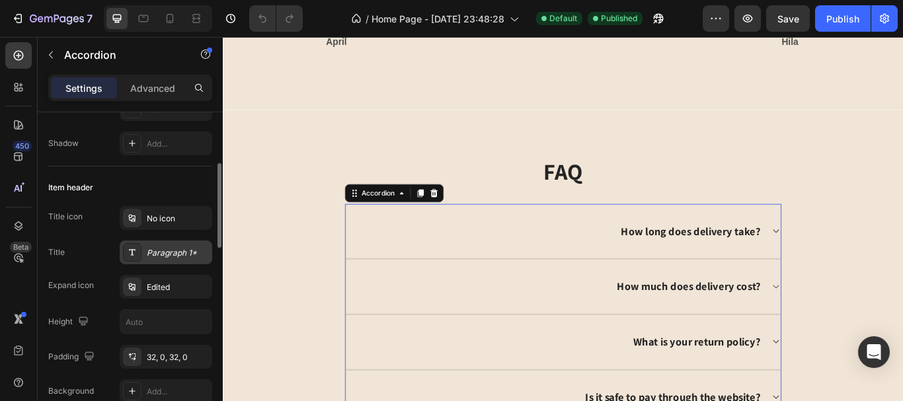
click at [131, 255] on icon at bounding box center [132, 252] width 7 height 6
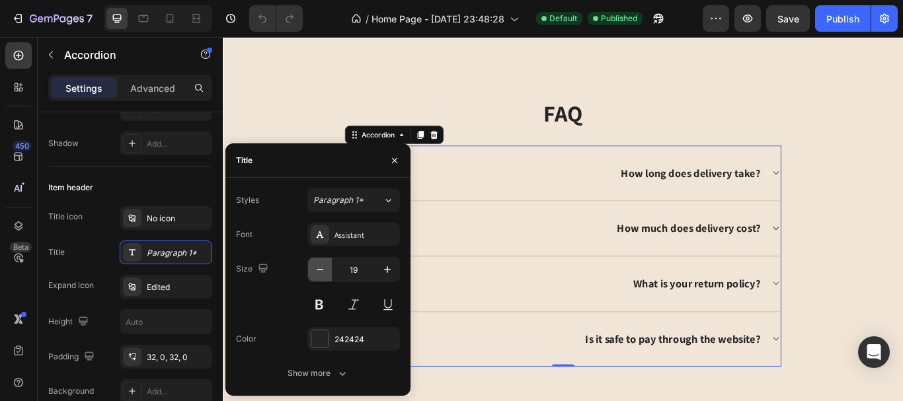
scroll to position [2914, 0]
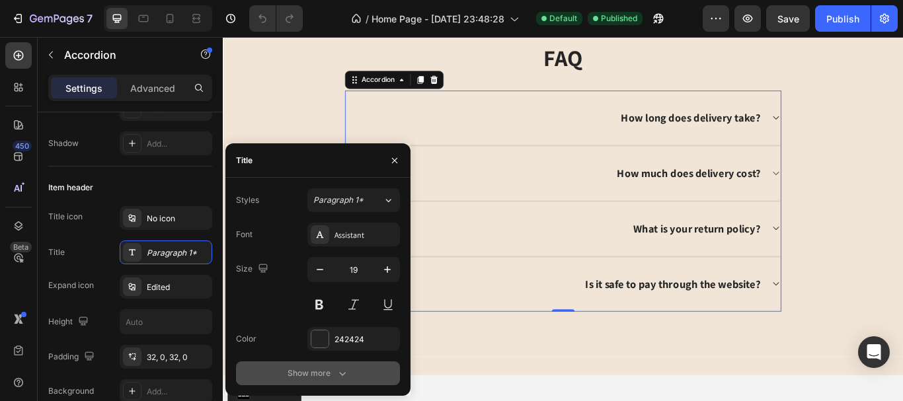
click at [329, 367] on div "Show more" at bounding box center [319, 373] width 62 height 13
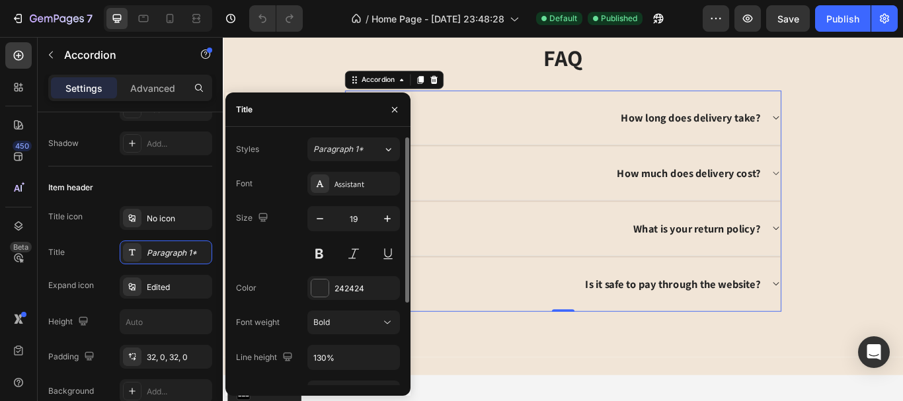
scroll to position [124, 0]
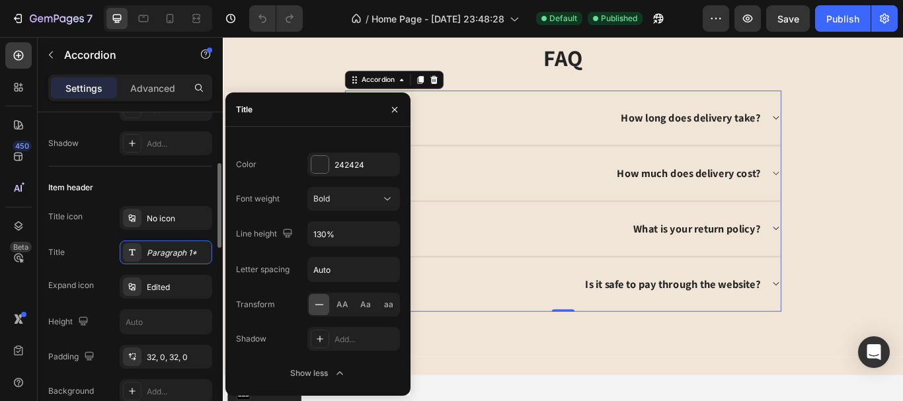
click at [71, 252] on div "Title Paragraph 1*" at bounding box center [130, 253] width 164 height 24
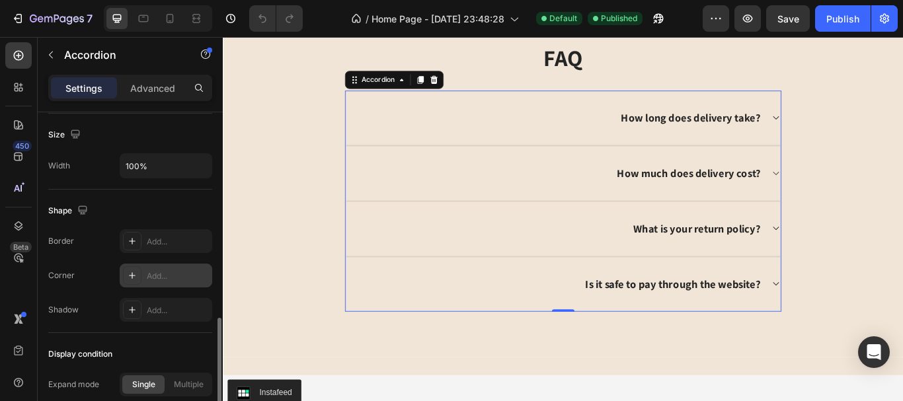
scroll to position [933, 0]
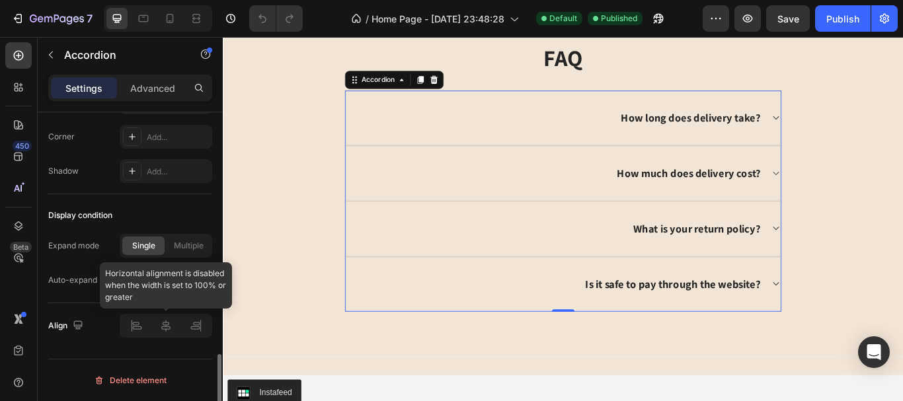
click at [168, 331] on div at bounding box center [166, 326] width 93 height 24
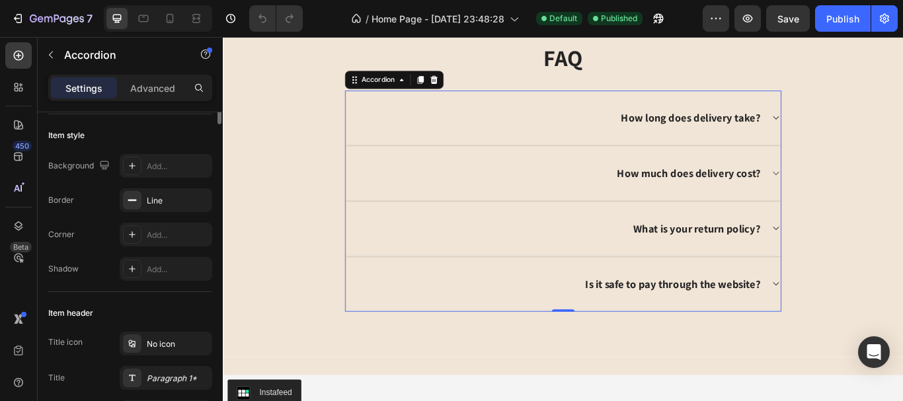
scroll to position [0, 0]
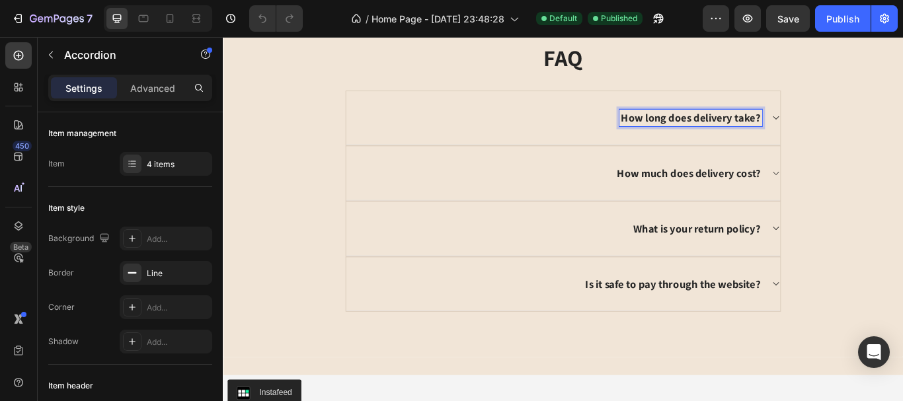
click at [565, 131] on div "How long does delivery take?" at bounding box center [608, 132] width 485 height 21
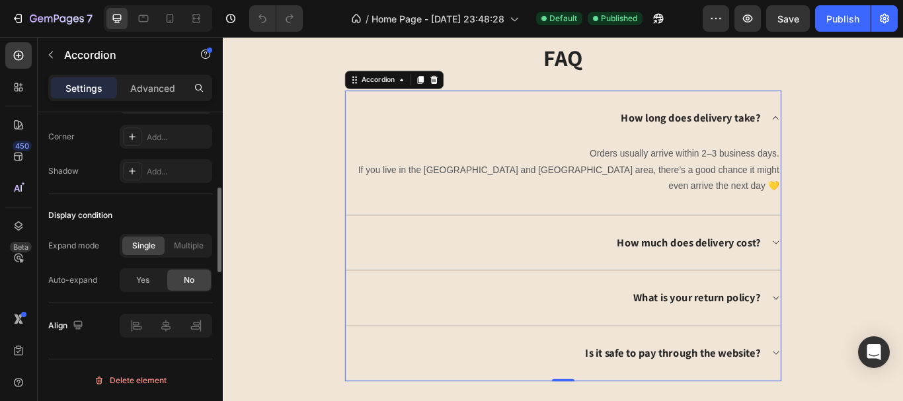
scroll to position [734, 0]
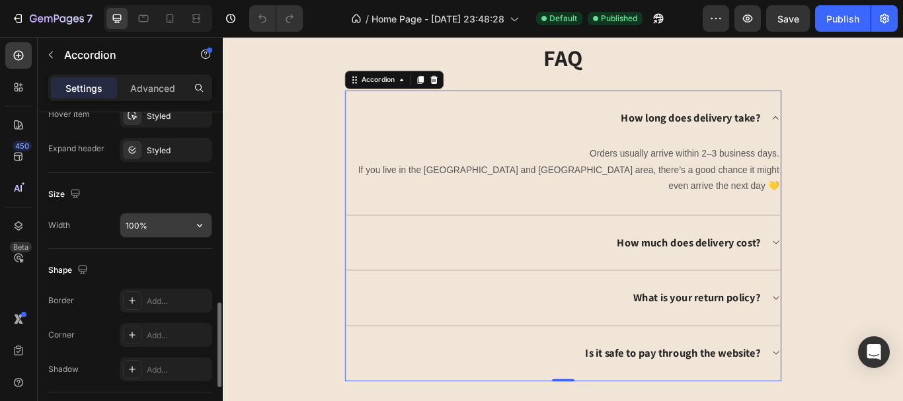
click at [169, 228] on input "100%" at bounding box center [165, 226] width 91 height 24
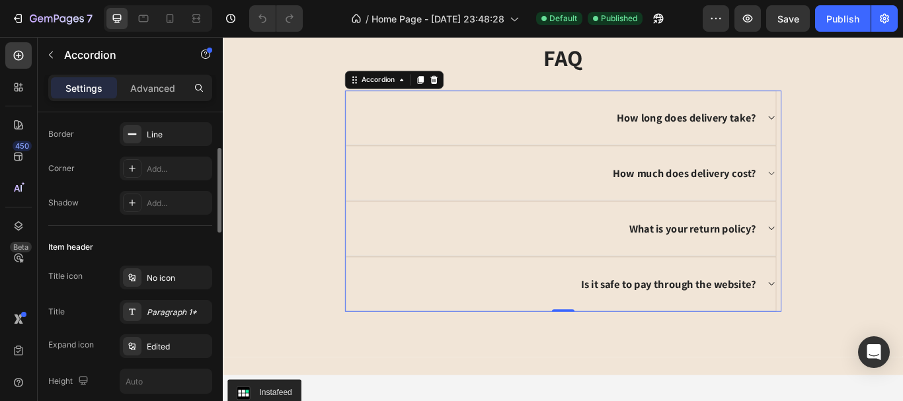
scroll to position [271, 0]
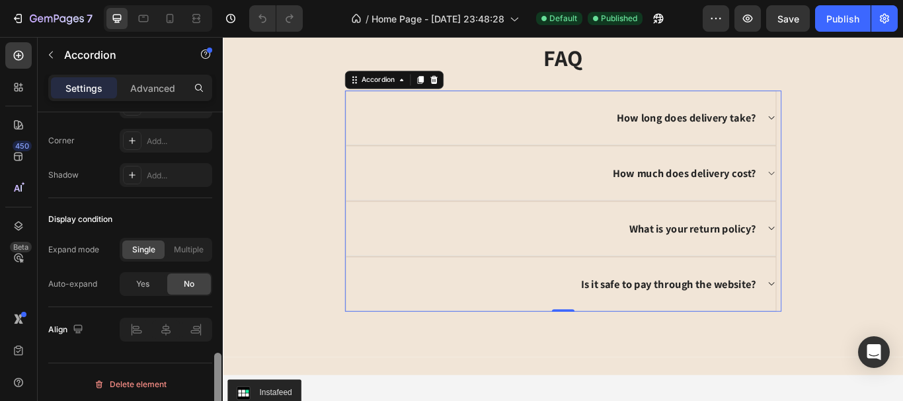
drag, startPoint x: 216, startPoint y: 222, endPoint x: 149, endPoint y: 363, distance: 156.5
click at [204, 393] on div "Item management Item 4 items Item style Background Add... Border Line Corner Ad…" at bounding box center [130, 275] width 185 height 327
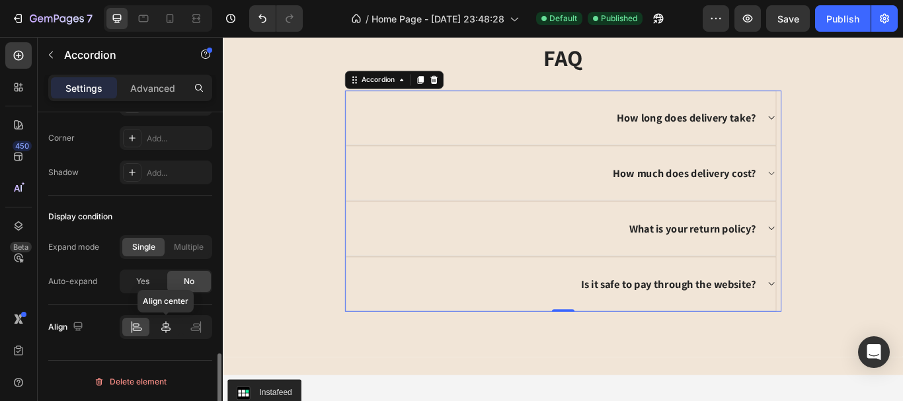
click at [169, 328] on icon at bounding box center [165, 327] width 9 height 12
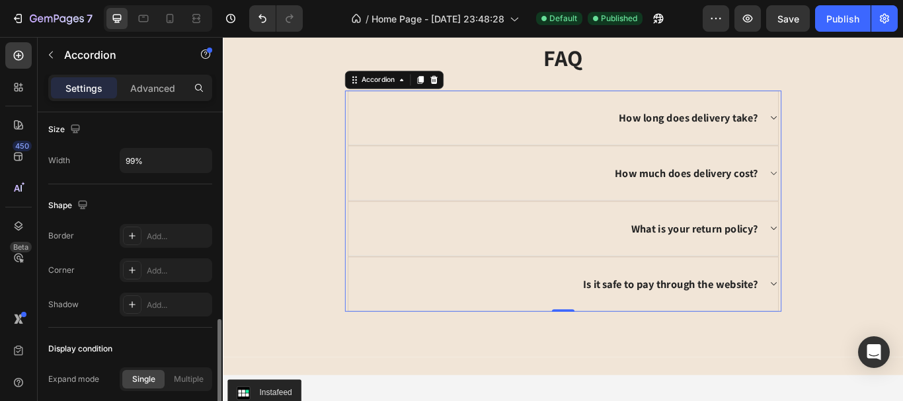
scroll to position [733, 0]
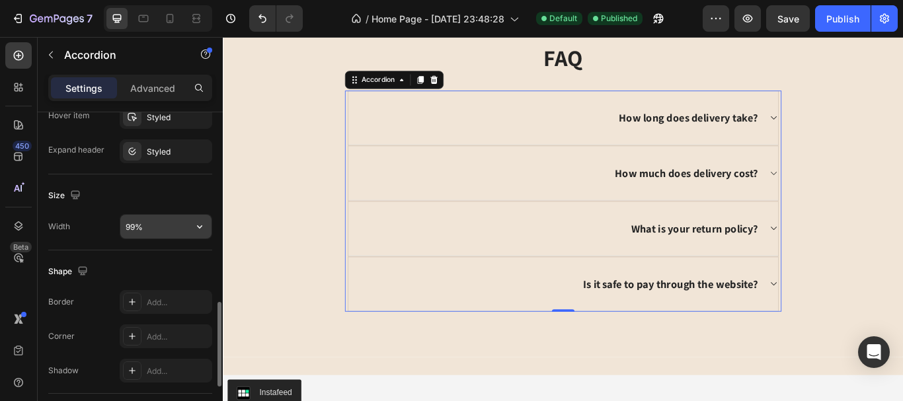
click at [146, 237] on input "99%" at bounding box center [165, 227] width 91 height 24
type input "100%"
click at [852, 133] on div "How long does delivery take?" at bounding box center [619, 132] width 507 height 63
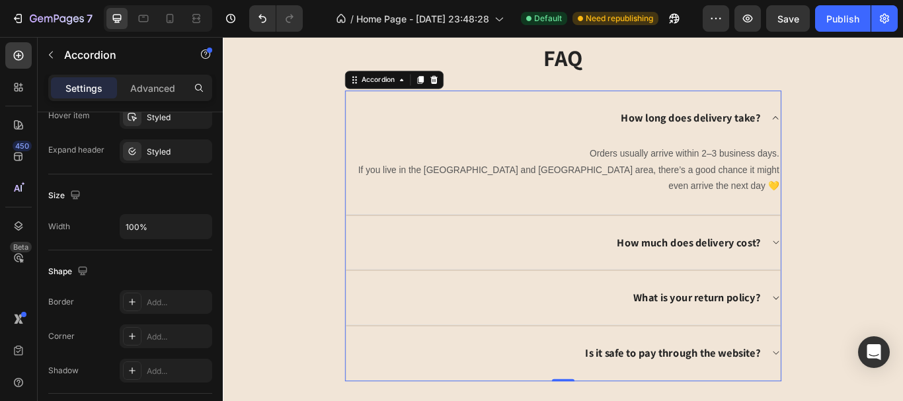
click at [856, 131] on div "How long does delivery take?" at bounding box center [619, 132] width 507 height 63
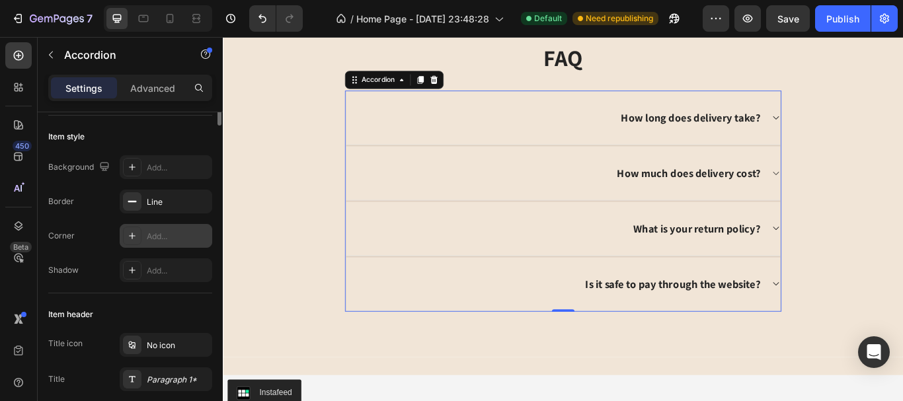
scroll to position [0, 0]
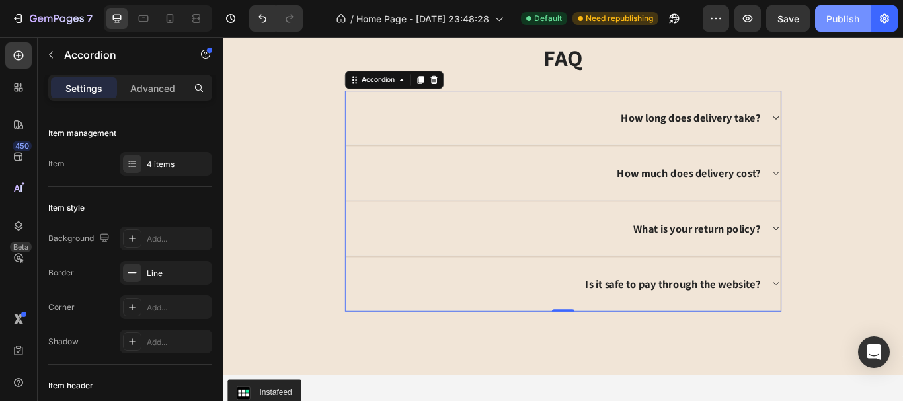
click at [826, 10] on button "Publish" at bounding box center [843, 18] width 56 height 26
